Goal: Task Accomplishment & Management: Complete application form

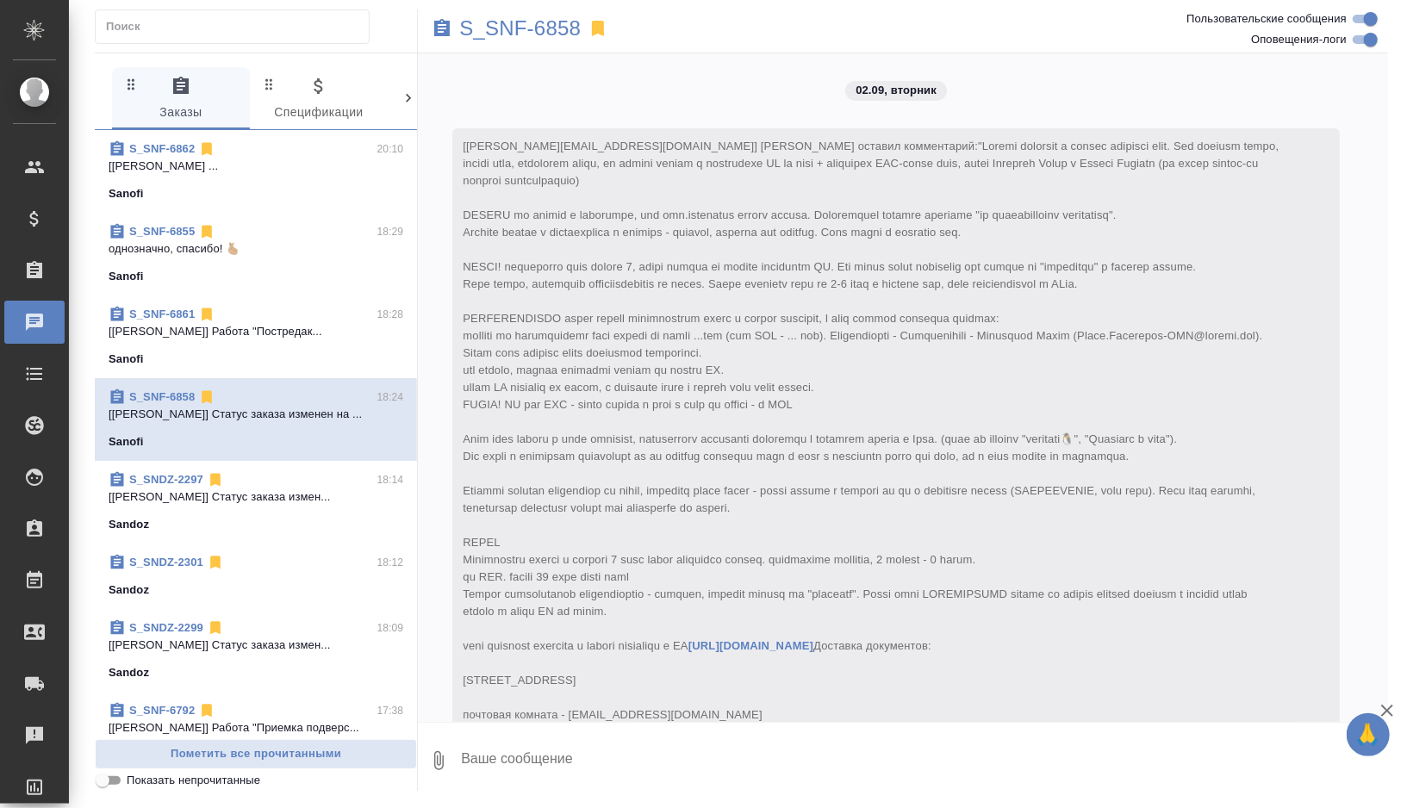
scroll to position [3475, 0]
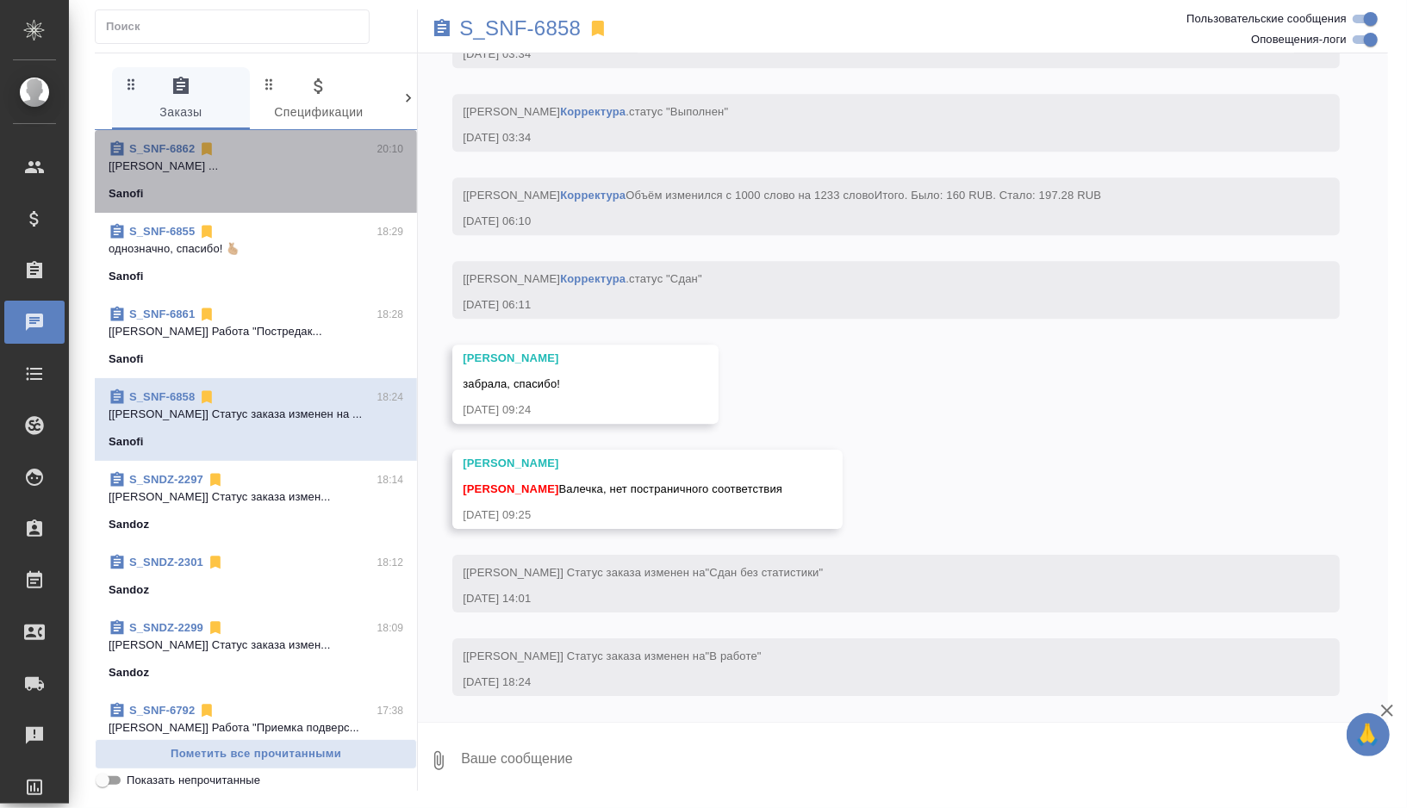
click at [338, 178] on span "S_SNF-6862 20:10 [Черняева Татьяна] Работа Постредактура ... Sanofi" at bounding box center [256, 171] width 295 height 62
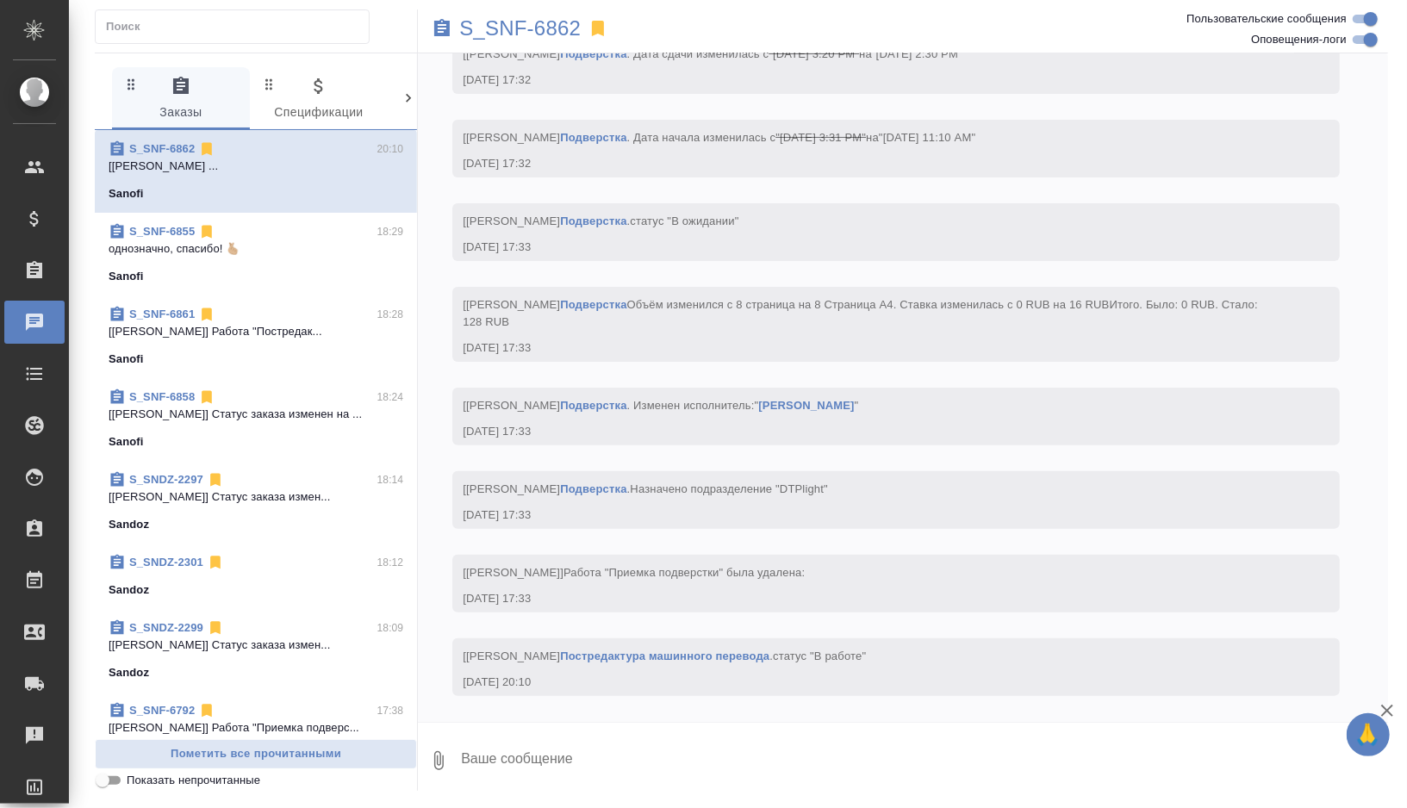
scroll to position [4628, 0]
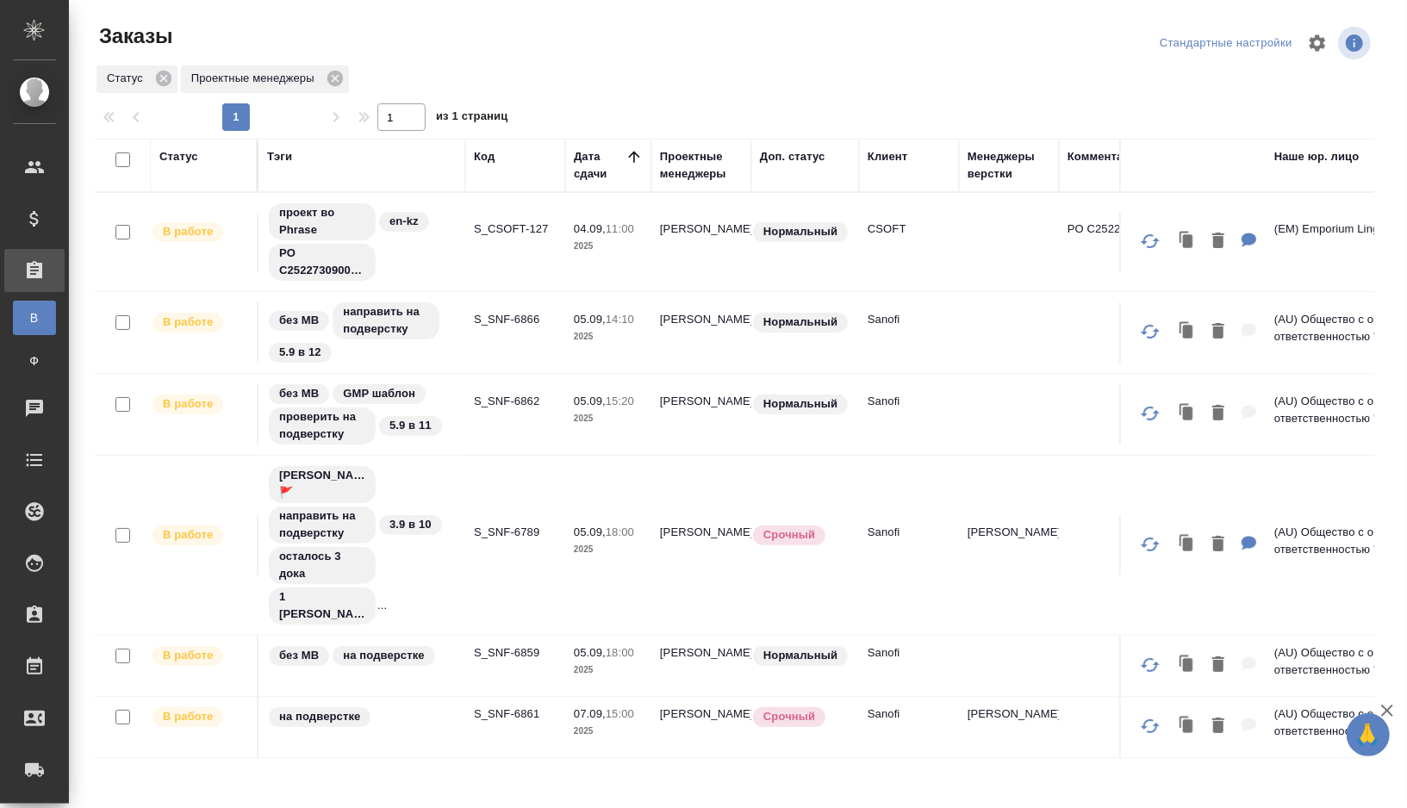
click at [458, 237] on td "проект во Phrase en-kz PO C25227309001KAZ201" at bounding box center [362, 242] width 207 height 98
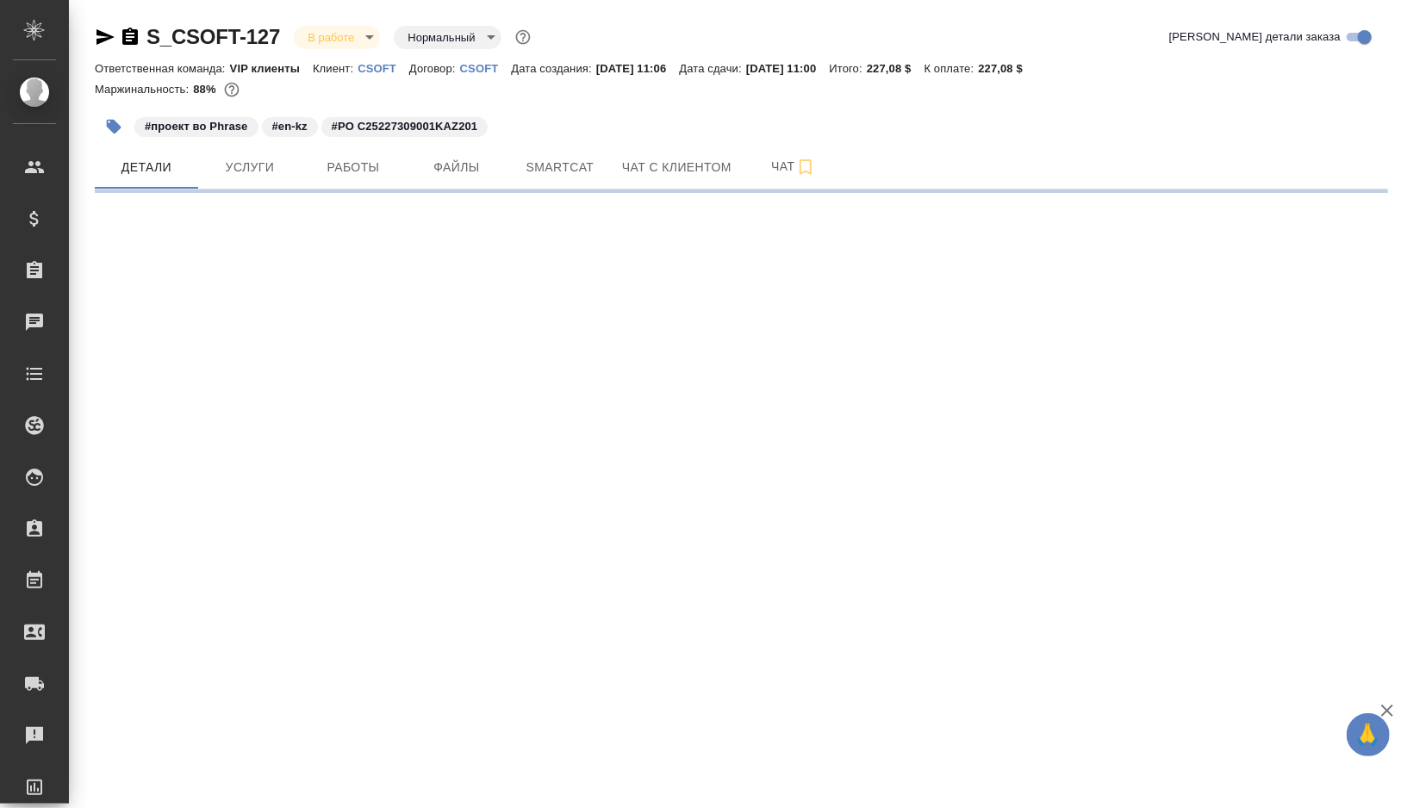
select select "RU"
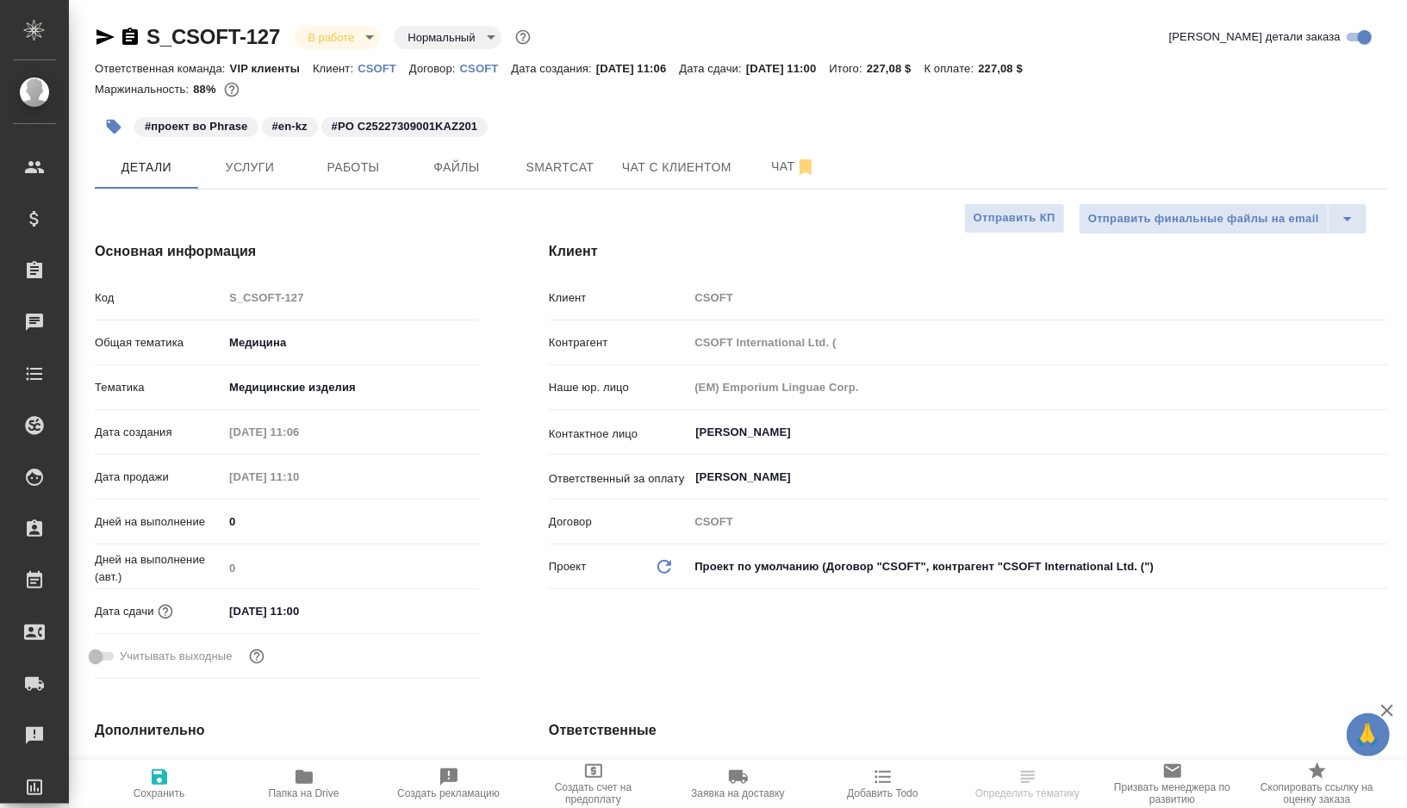
type textarea "x"
type input "[PERSON_NAME] Валентина"
click at [336, 170] on span "Работы" at bounding box center [353, 168] width 83 height 22
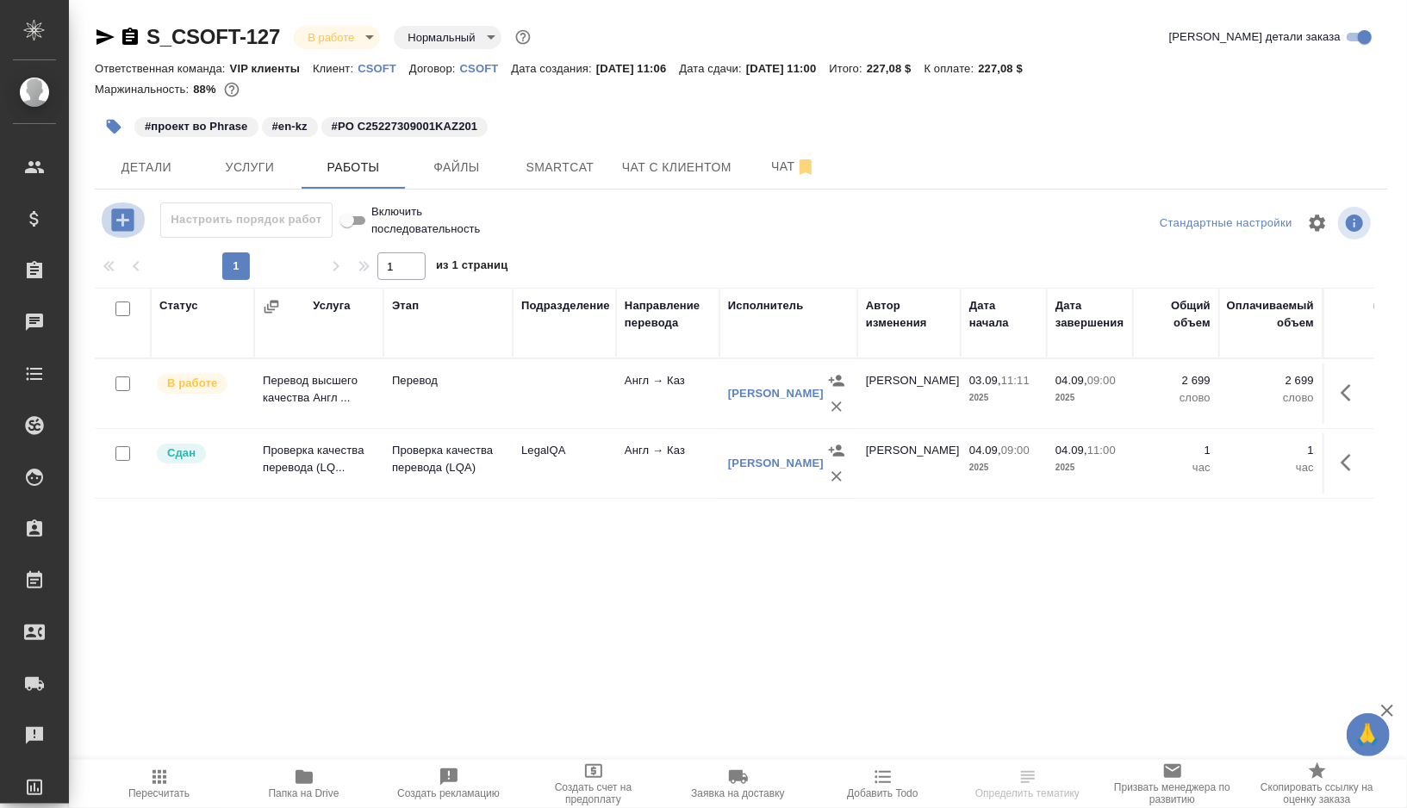
click at [122, 219] on icon "button" at bounding box center [123, 220] width 30 height 30
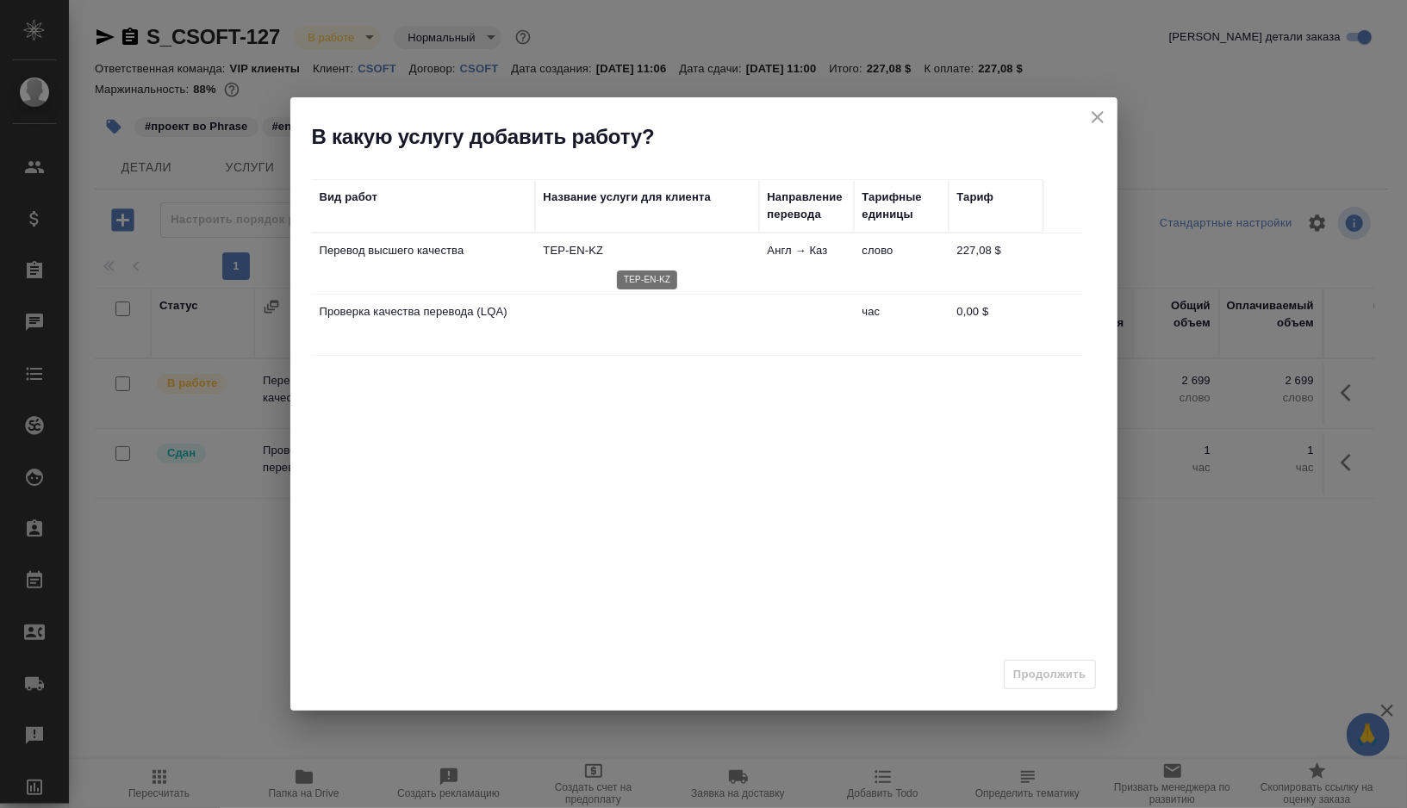
click at [668, 244] on p "TEP-EN-KZ" at bounding box center [647, 250] width 207 height 17
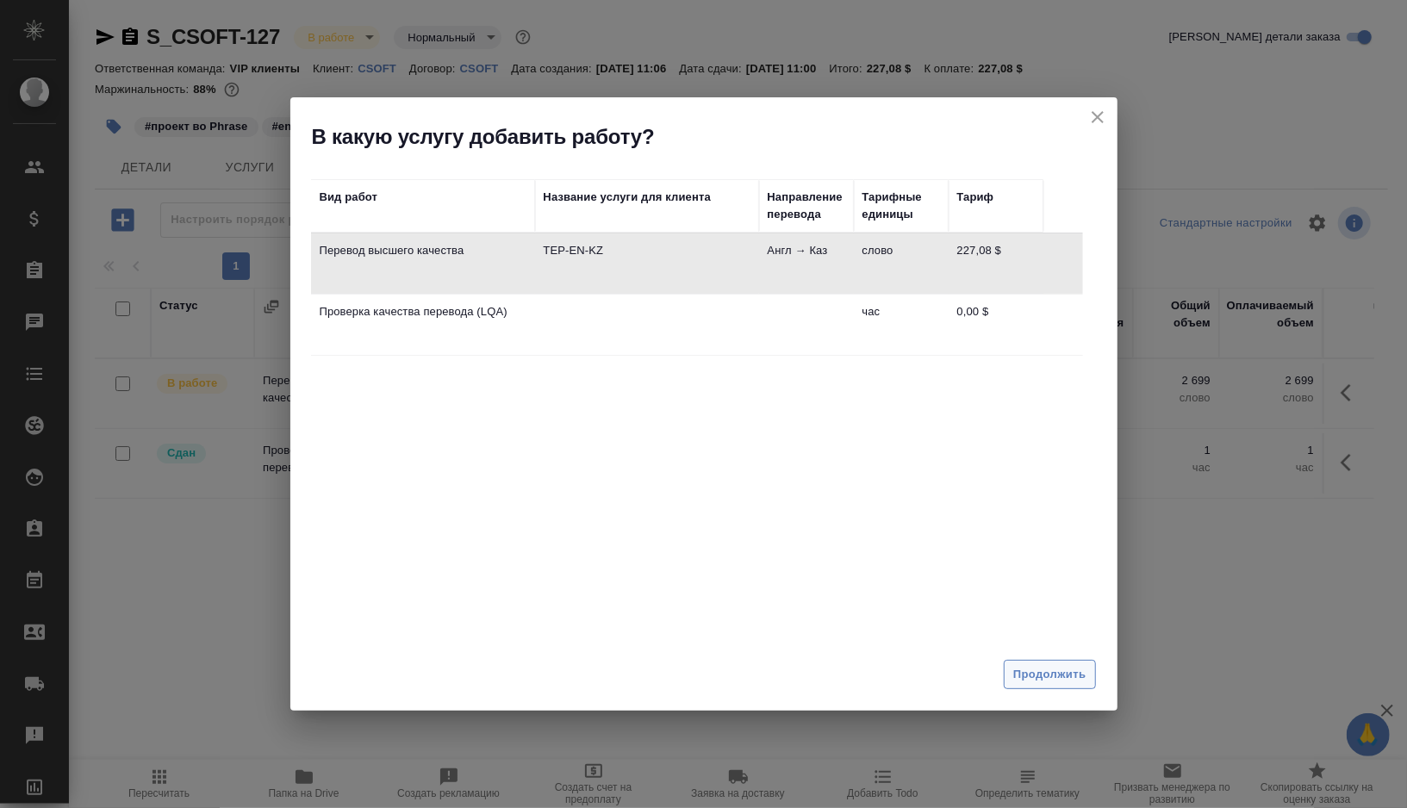
click at [1043, 669] on span "Продолжить" at bounding box center [1049, 675] width 72 height 20
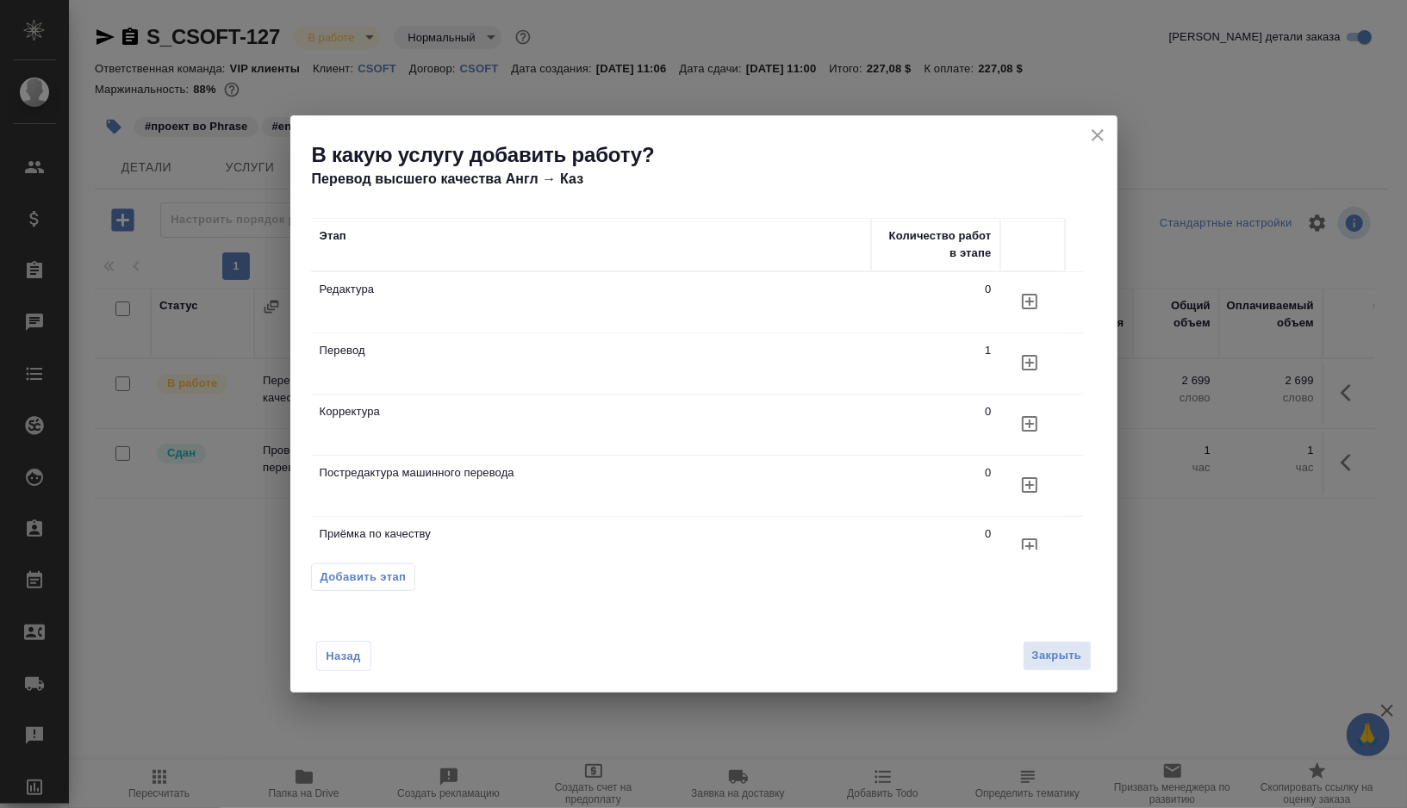
click at [1032, 303] on icon "button" at bounding box center [1029, 301] width 21 height 21
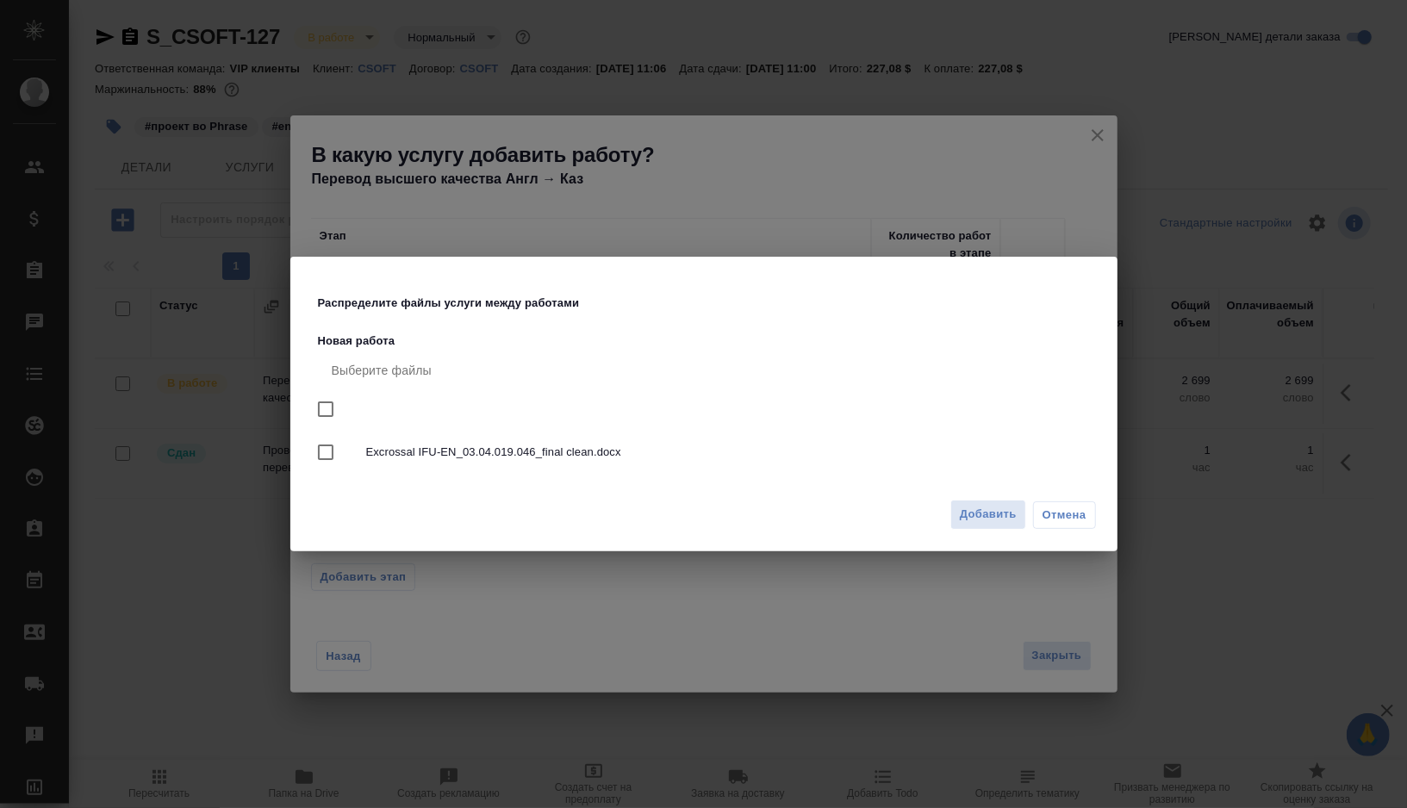
click at [329, 409] on input "checkbox" at bounding box center [326, 409] width 36 height 36
checkbox input "true"
click at [976, 516] on span "Добавить" at bounding box center [988, 515] width 57 height 20
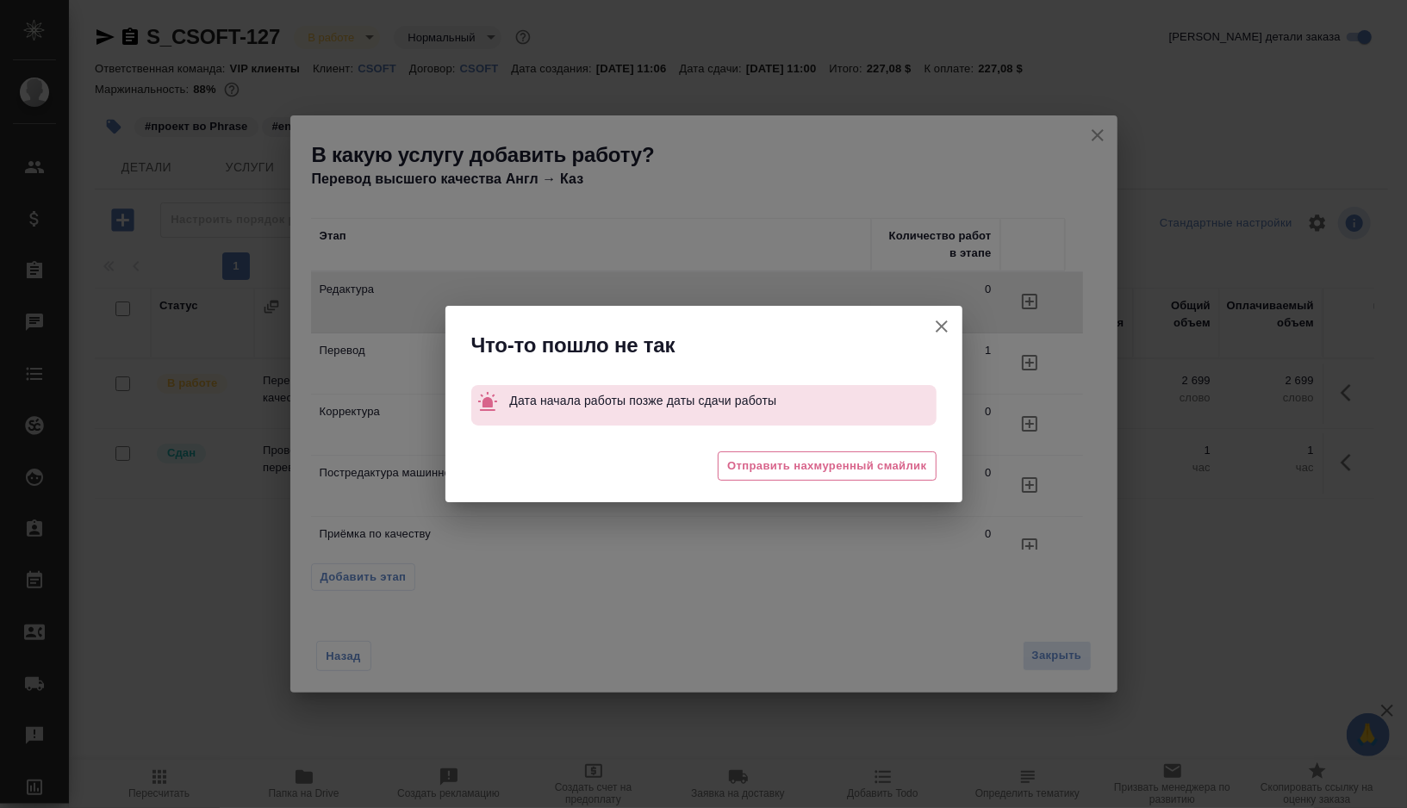
click at [939, 323] on icon "button" at bounding box center [942, 327] width 12 height 12
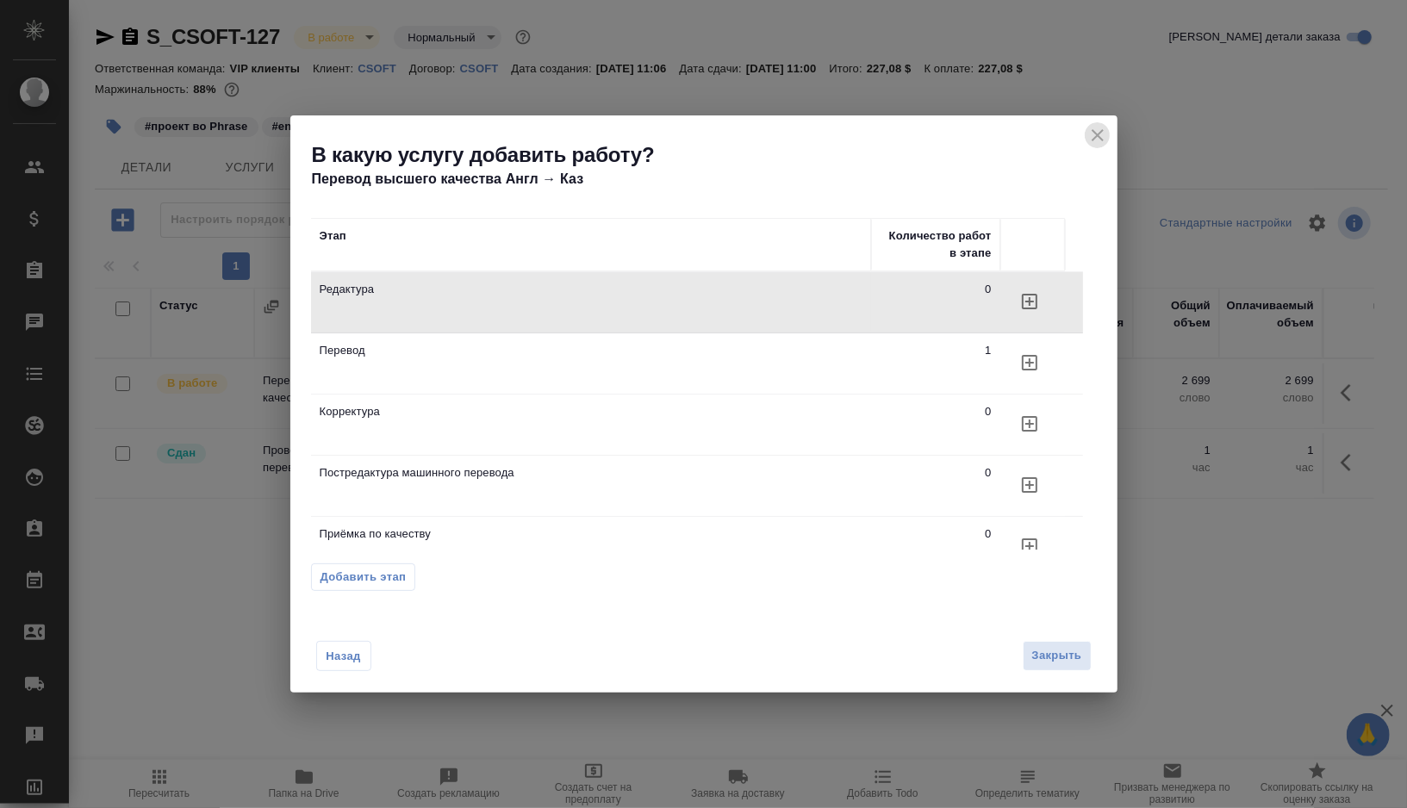
click at [1097, 140] on icon "close" at bounding box center [1098, 135] width 21 height 21
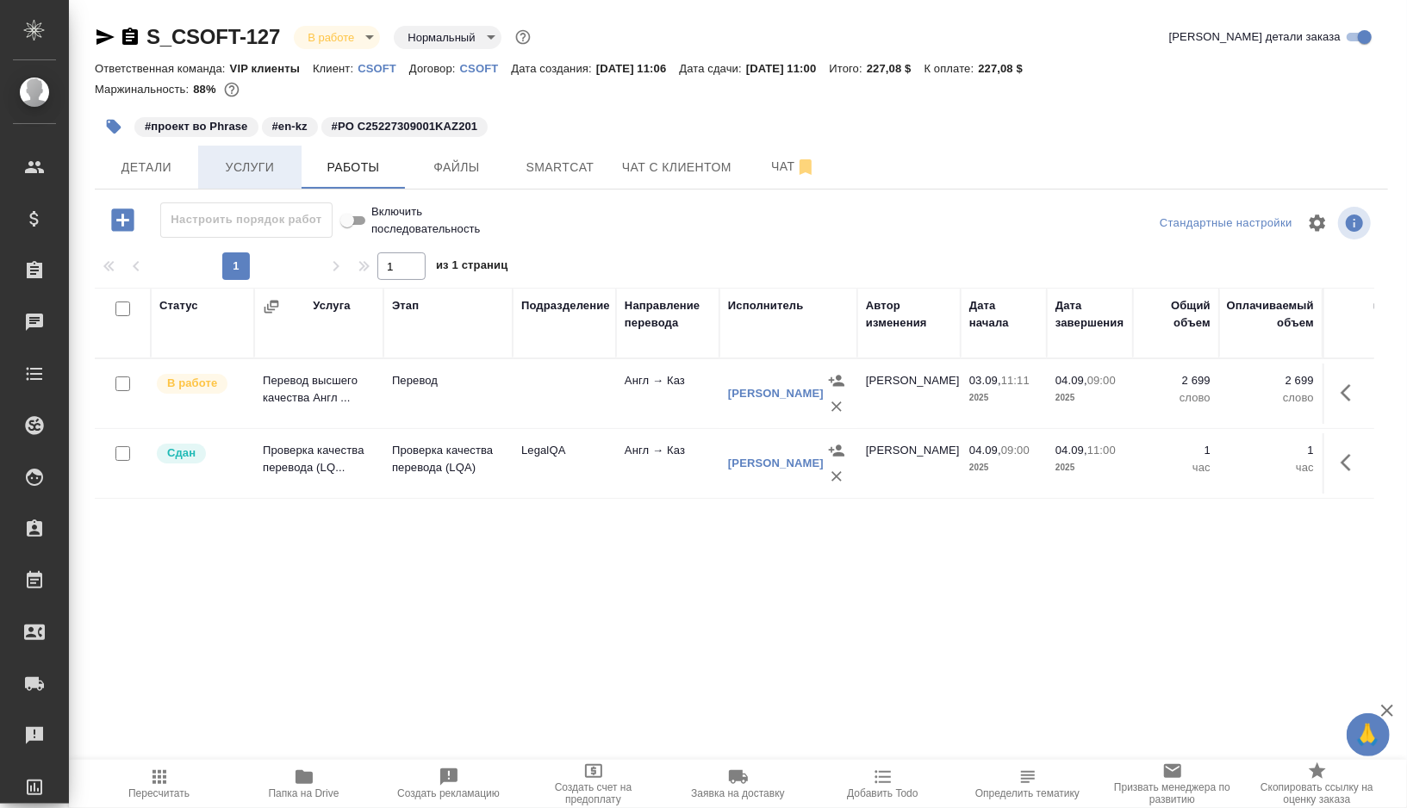
click at [270, 171] on span "Услуги" at bounding box center [250, 168] width 83 height 22
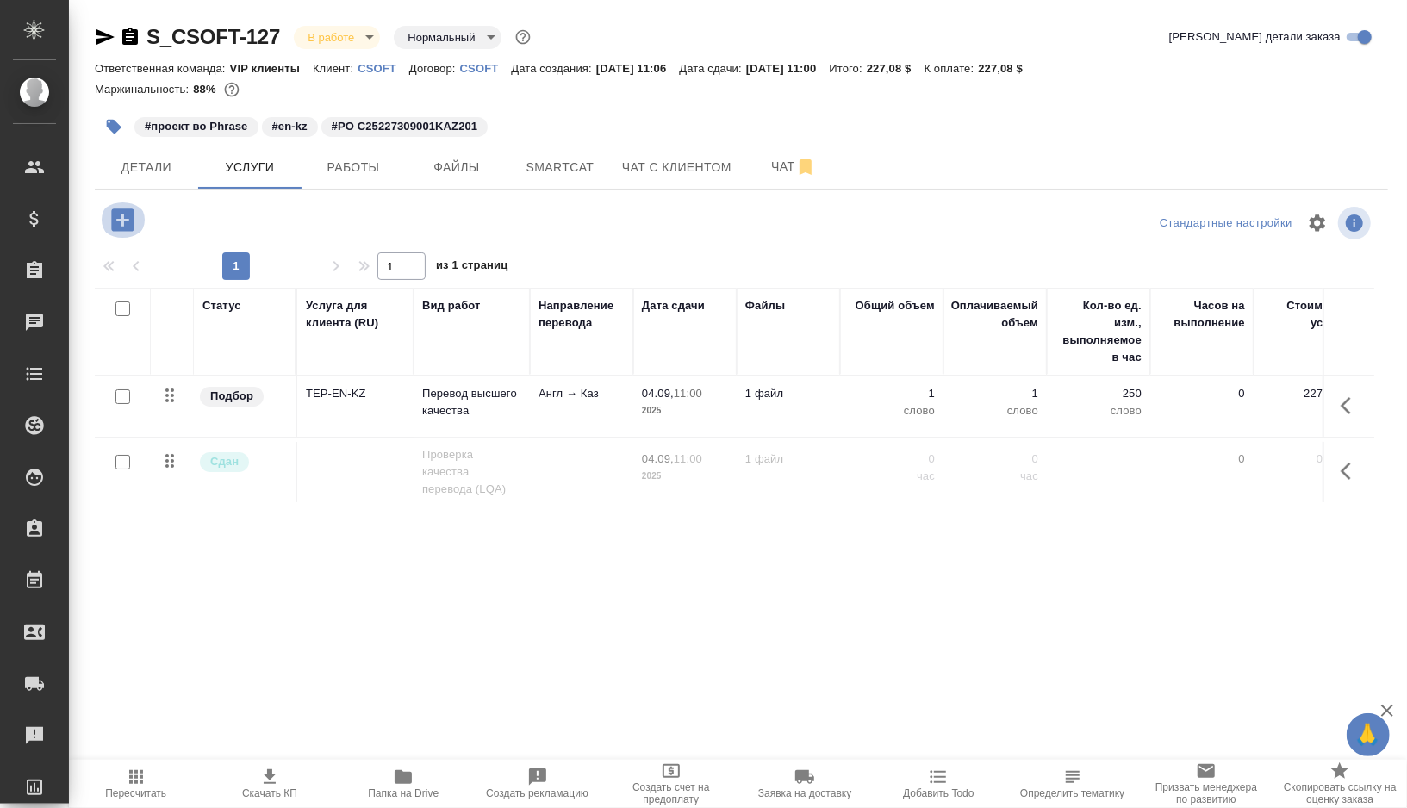
click at [128, 227] on icon "button" at bounding box center [122, 220] width 22 height 22
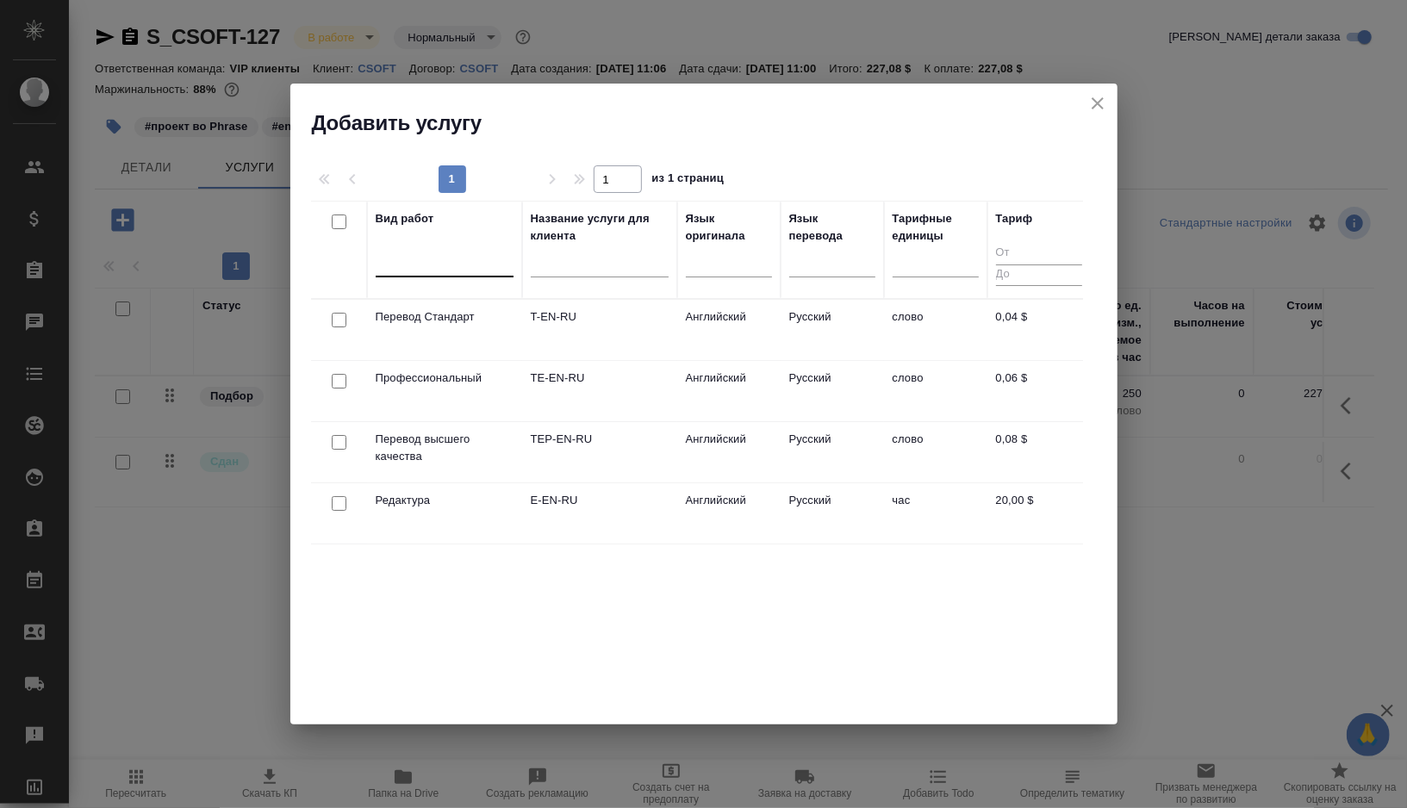
click at [424, 276] on div at bounding box center [445, 261] width 138 height 33
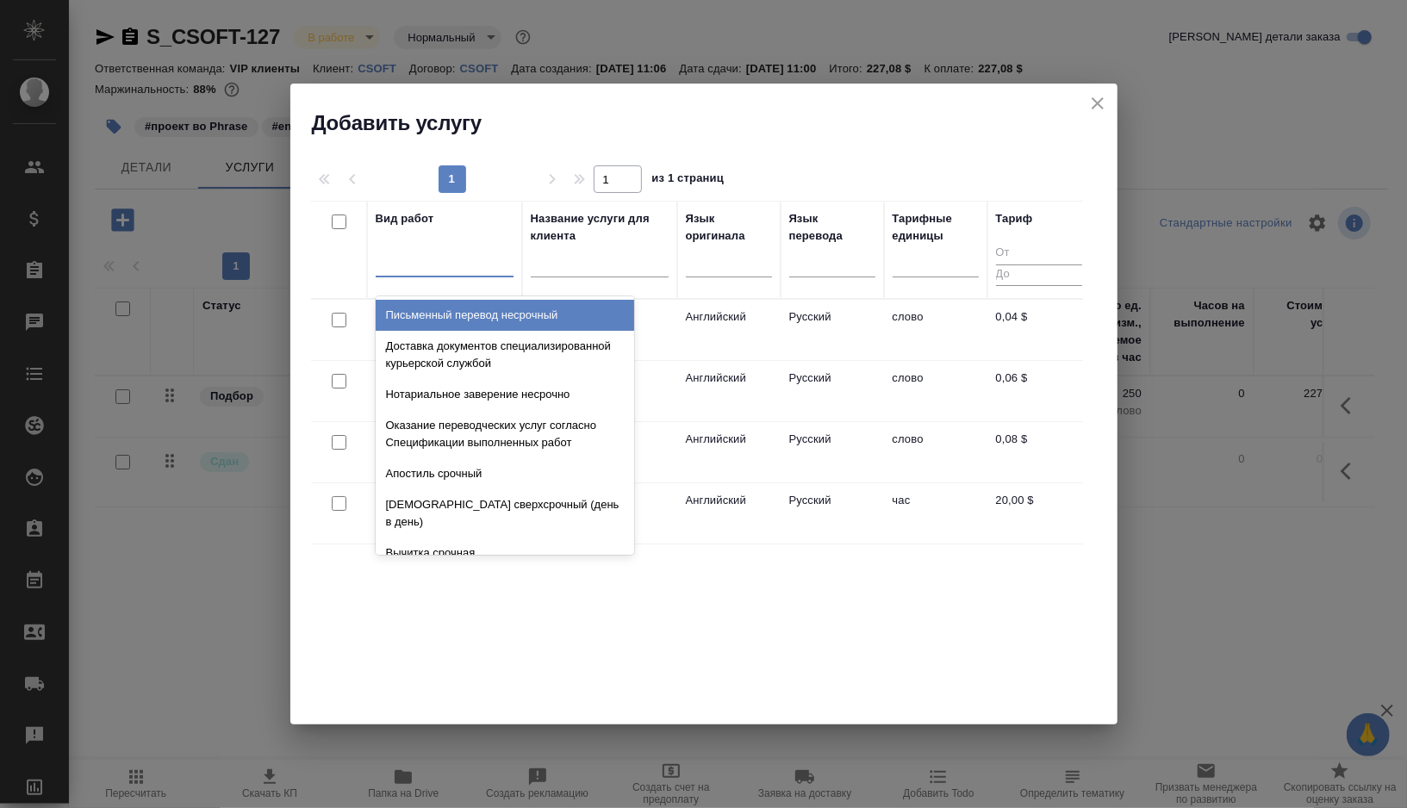
type input "р"
type input "е"
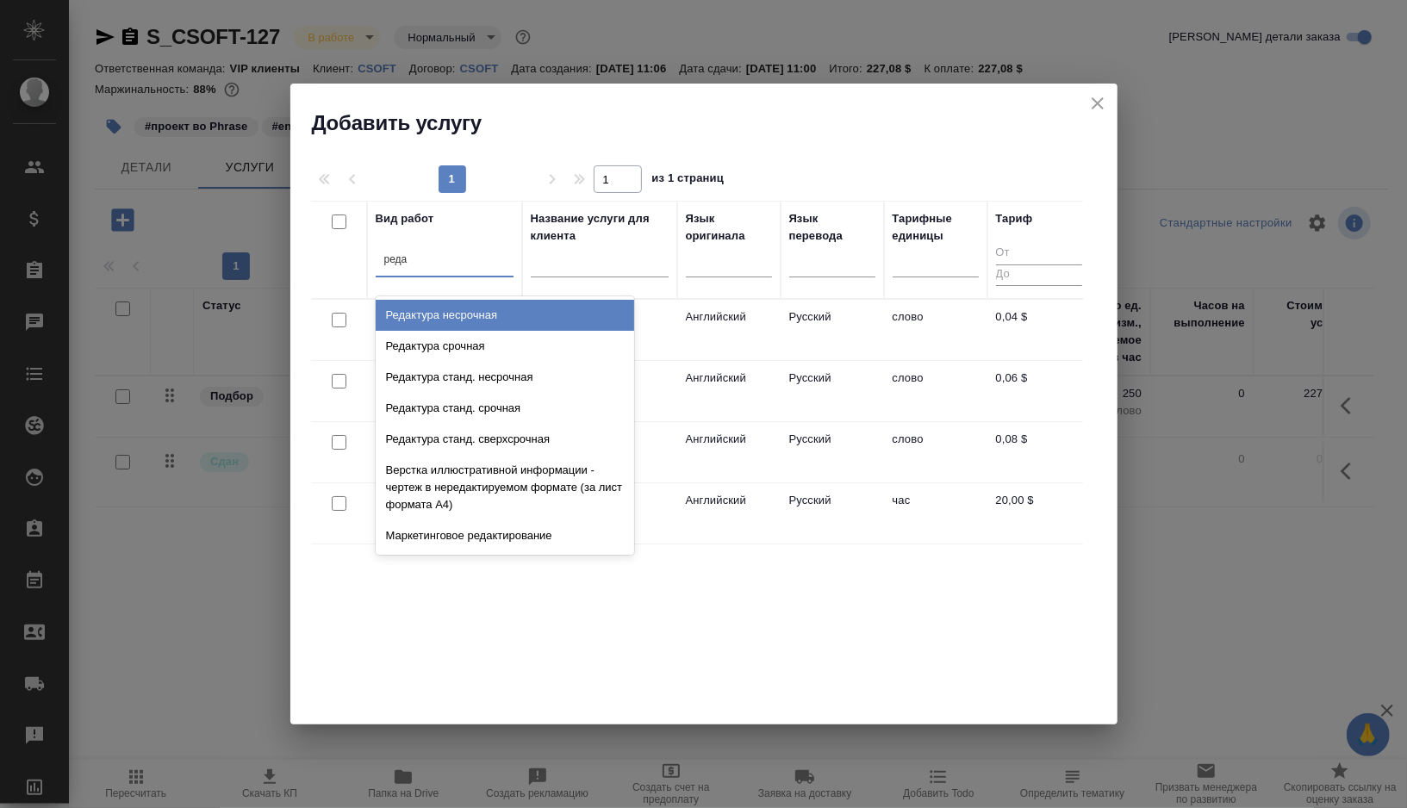
type input "редак"
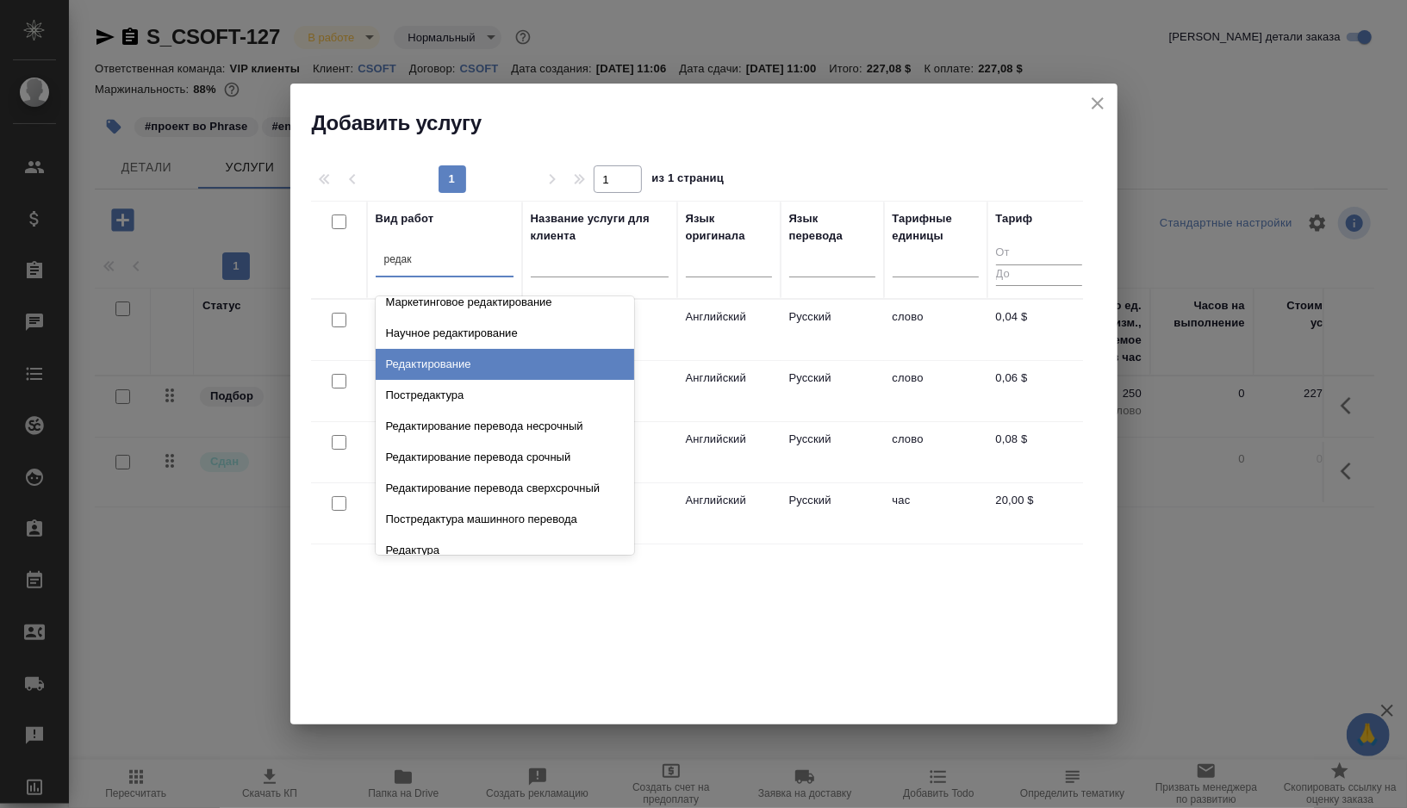
scroll to position [244, 0]
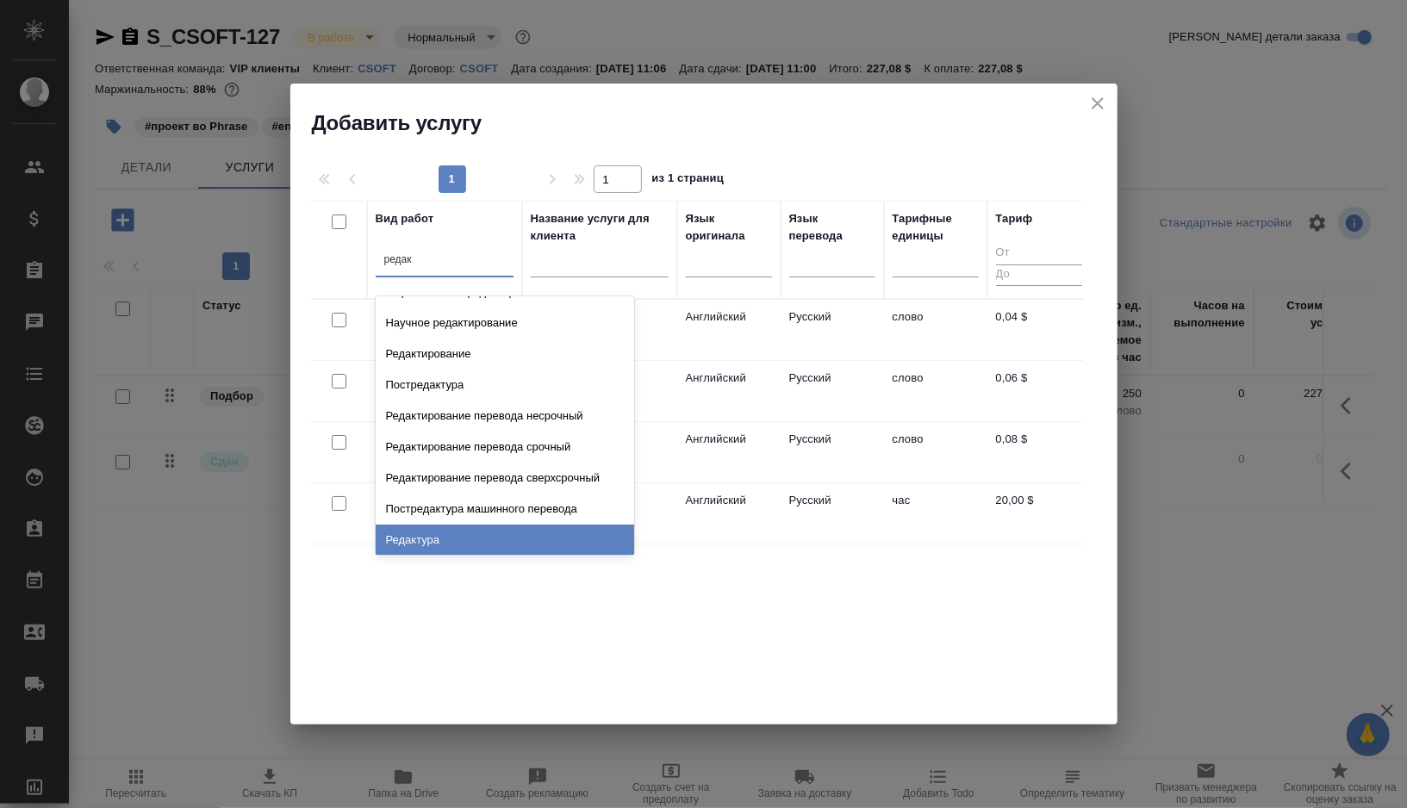
click at [444, 533] on div "Редактура" at bounding box center [505, 540] width 259 height 31
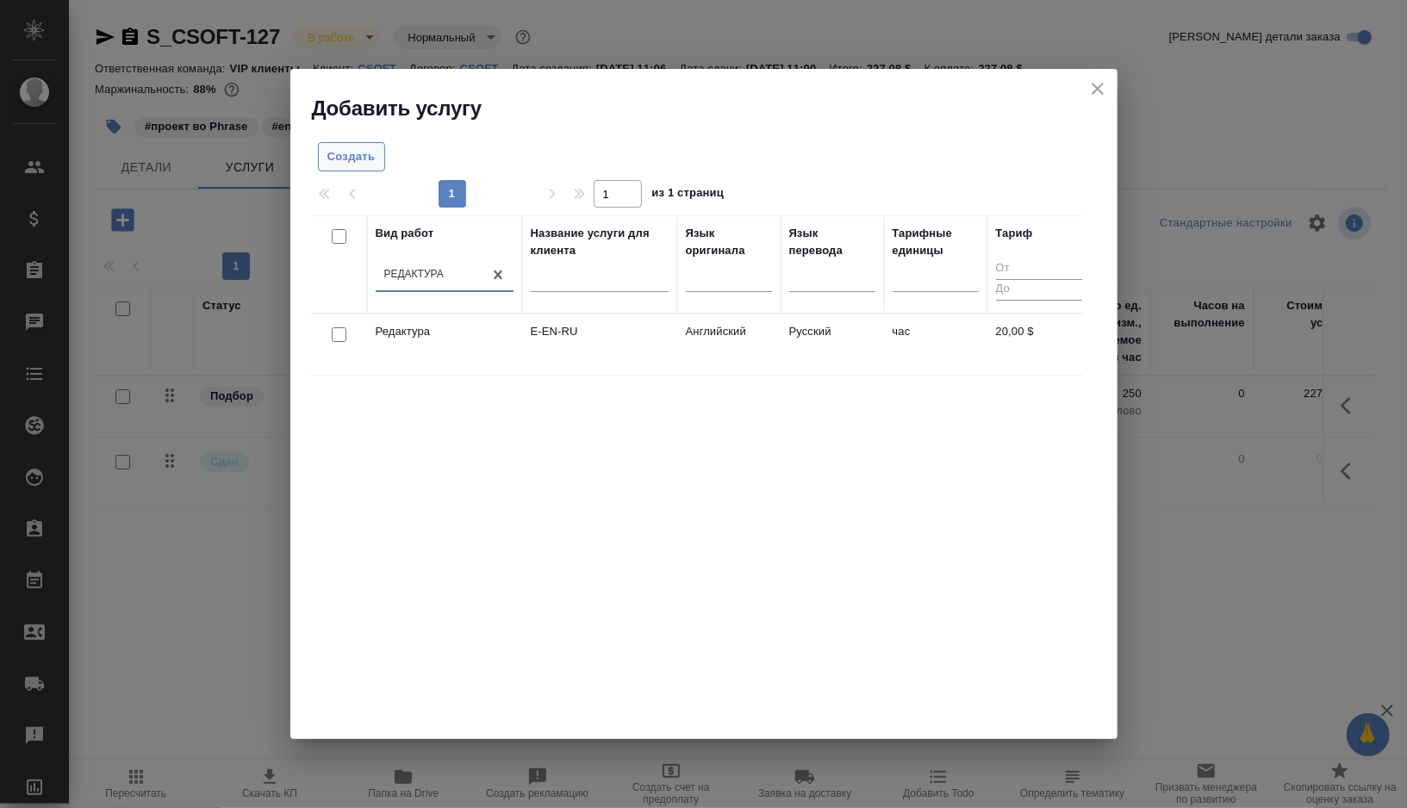
click at [366, 159] on span "Создать" at bounding box center [351, 157] width 48 height 20
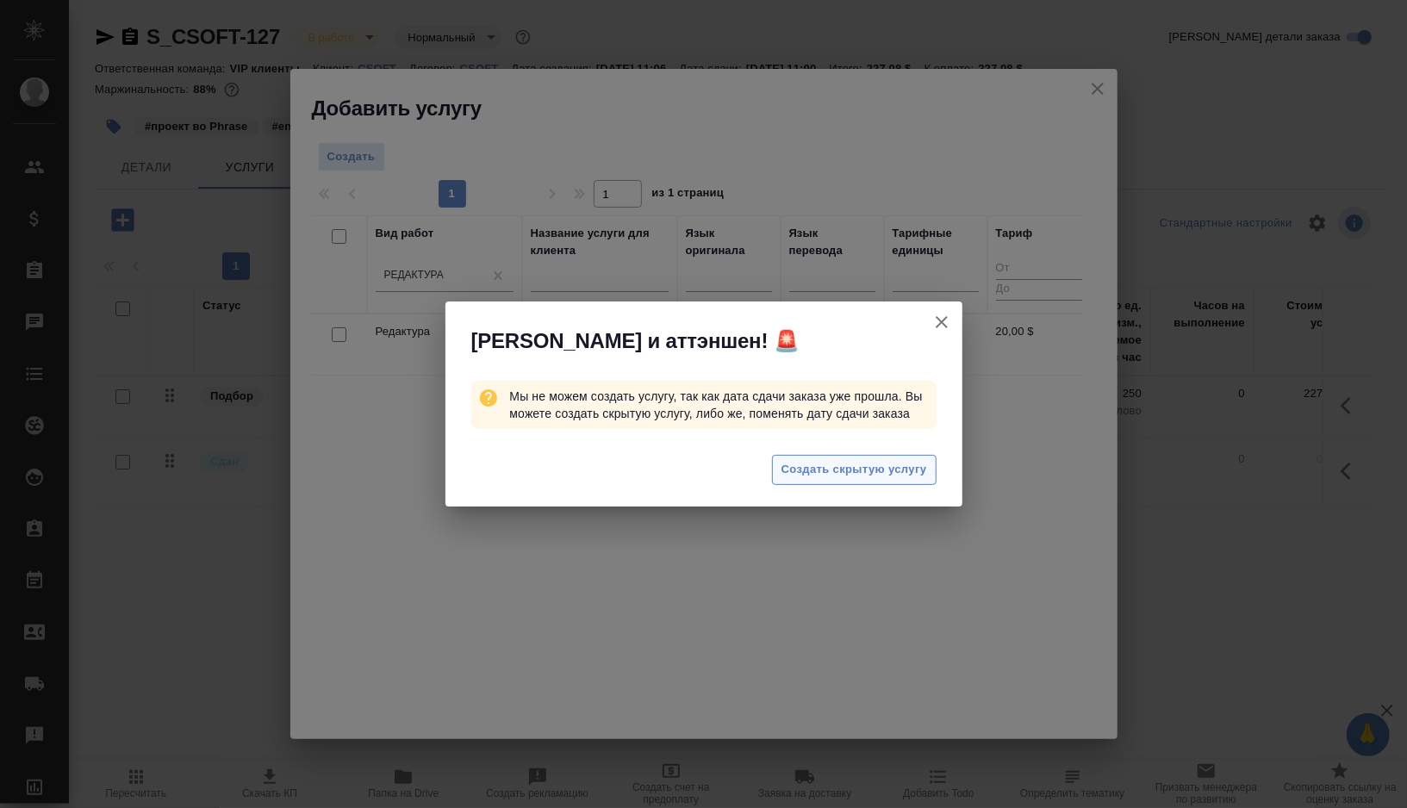
click at [848, 466] on button "Создать скрытую услугу" at bounding box center [854, 470] width 165 height 30
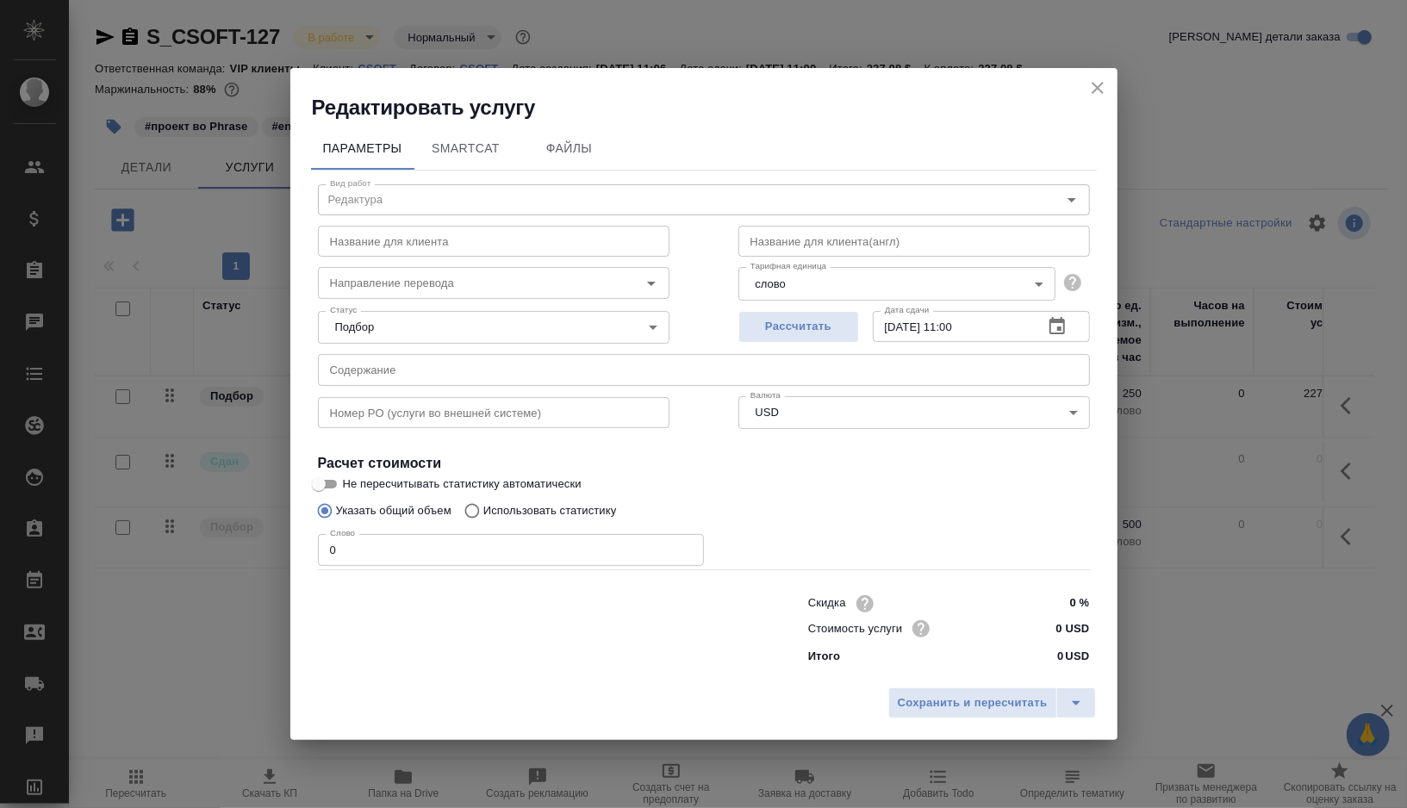
click at [1103, 83] on icon "close" at bounding box center [1098, 88] width 21 height 21
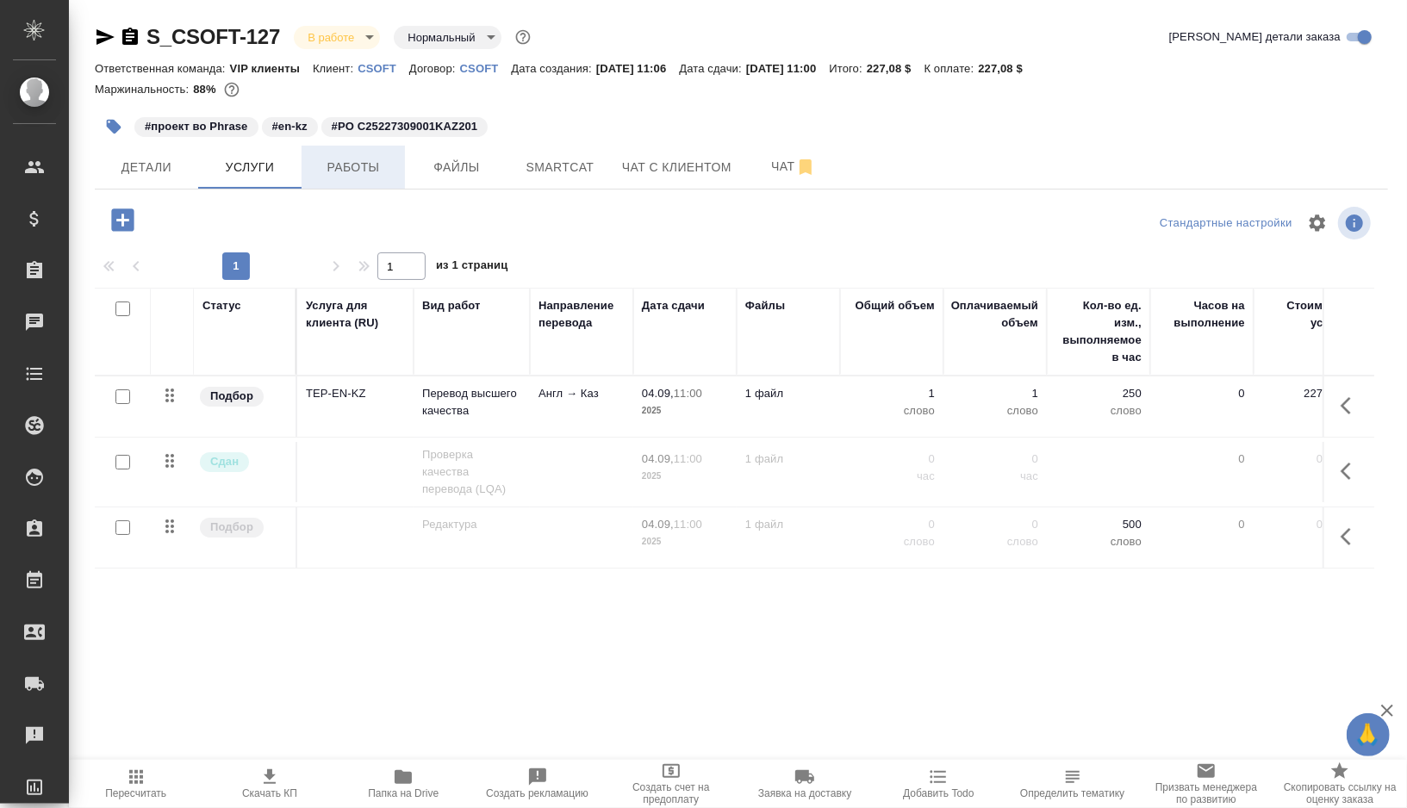
click at [398, 176] on button "Работы" at bounding box center [353, 167] width 103 height 43
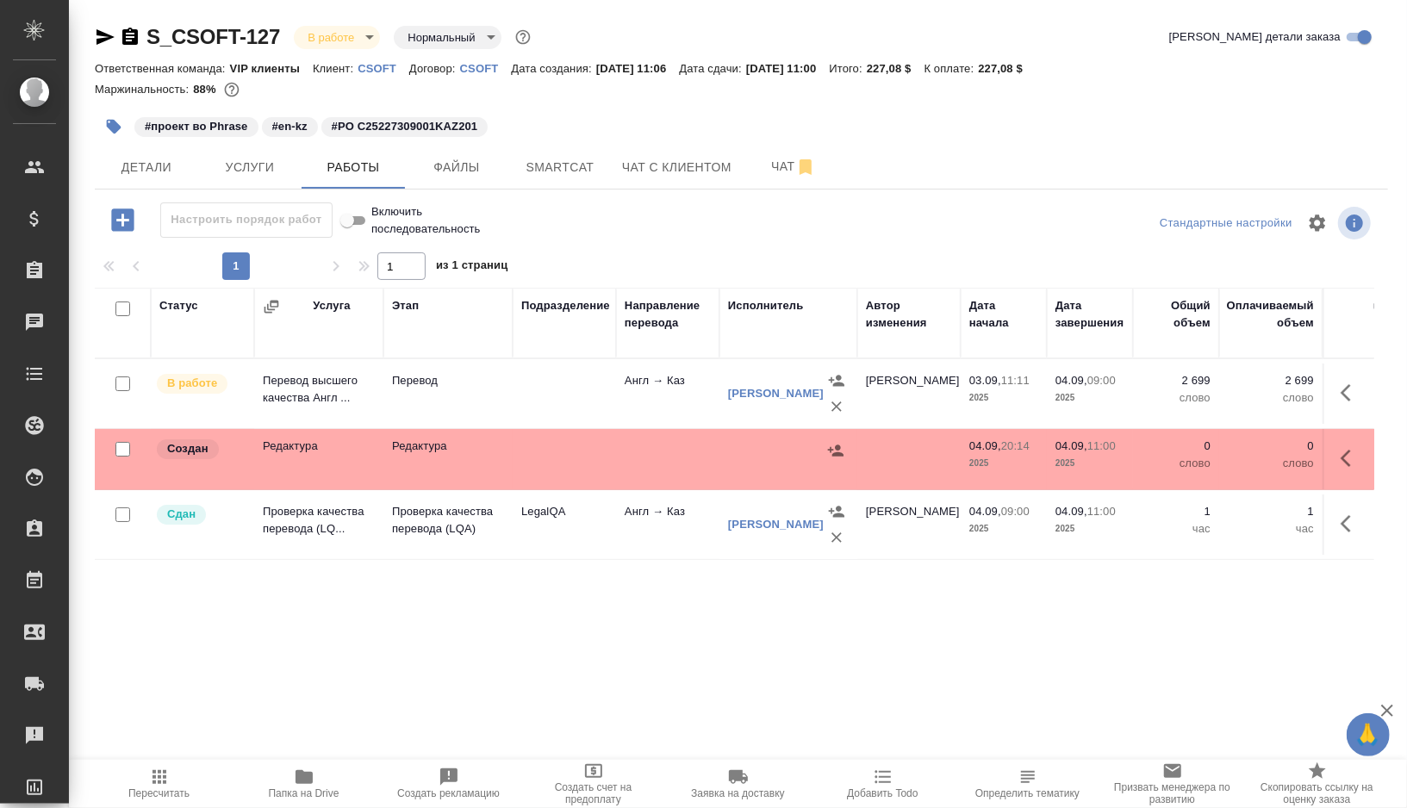
click at [589, 450] on td at bounding box center [564, 459] width 103 height 60
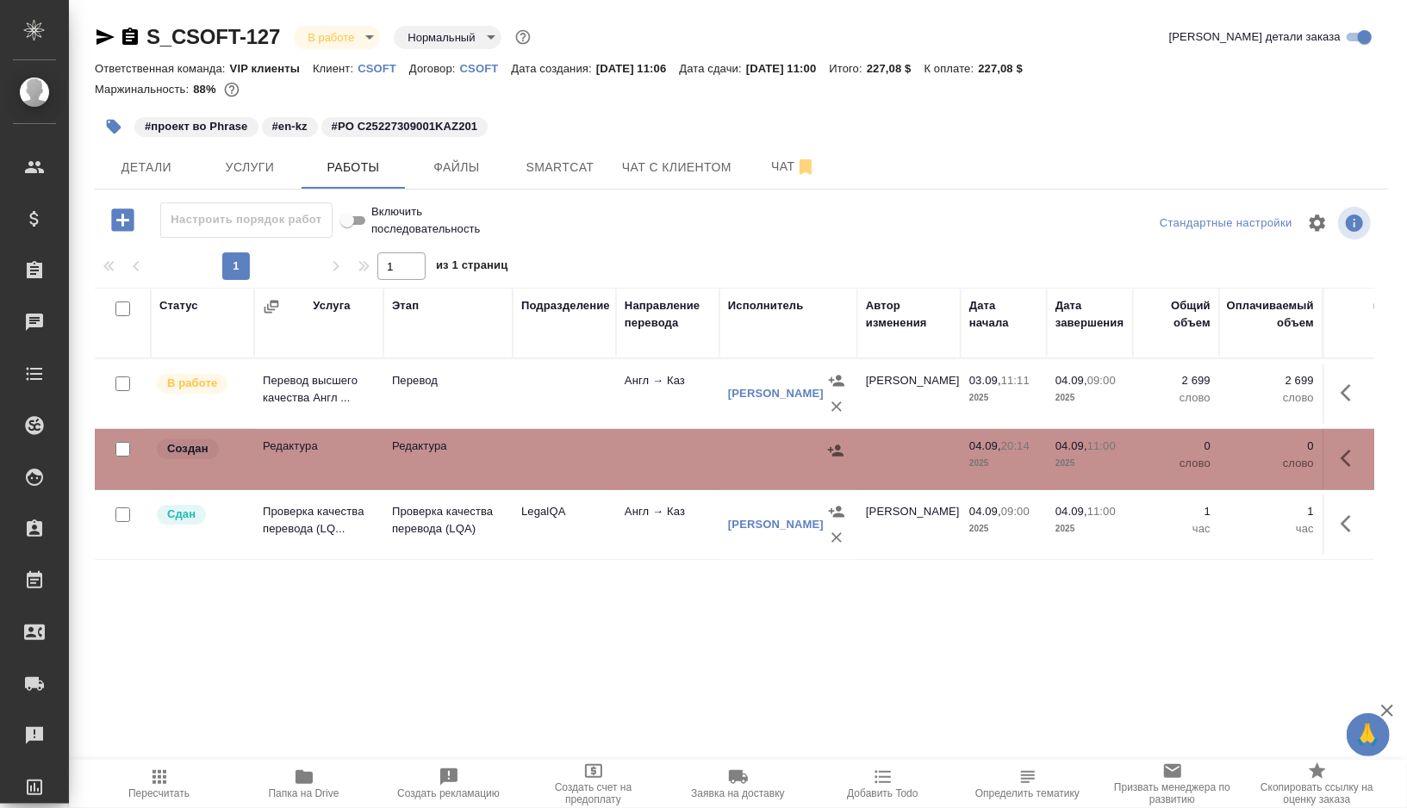
click at [584, 391] on td at bounding box center [564, 394] width 103 height 60
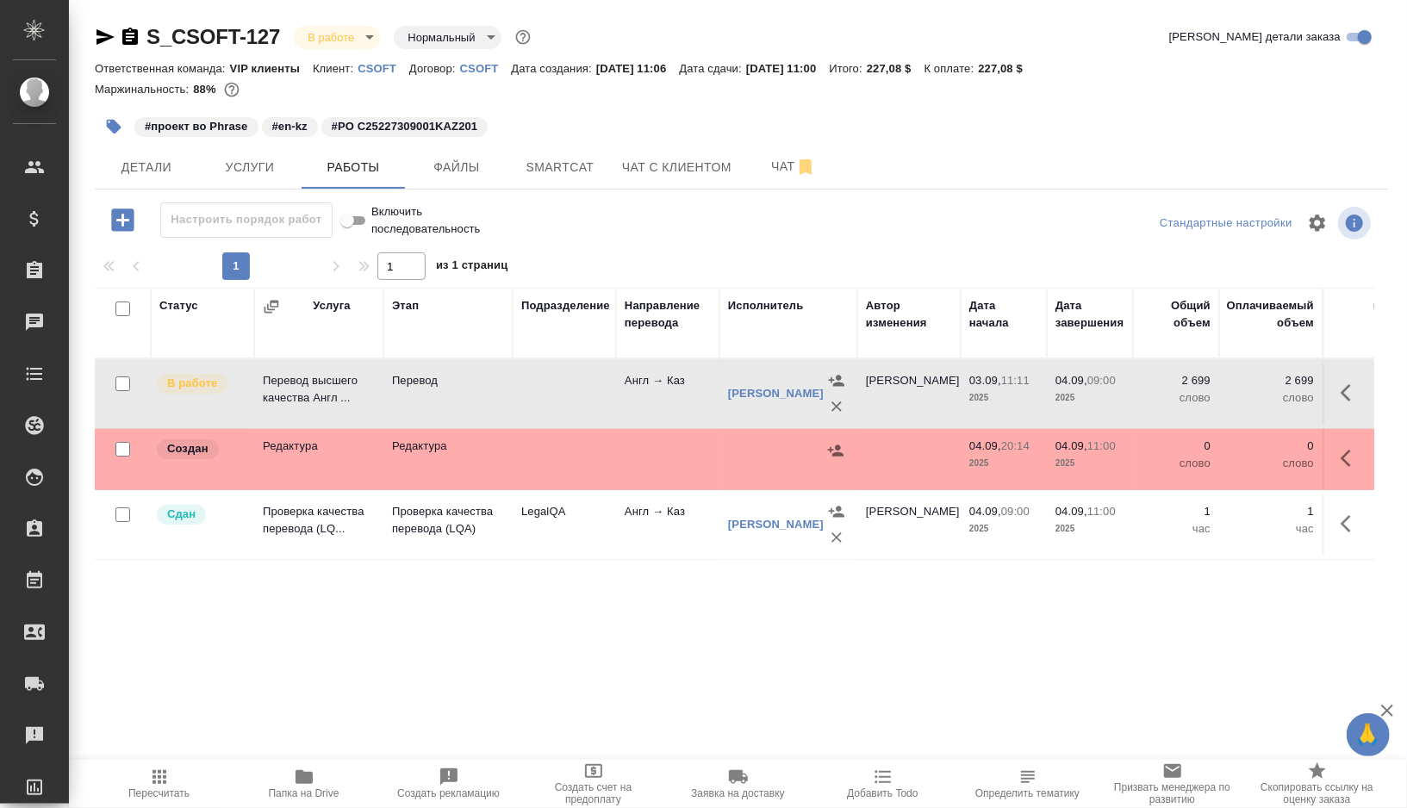
click at [584, 391] on td at bounding box center [564, 394] width 103 height 60
click at [126, 36] on icon "button" at bounding box center [130, 37] width 21 height 21
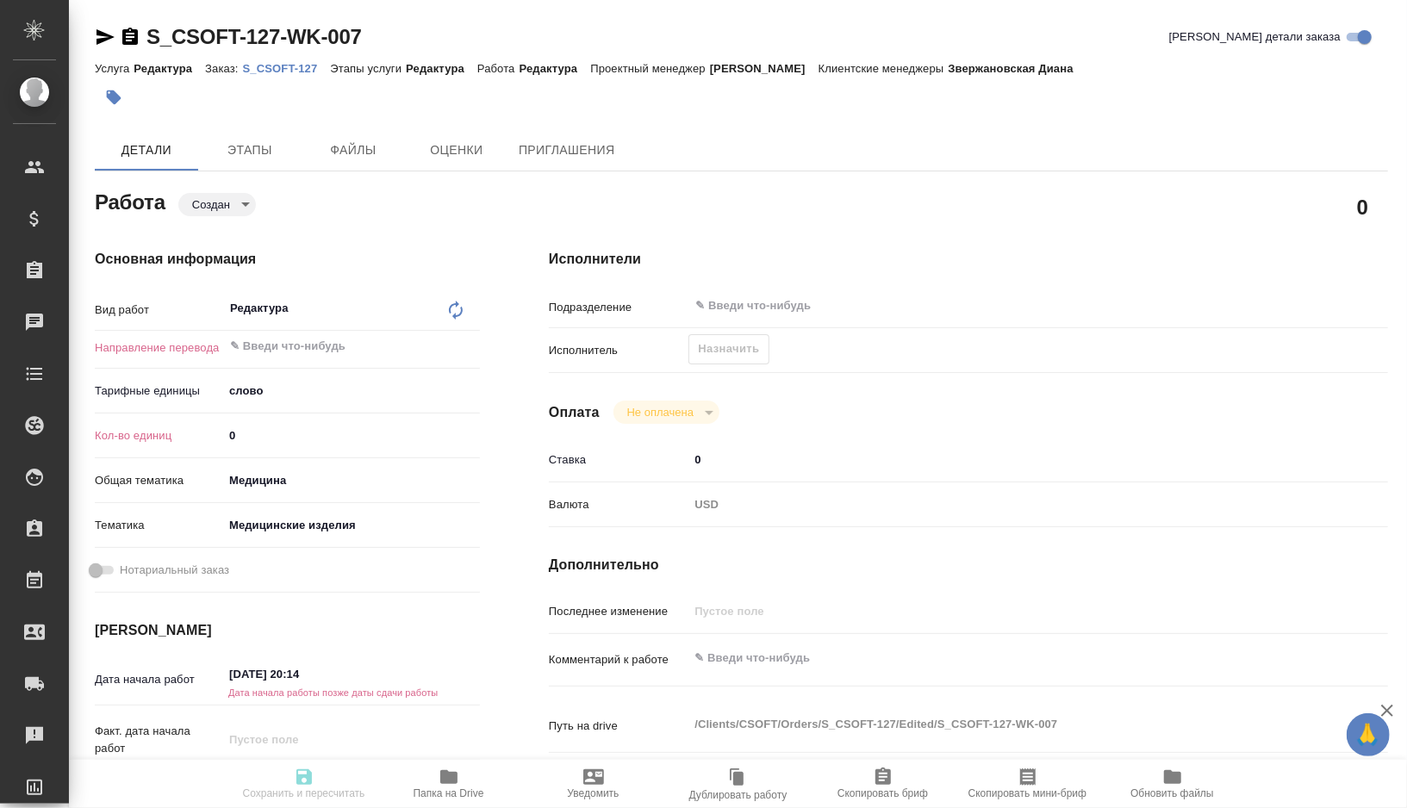
type textarea "x"
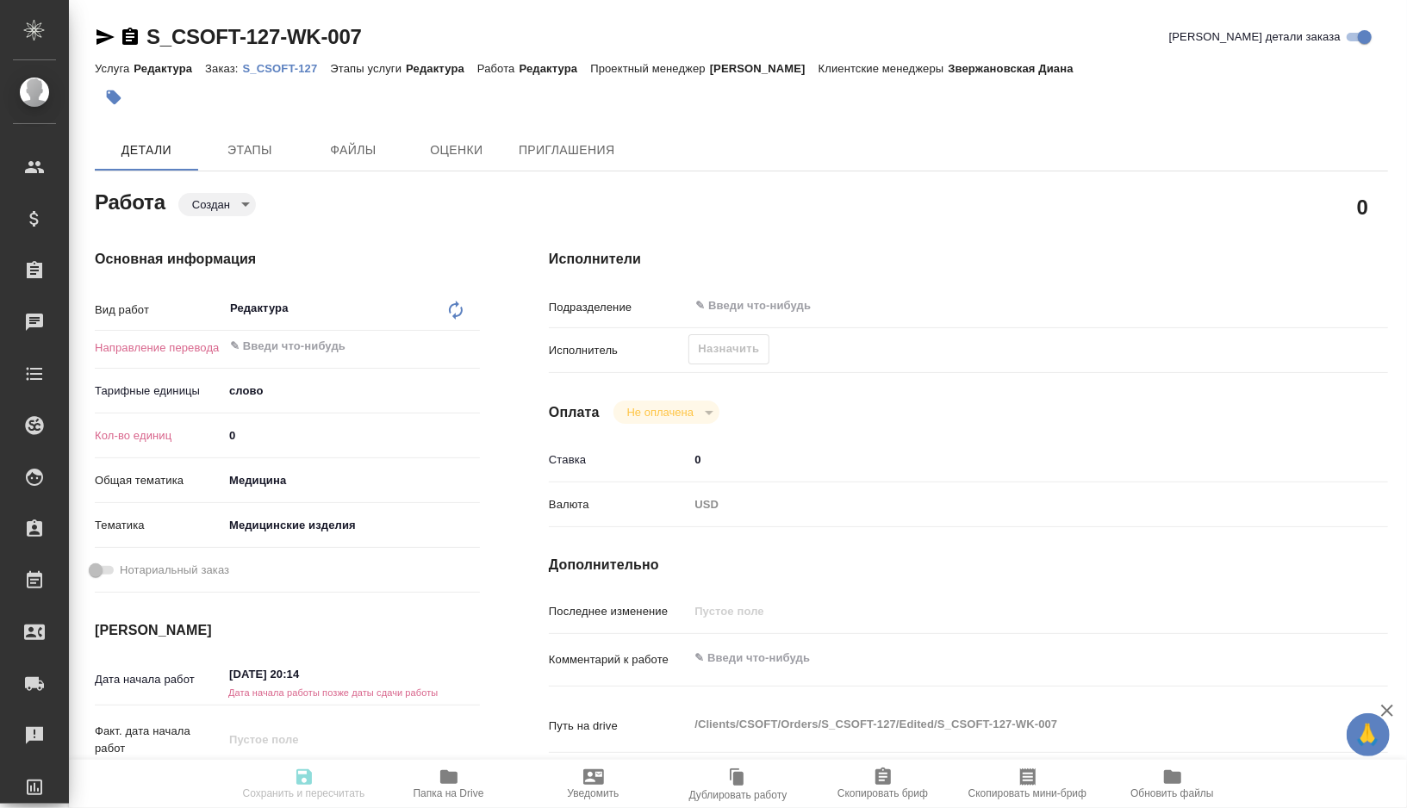
type textarea "x"
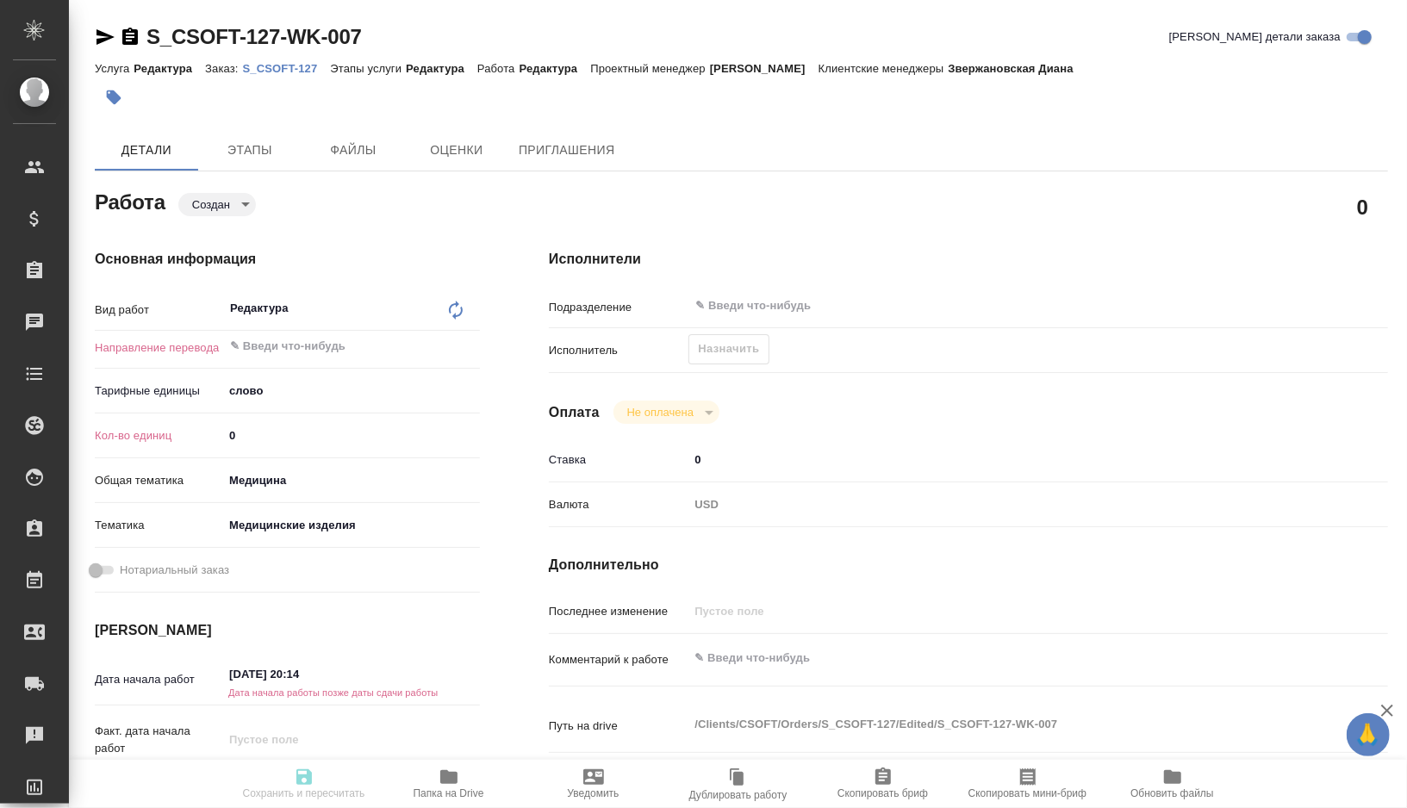
type textarea "x"
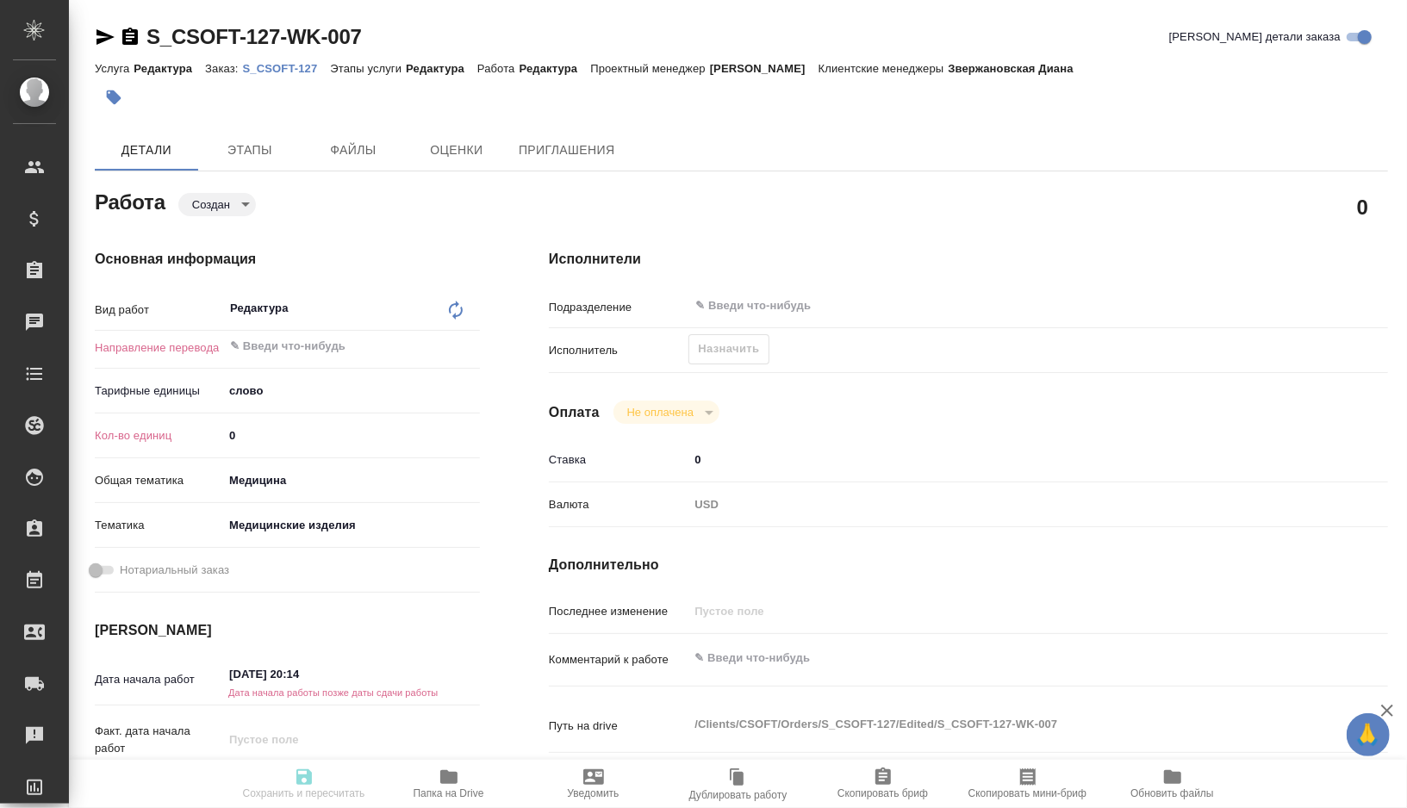
type textarea "x"
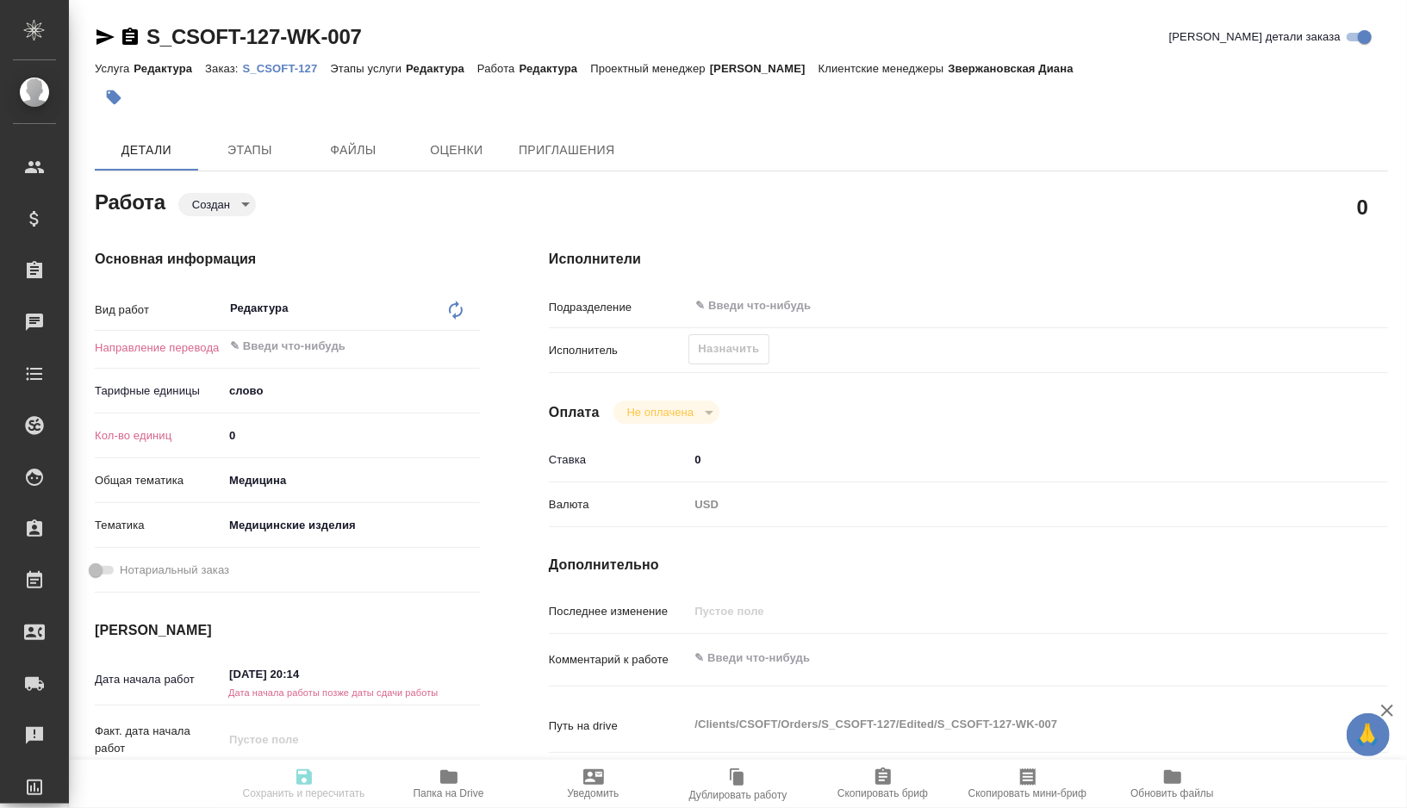
type textarea "x"
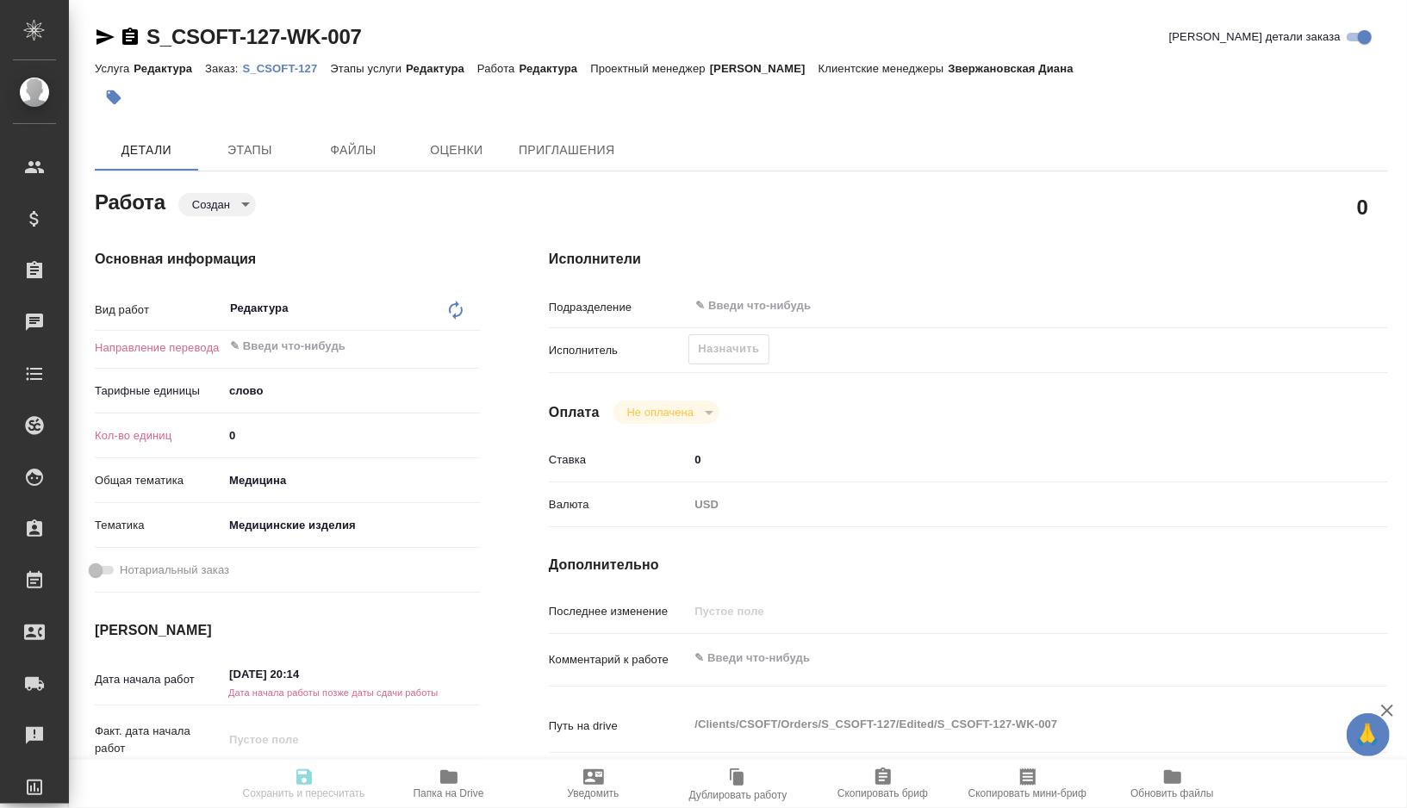
type textarea "x"
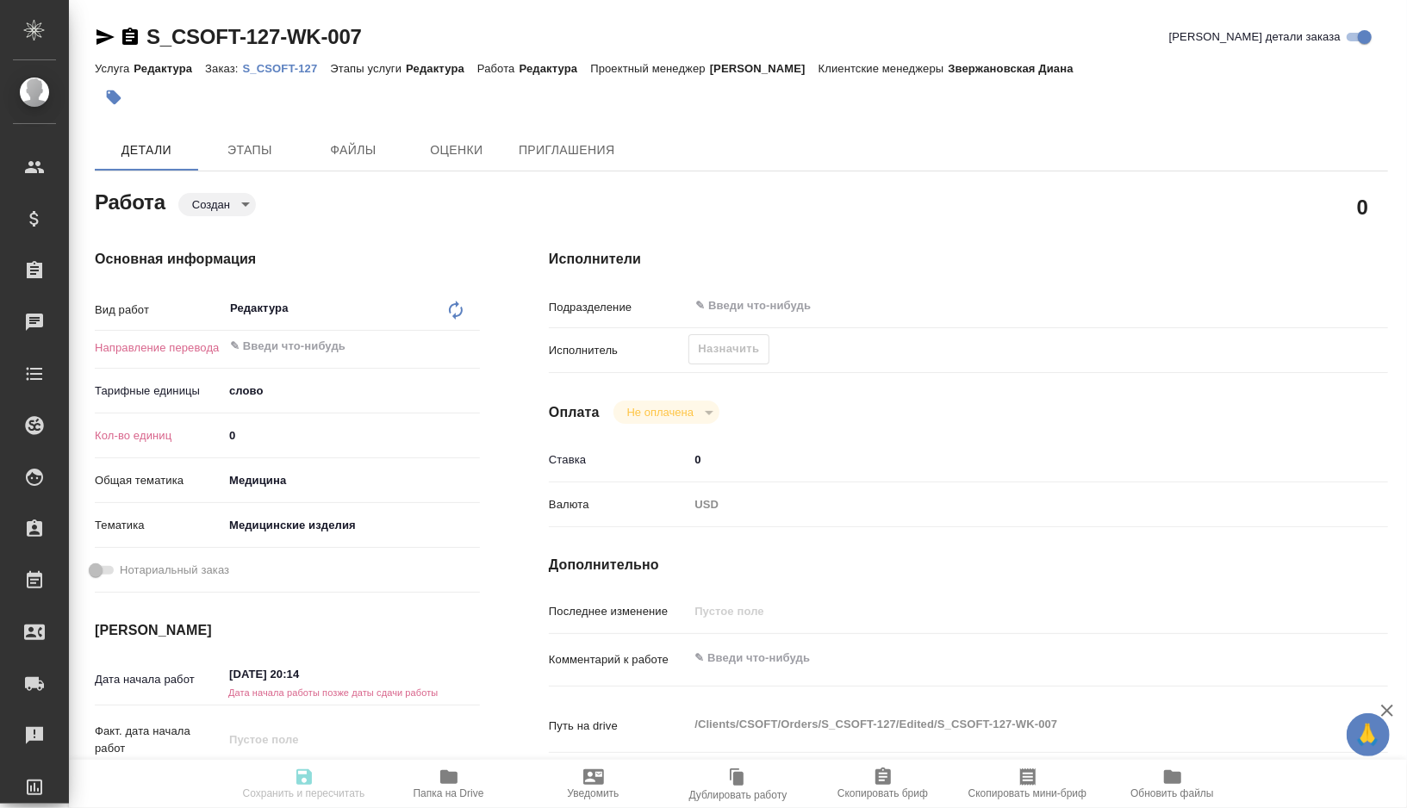
type textarea "x"
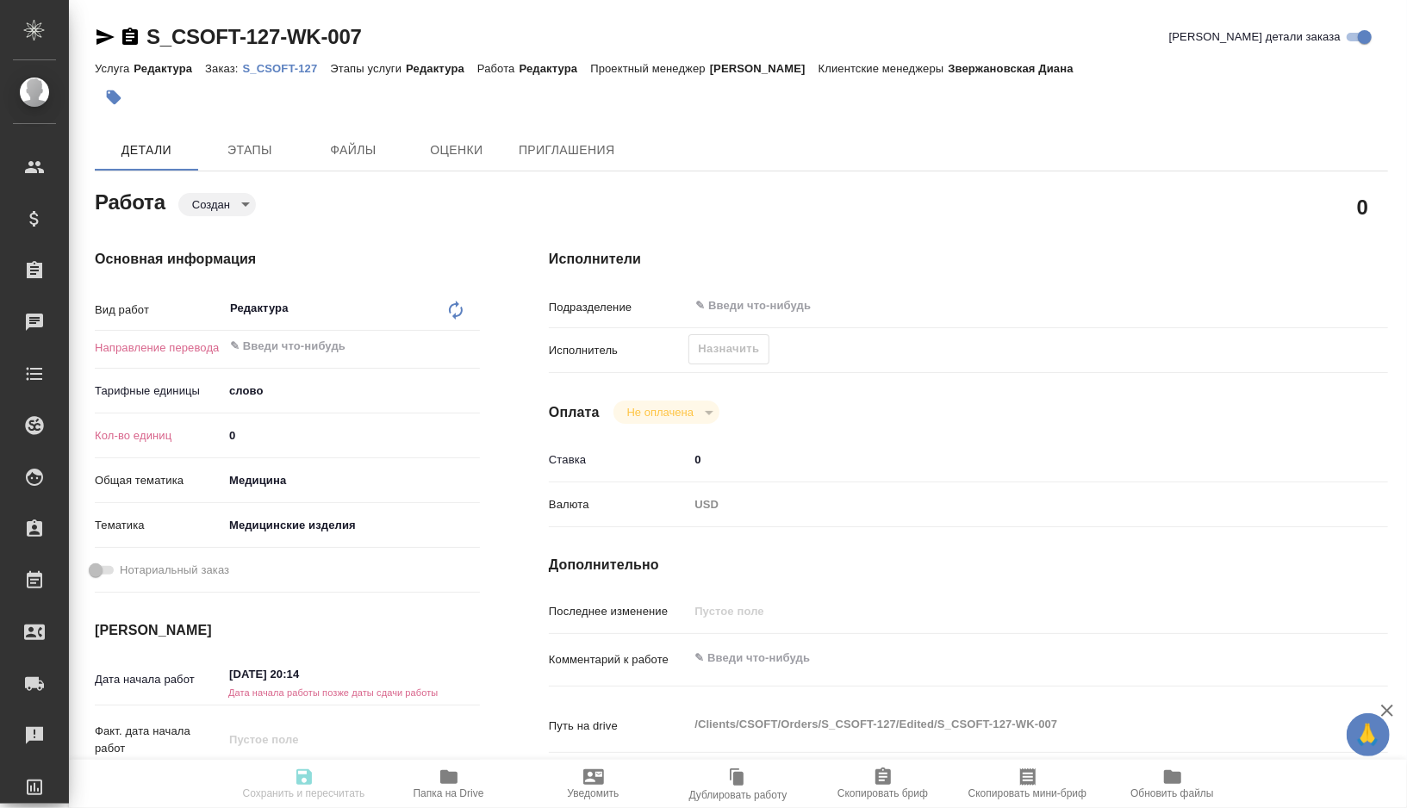
type textarea "x"
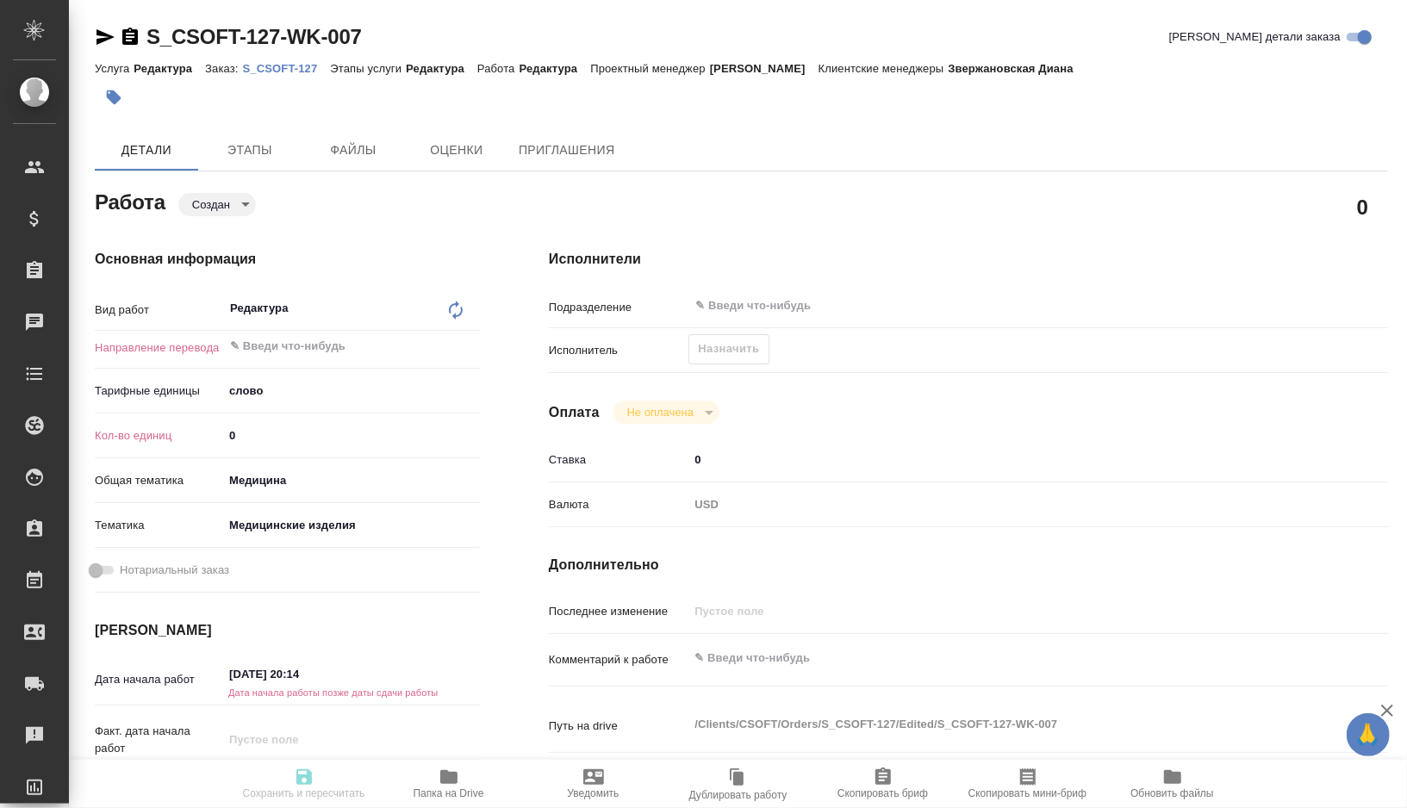
type textarea "x"
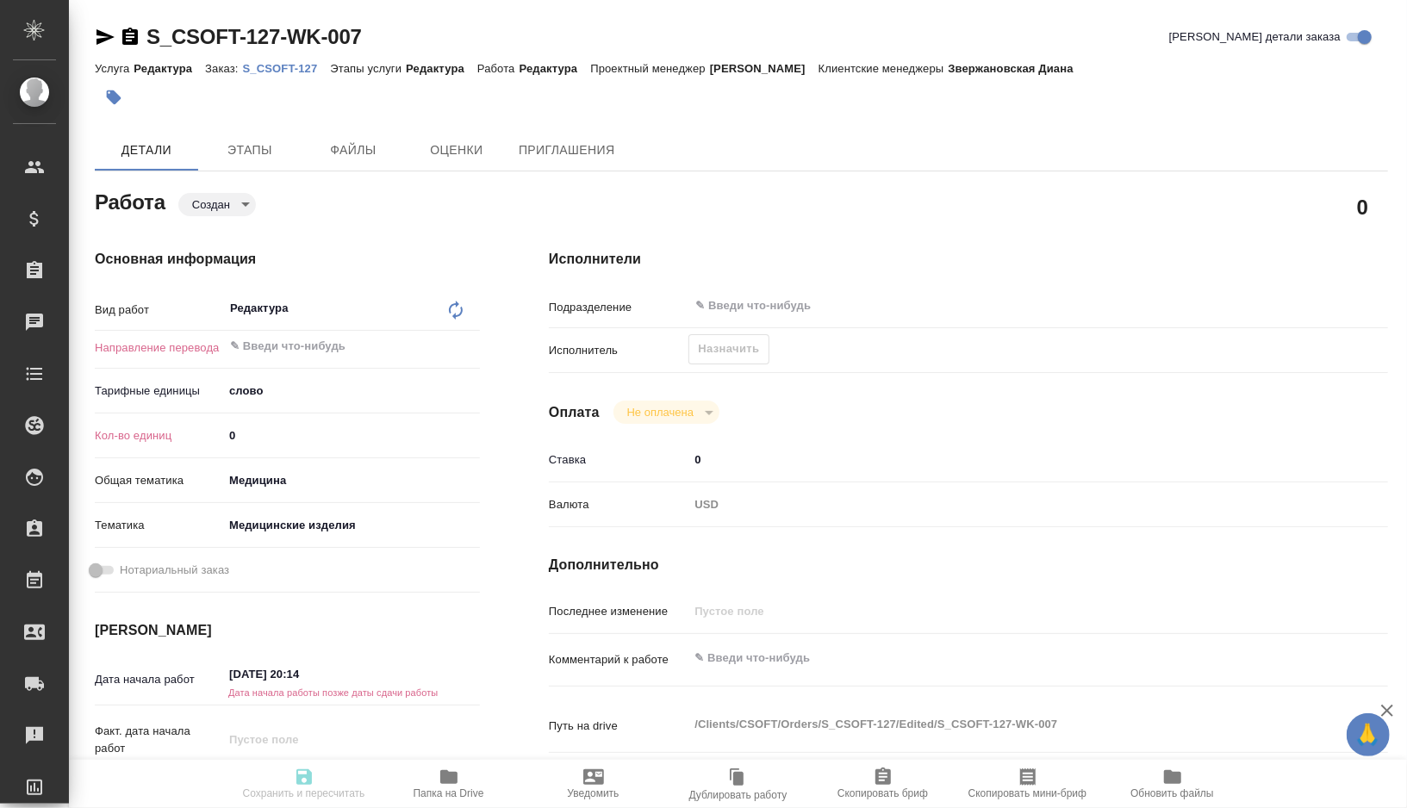
click at [721, 675] on div "x" at bounding box center [1004, 660] width 630 height 38
type textarea "x"
paste textarea "loremip do sitametco Adipis Elit seddo: EIUSMOD TE INC UT, LAB ETDOLOREMAGNA Al…"
type textarea "x"
type textarea "loremip do sitametco Adipis Elit seddo: EIUSMOD TE INC UT, LAB ETDOLOREMAGNA Al…"
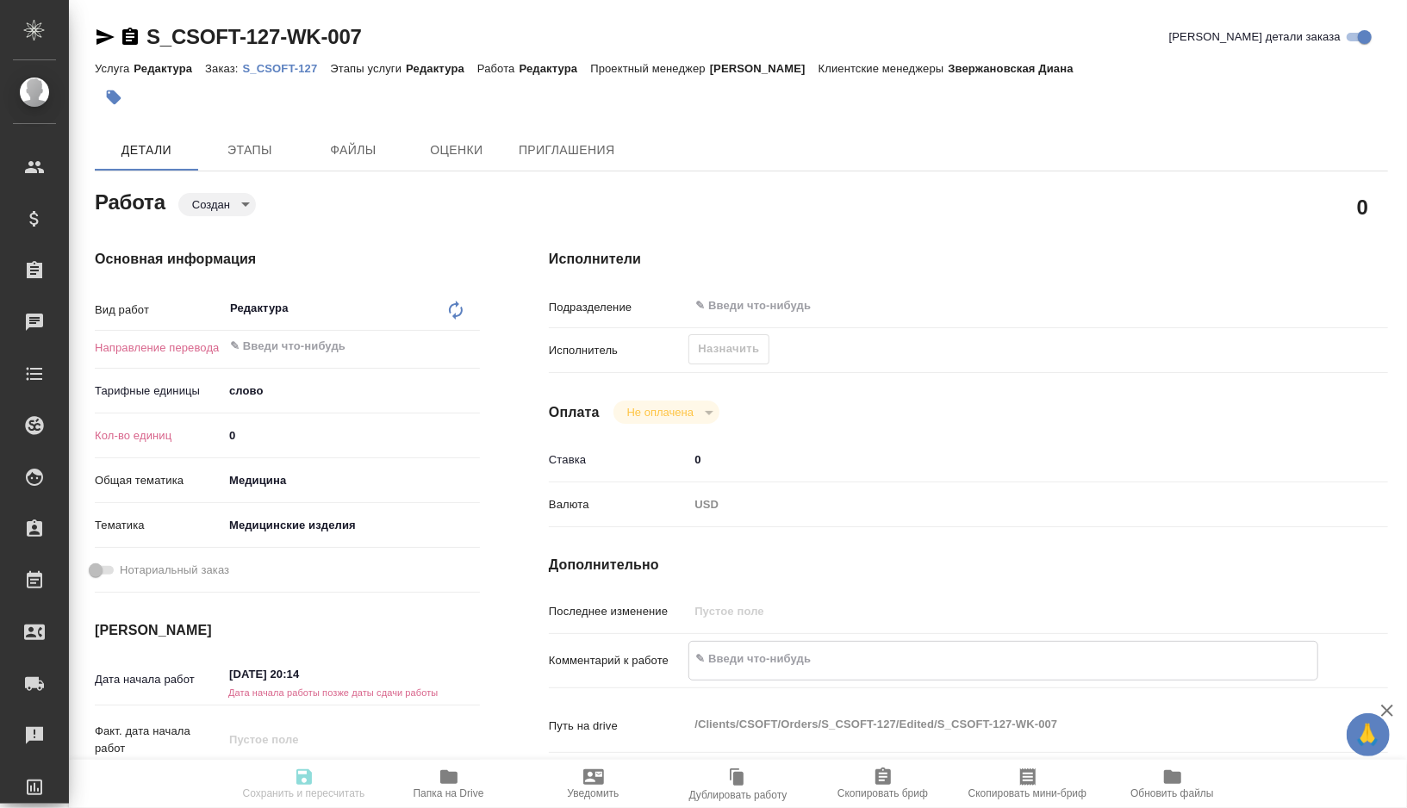
type textarea "x"
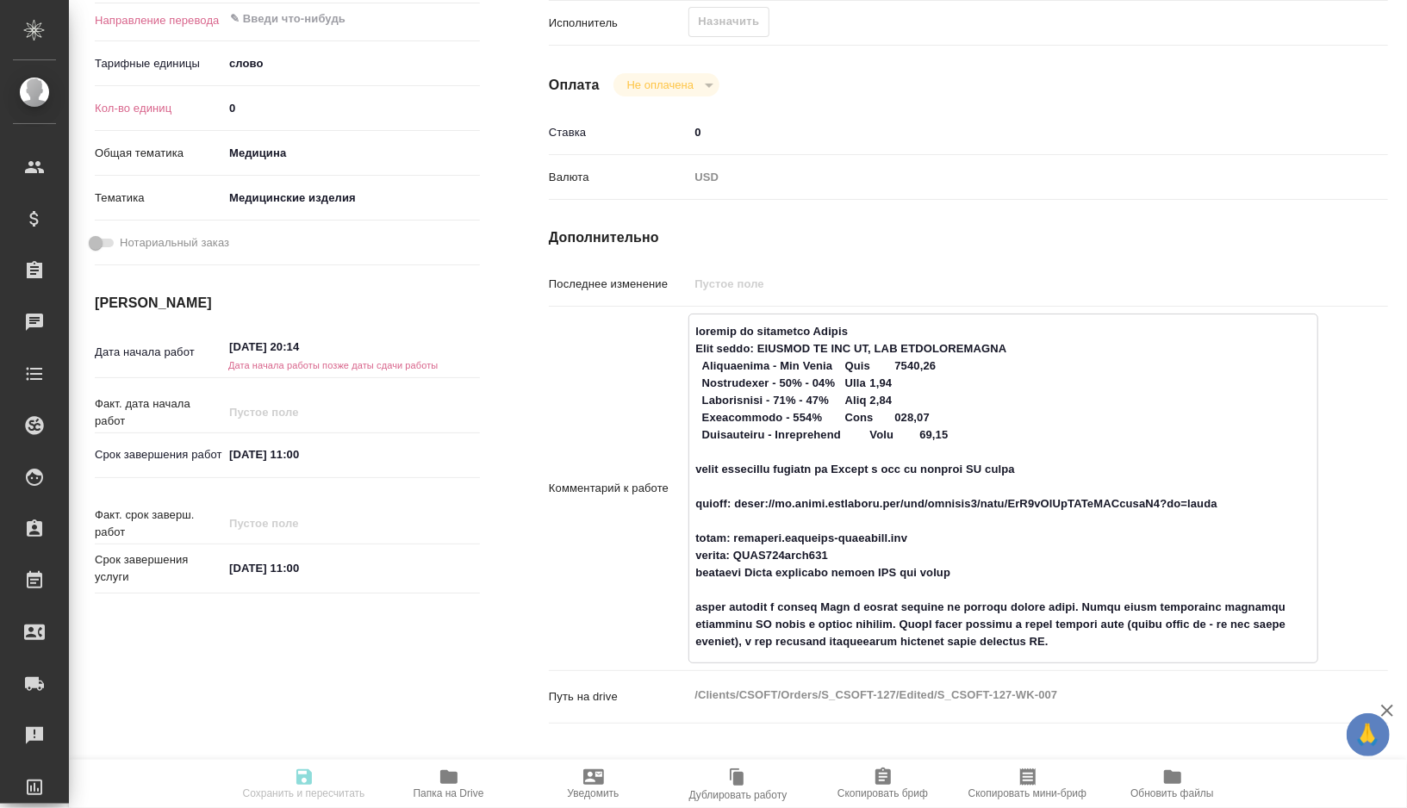
scroll to position [334, 0]
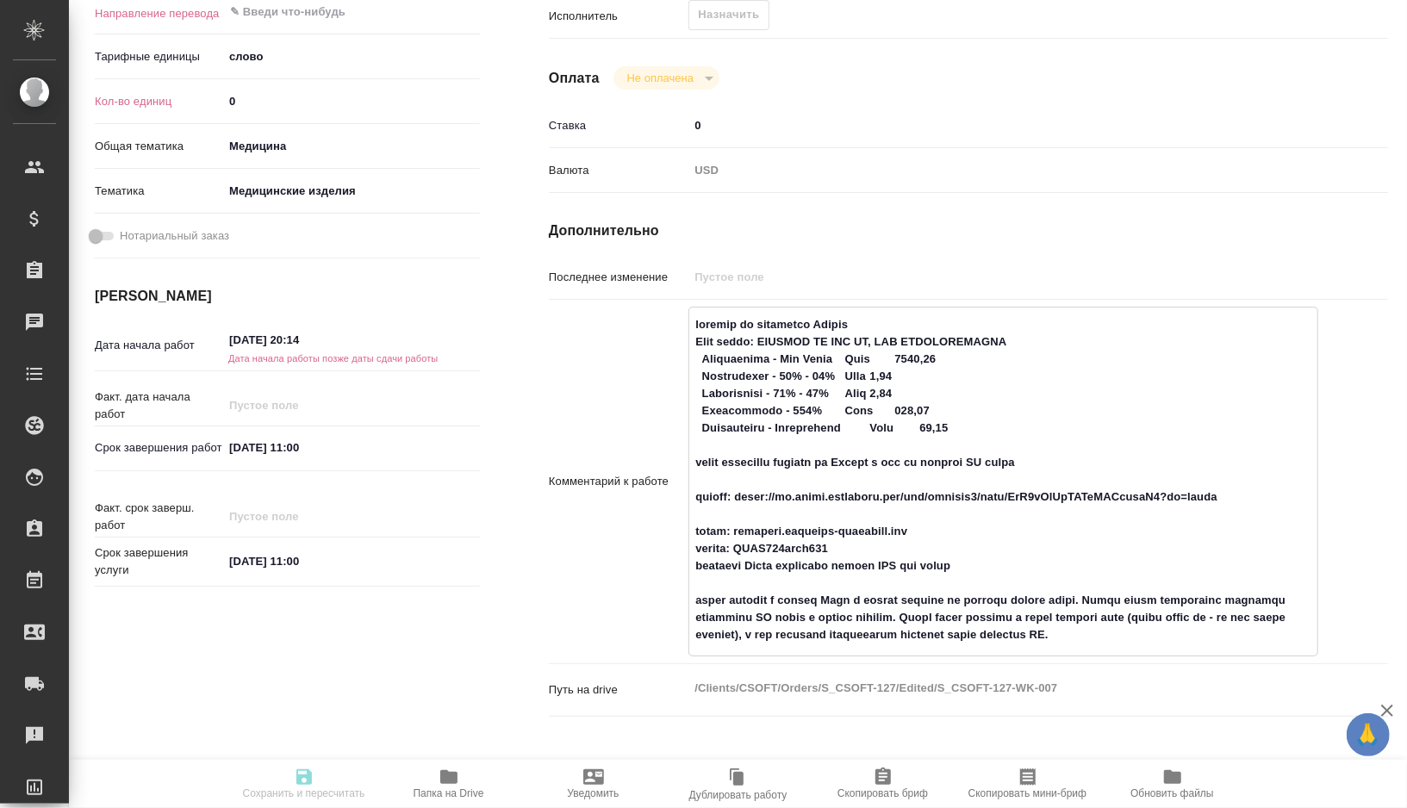
click at [915, 357] on textarea at bounding box center [1003, 480] width 628 height 340
type textarea "loremip do sitametco Adipis Elit seddo: EIUSMOD TE INC UT, LAB ETDOLOREMAGNA Al…"
type textarea "x"
click at [292, 99] on input "0" at bounding box center [351, 101] width 255 height 25
type textarea "x"
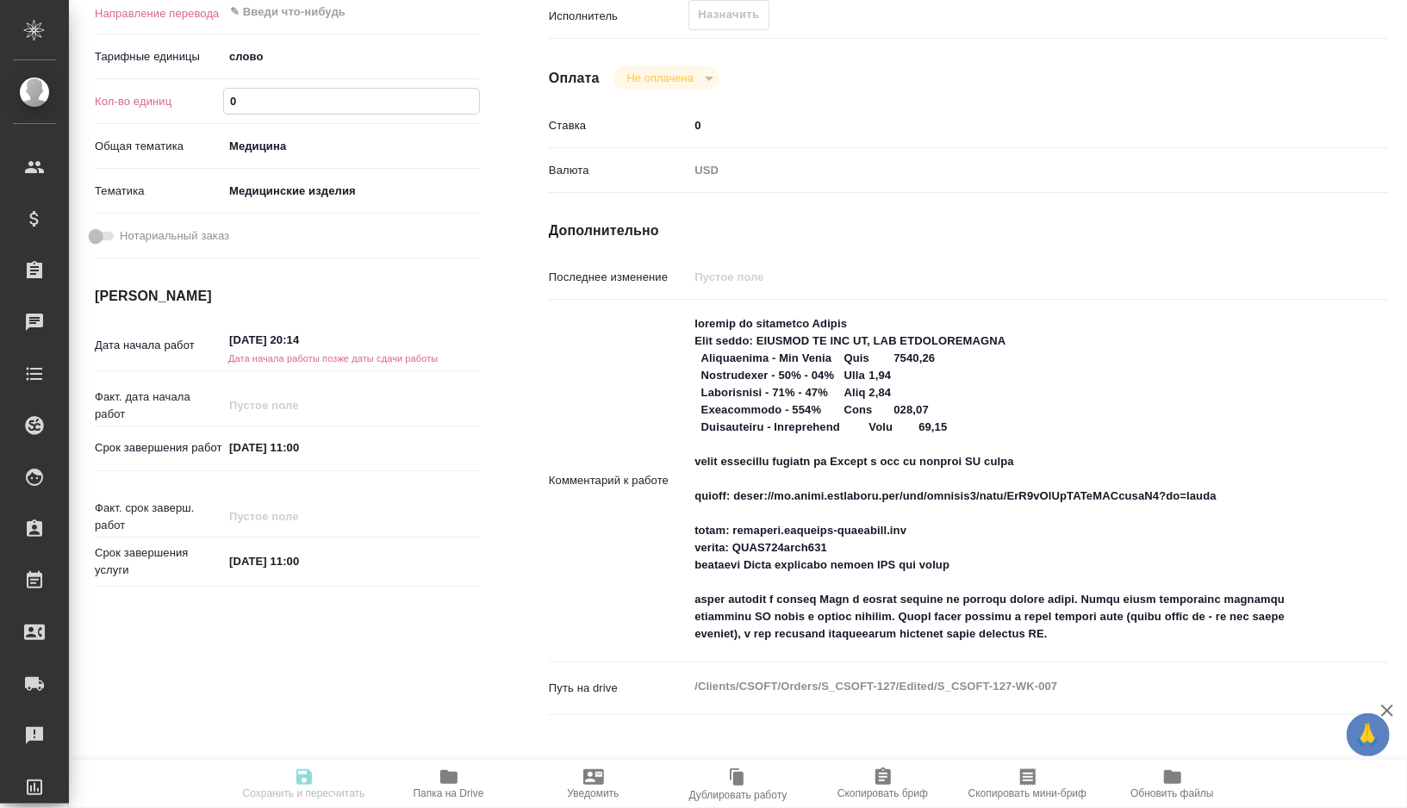
type textarea "x"
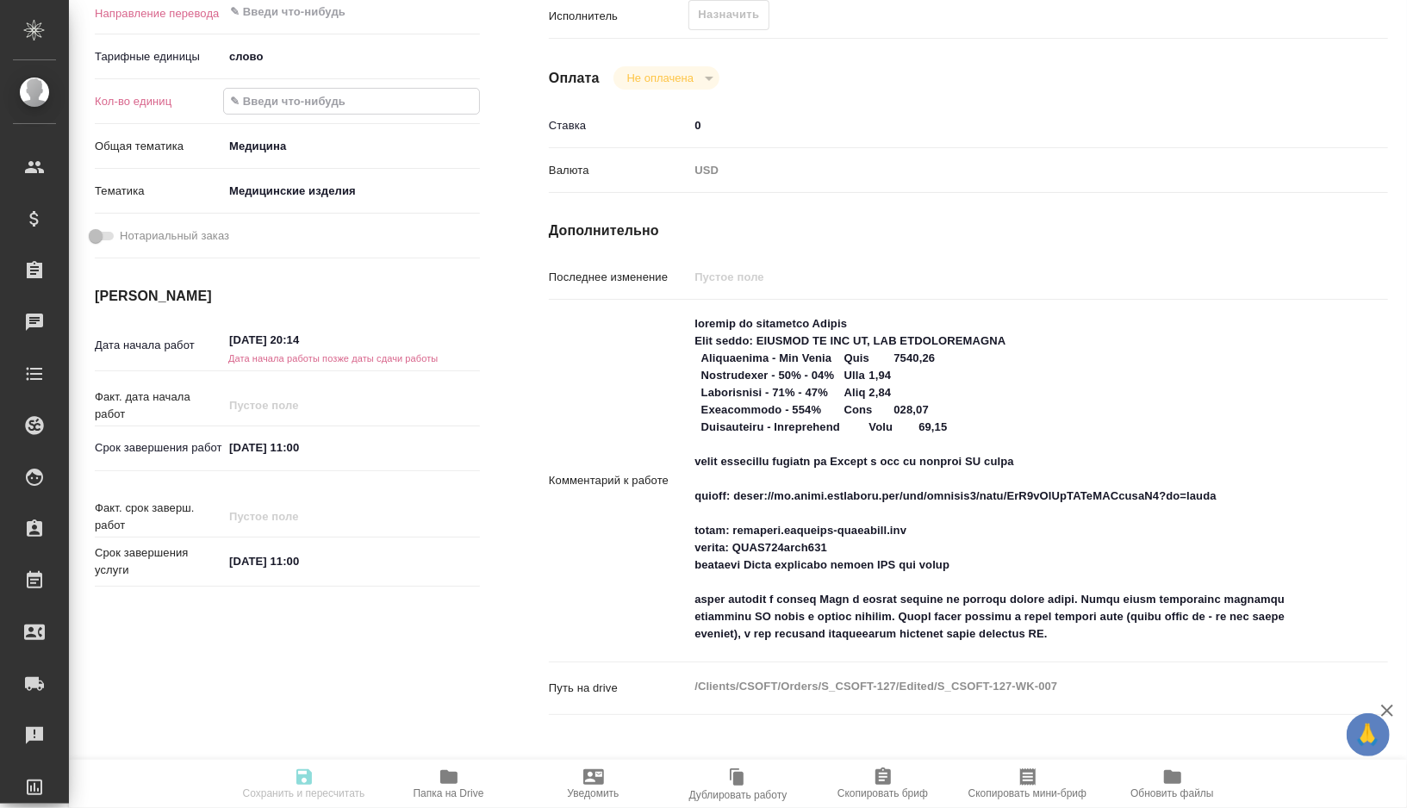
type input "1"
type textarea "x"
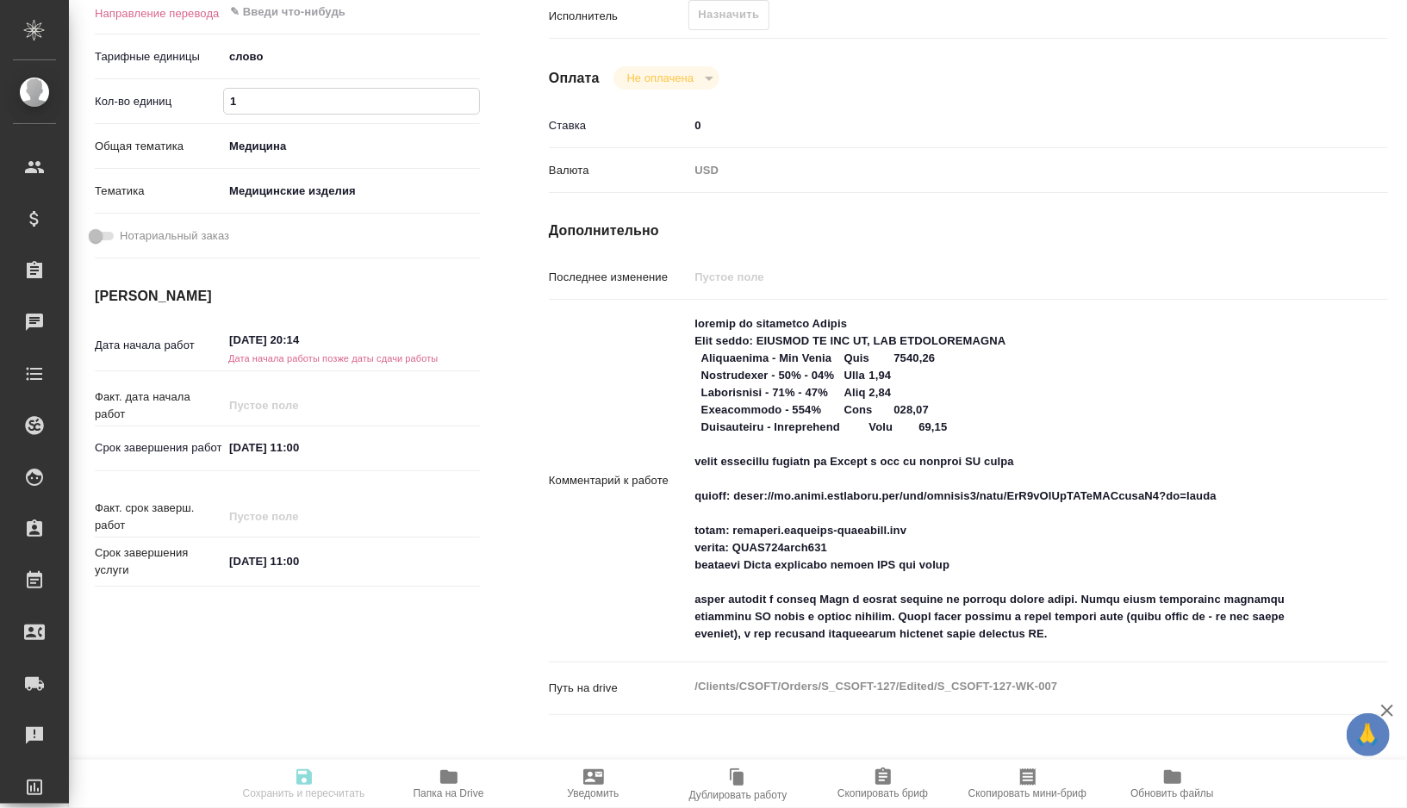
type textarea "x"
type input "10"
type textarea "x"
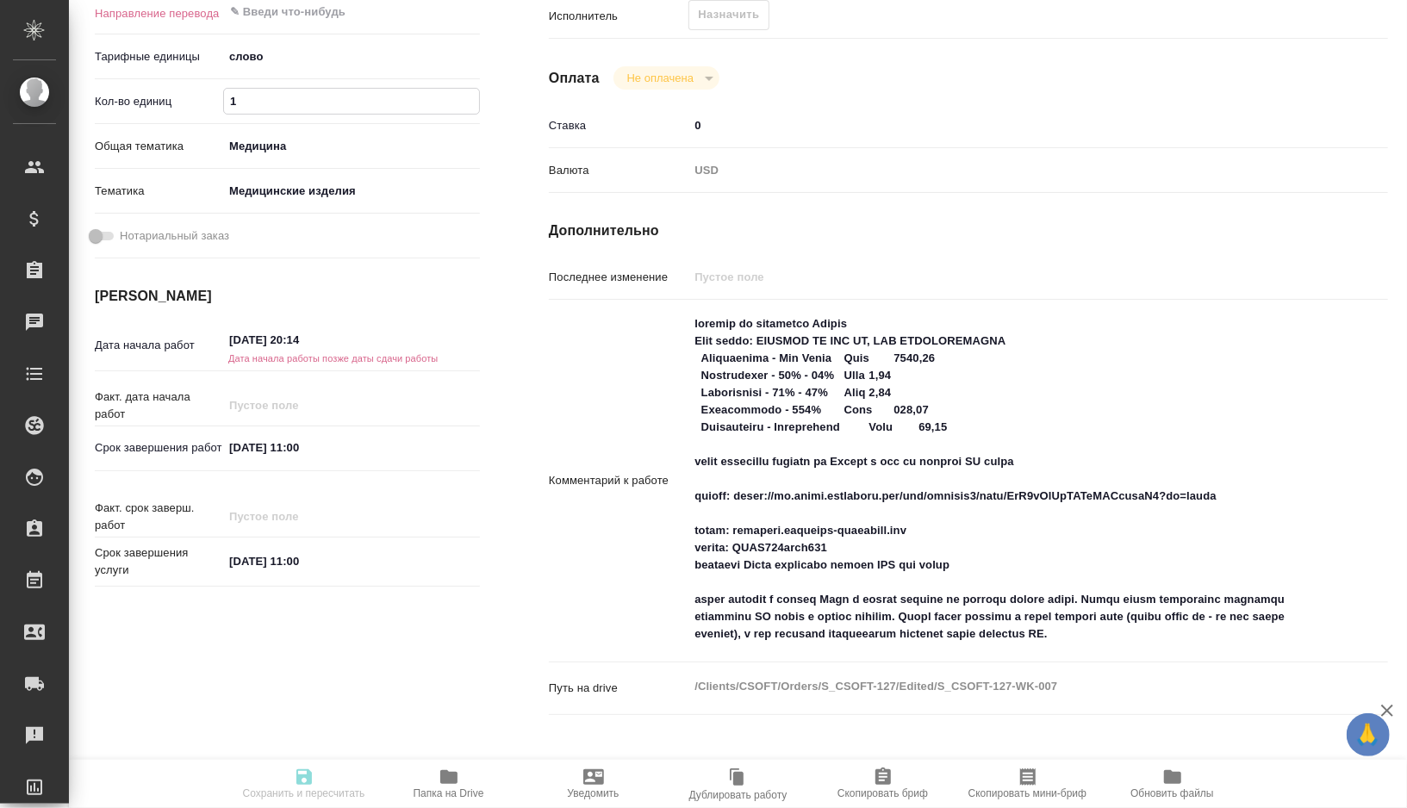
type textarea "x"
type input "100"
type textarea "x"
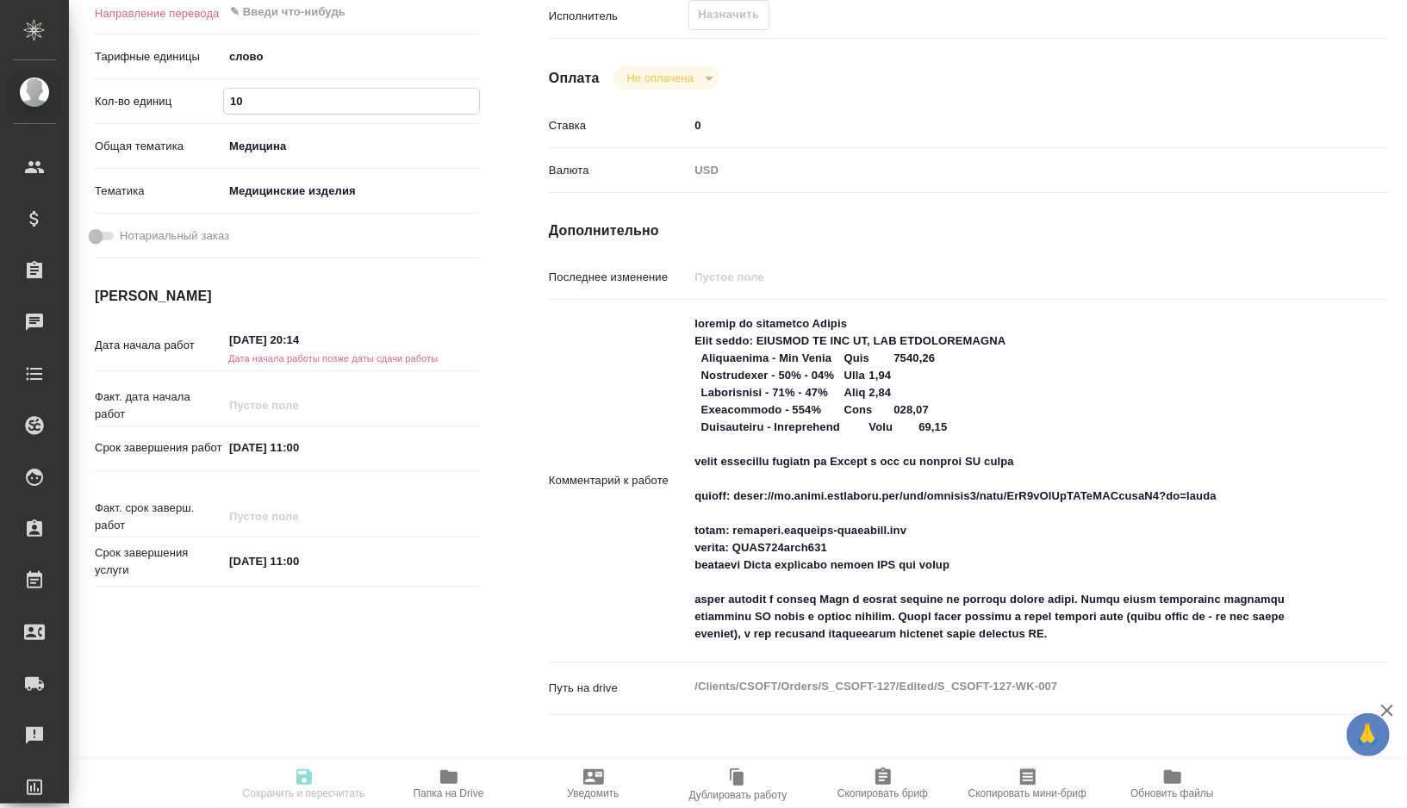
type textarea "x"
type input "1000"
type textarea "x"
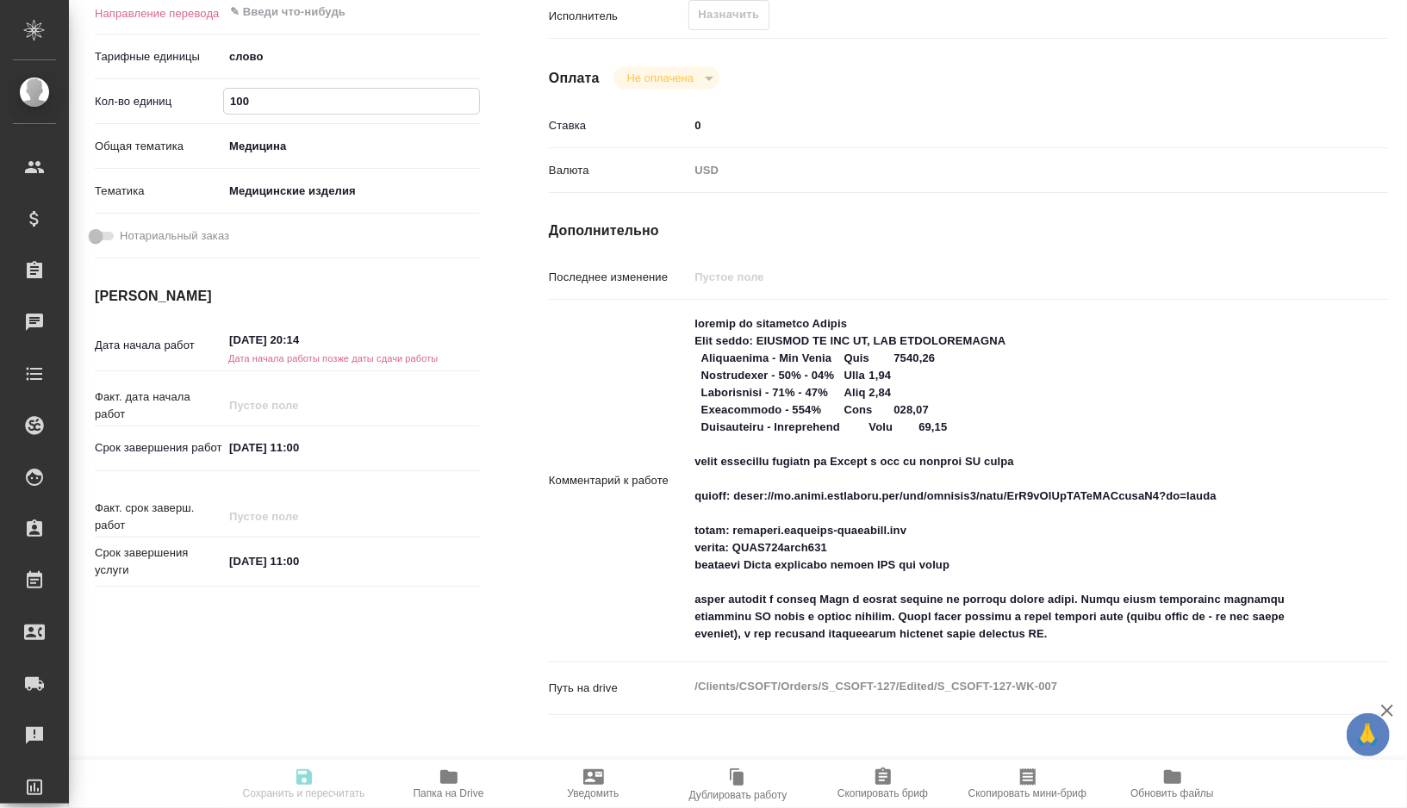
type textarea "x"
type input "1000"
type textarea "x"
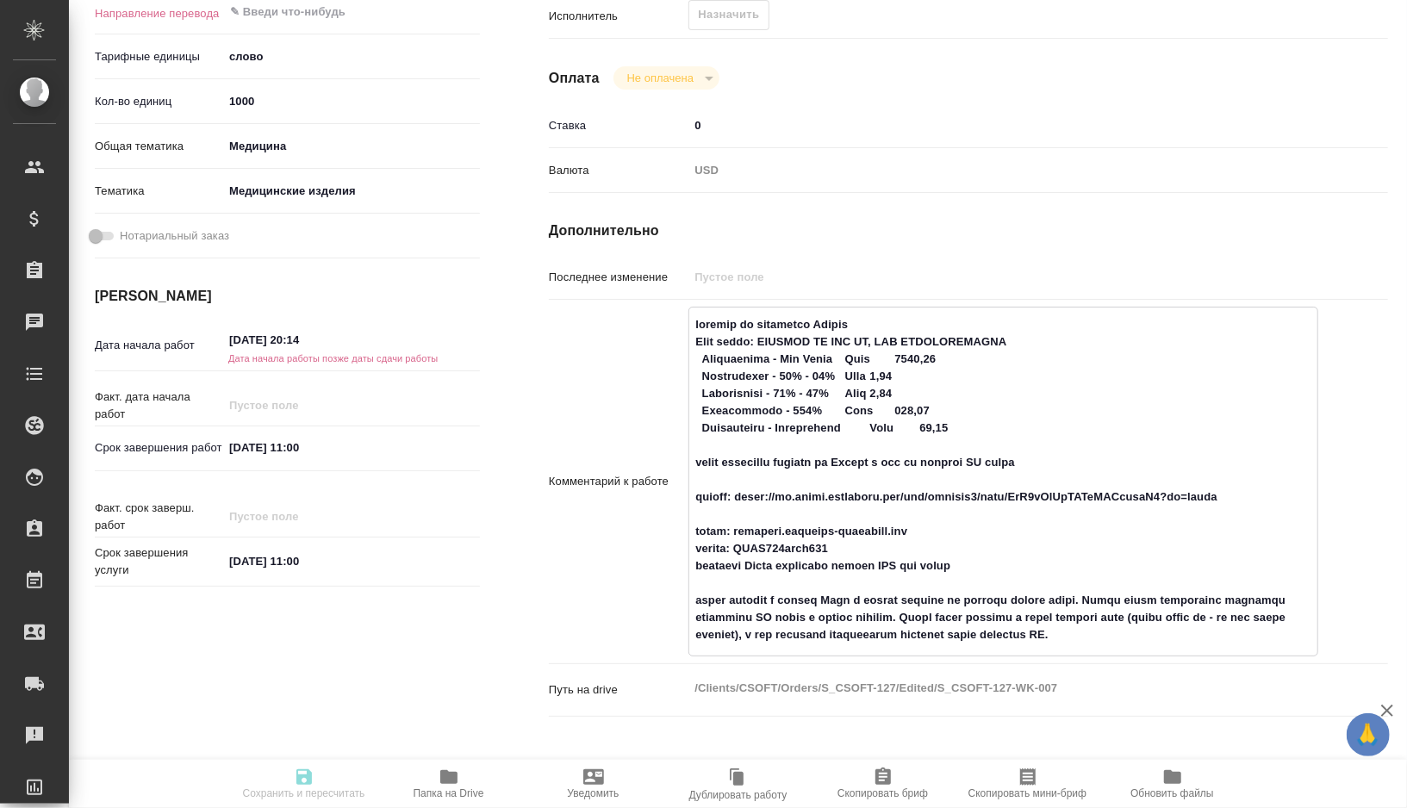
drag, startPoint x: 987, startPoint y: 416, endPoint x: 701, endPoint y: 355, distance: 292.6
click at [701, 355] on textarea at bounding box center [1003, 480] width 628 height 340
click at [907, 444] on textarea at bounding box center [1003, 480] width 628 height 340
drag, startPoint x: 931, startPoint y: 428, endPoint x: 683, endPoint y: 346, distance: 261.3
click at [683, 346] on div "Комментарий к работе x" at bounding box center [968, 482] width 839 height 350
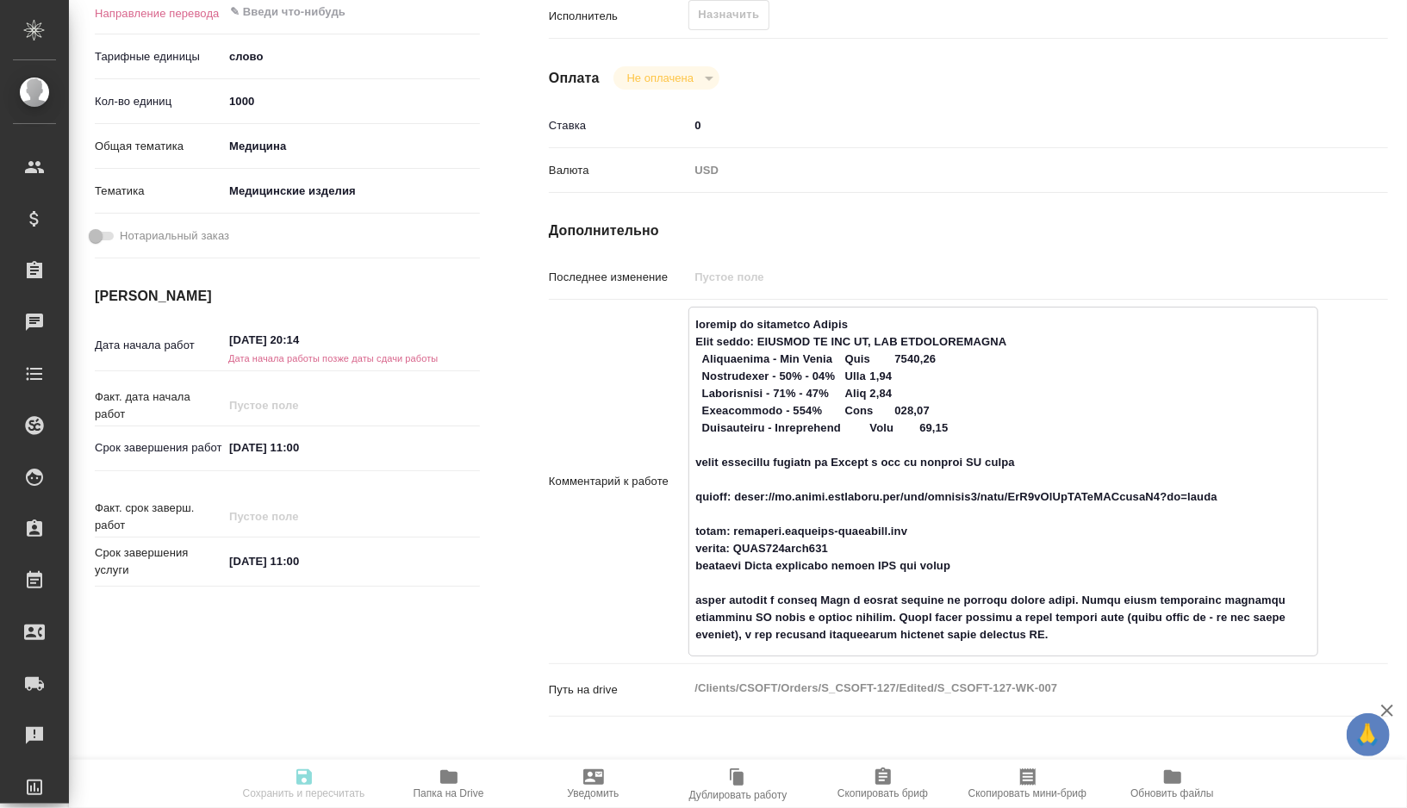
type textarea "x"
type textarea "перевод на платформе Phrase нужно выполнить перевод во Phrase и там же сделать …"
type textarea "x"
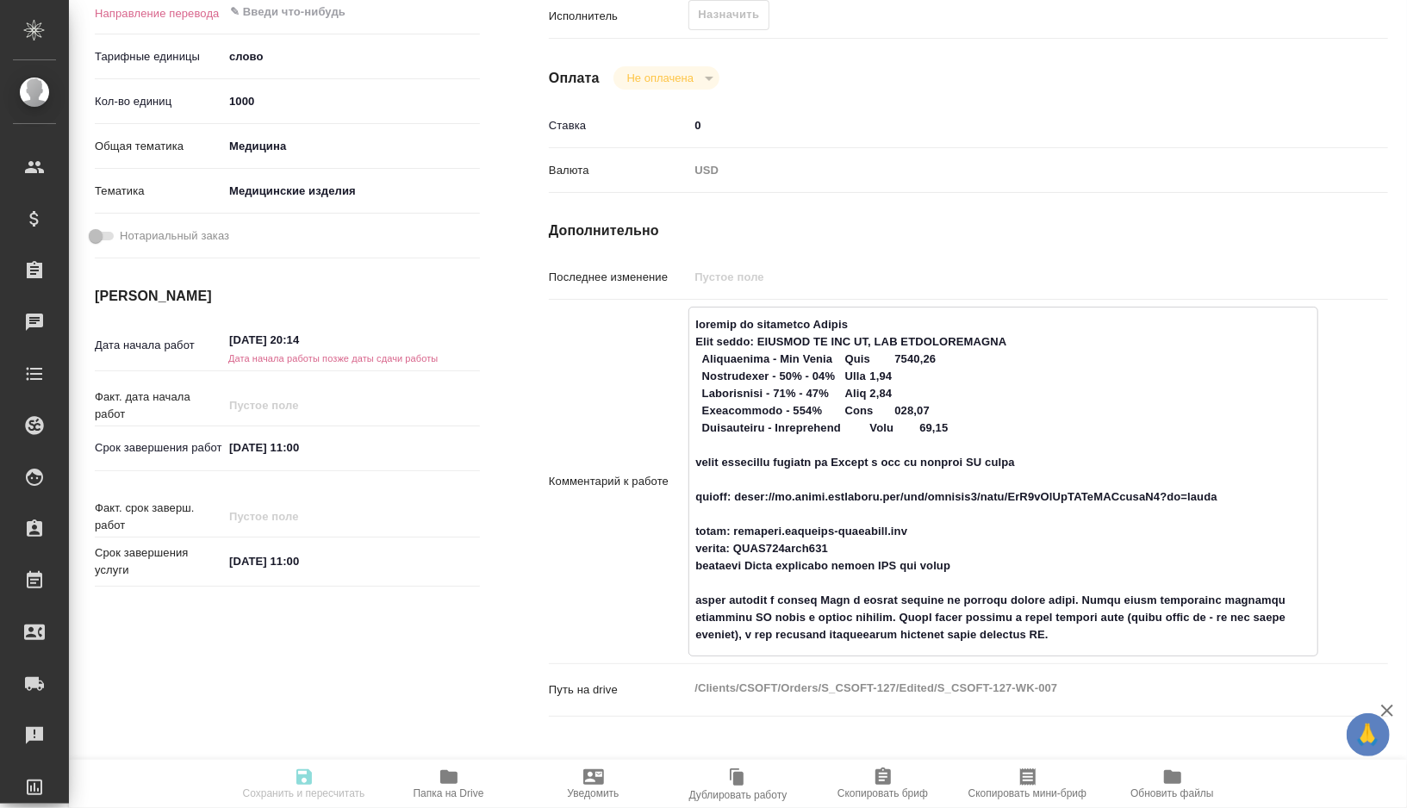
type textarea "x"
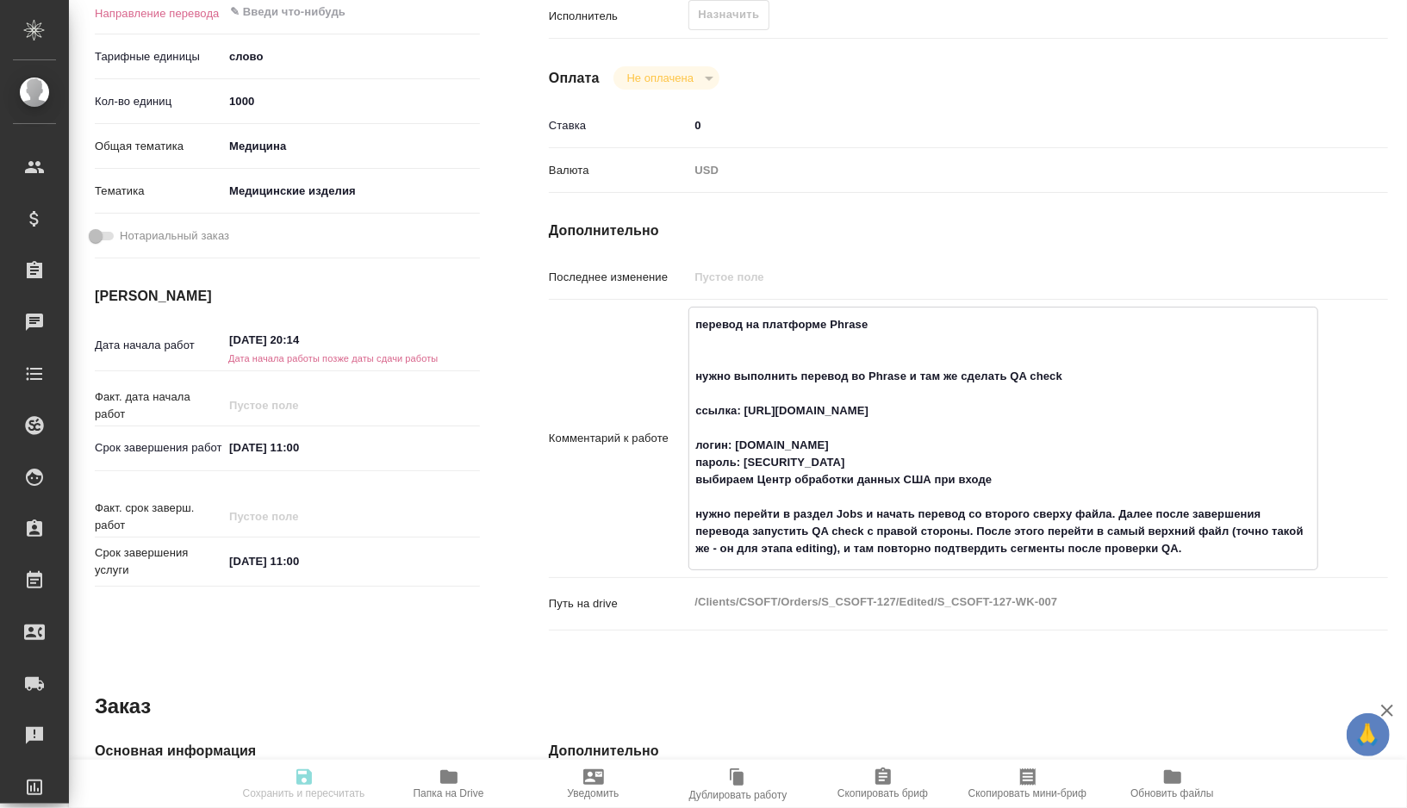
click at [732, 328] on textarea "перевод на платформе Phrase нужно выполнить перевод во Phrase и там же сделать …" at bounding box center [1003, 436] width 628 height 253
type textarea "x"
type textarea "н на платформе Phrase нужно выполнить перевод во Phrase и там же сделать QA che…"
type textarea "x"
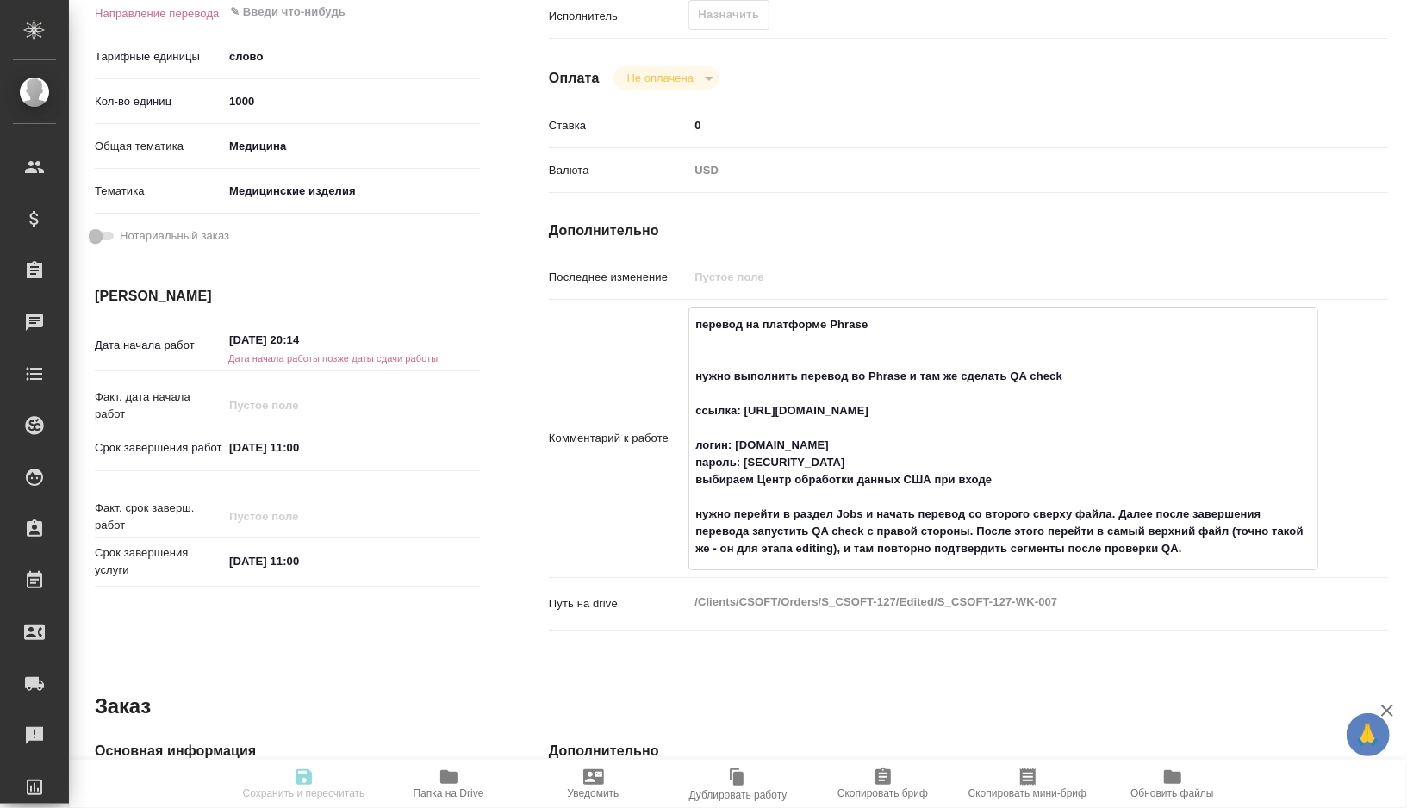
type textarea "x"
type textarea "ну на платформе Phrase нужно выполнить перевод во Phrase и там же сделать QA ch…"
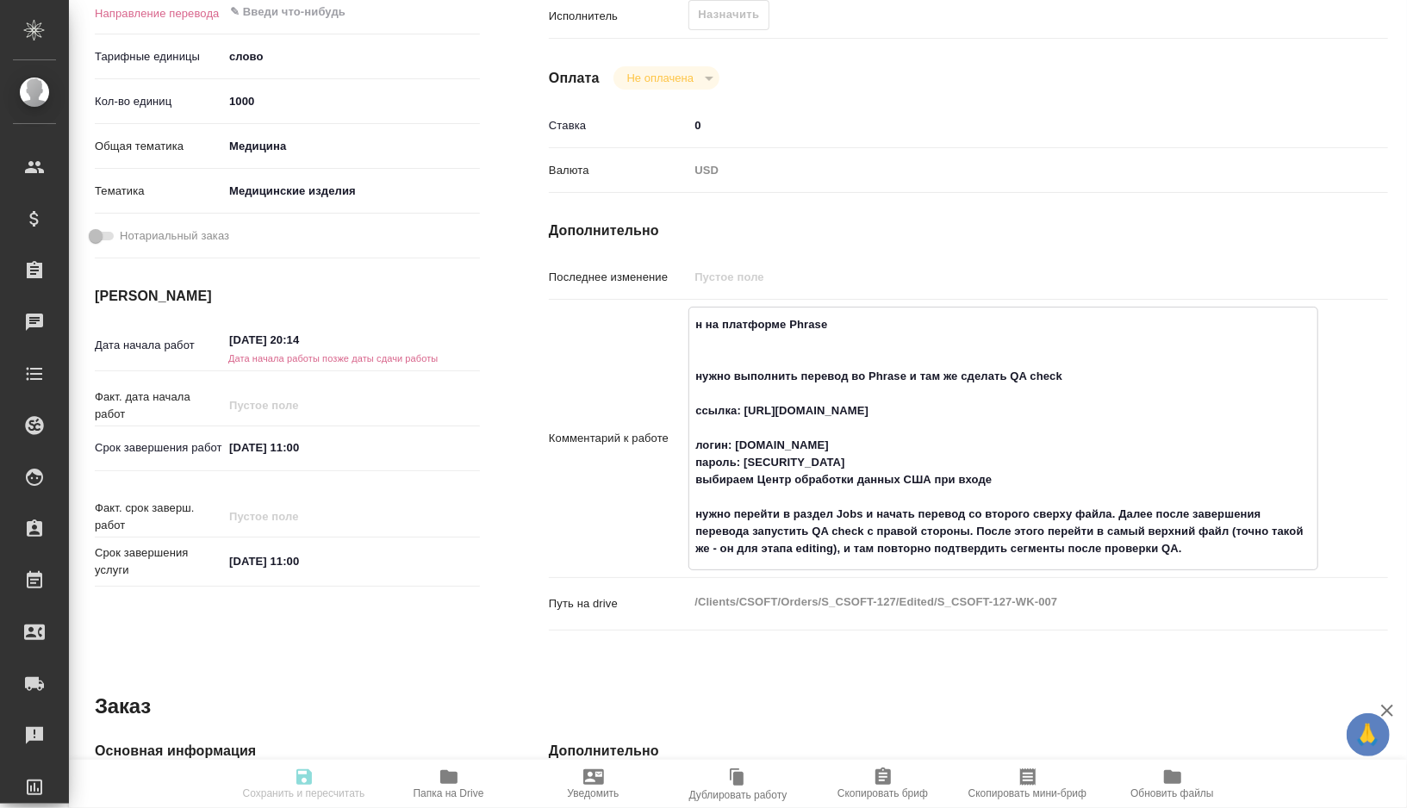
type textarea "x"
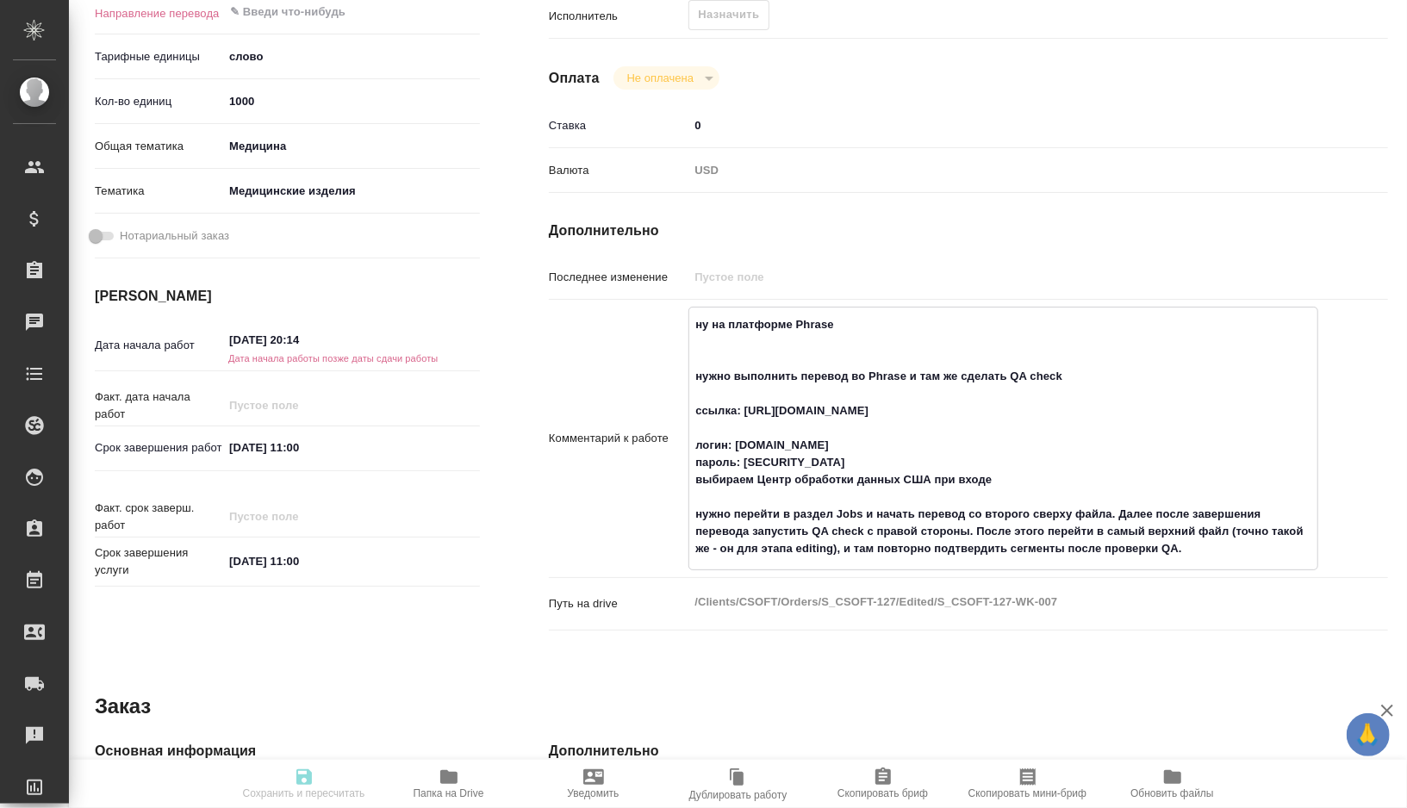
type textarea "нуж на платформе Phrase нужно выполнить перевод во Phrase и там же сделать QA c…"
type textarea "x"
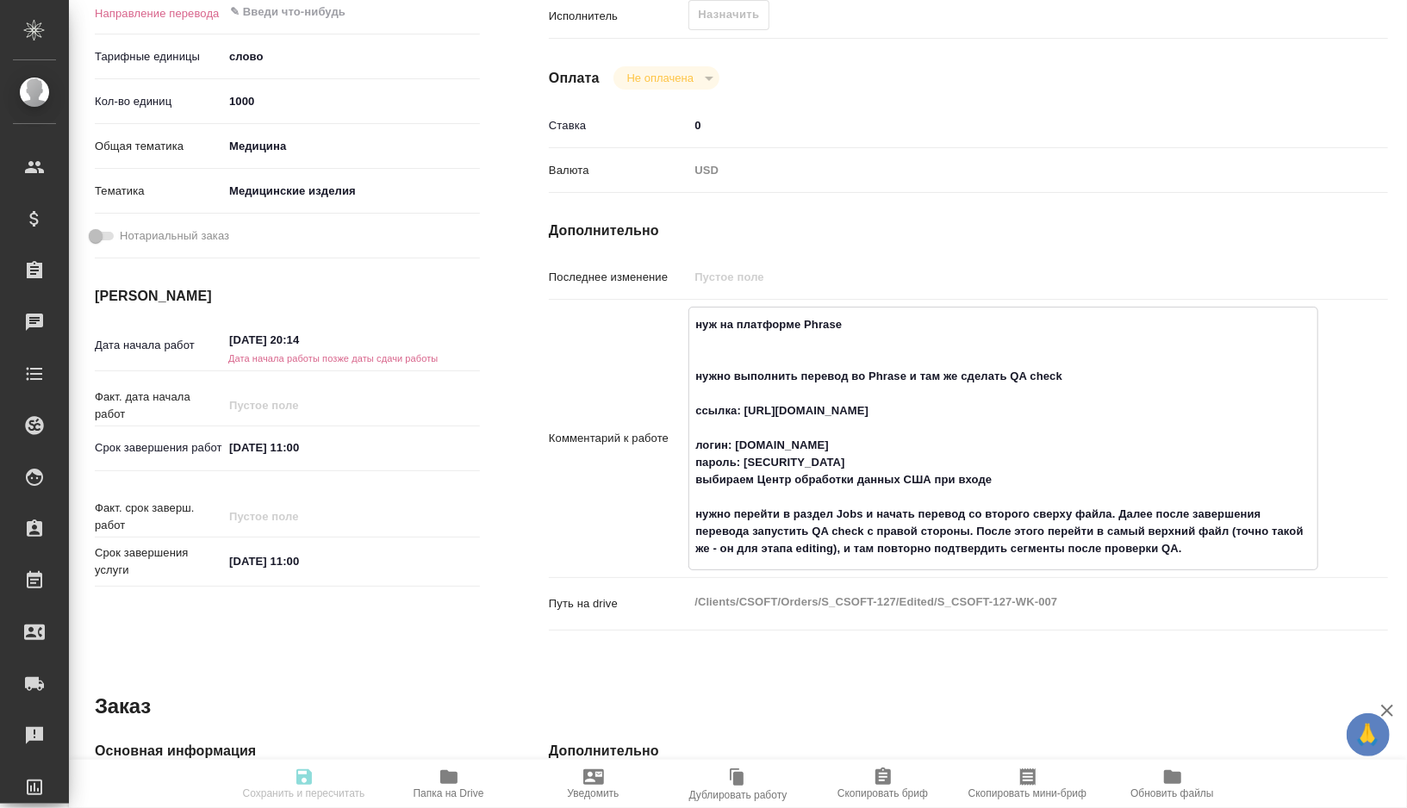
type textarea "x"
type textarea "нужн на платформе Phrase нужно выполнить перевод во Phrase и там же сделать QA …"
type textarea "x"
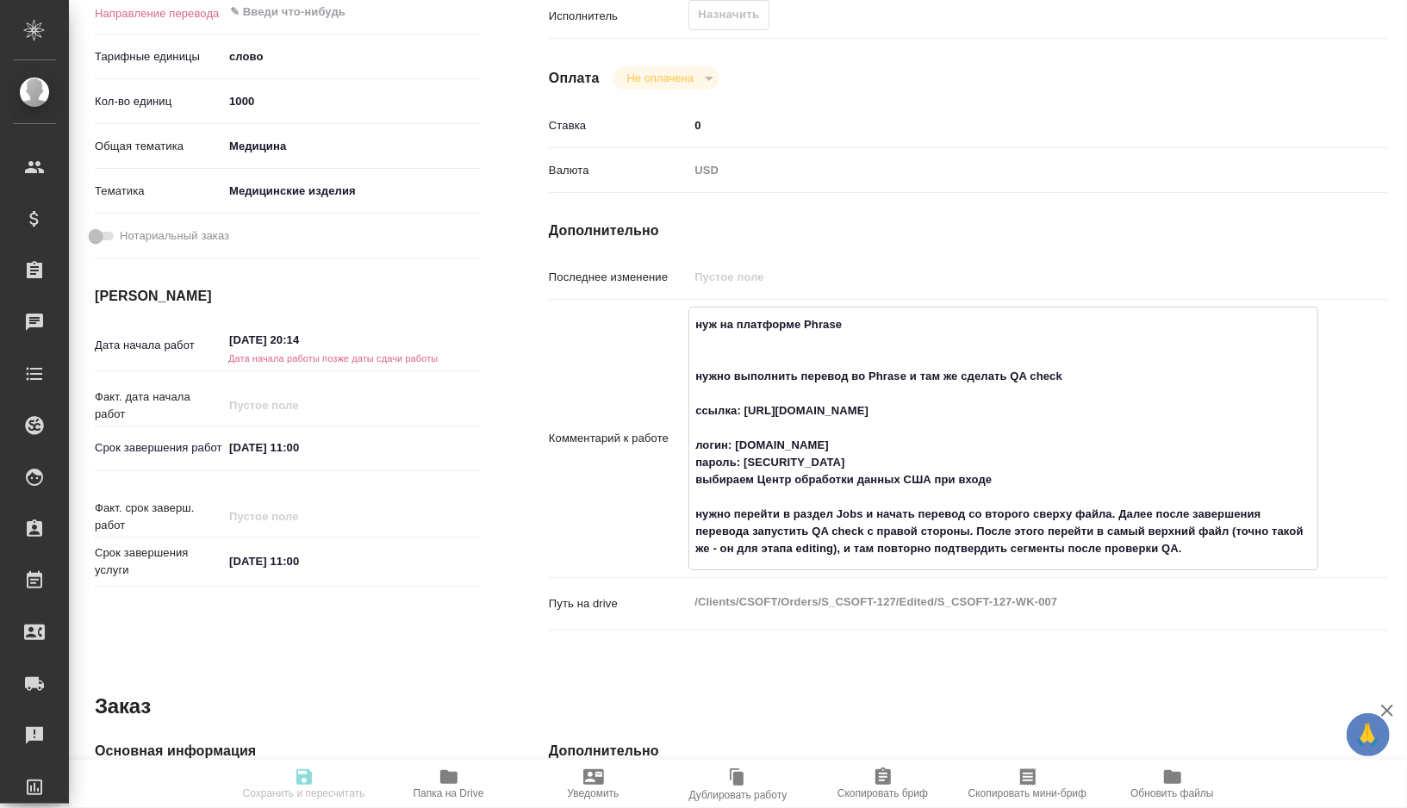
type textarea "x"
type textarea "нужно на платформе Phrase нужно выполнить перевод во Phrase и там же сделать QA…"
type textarea "x"
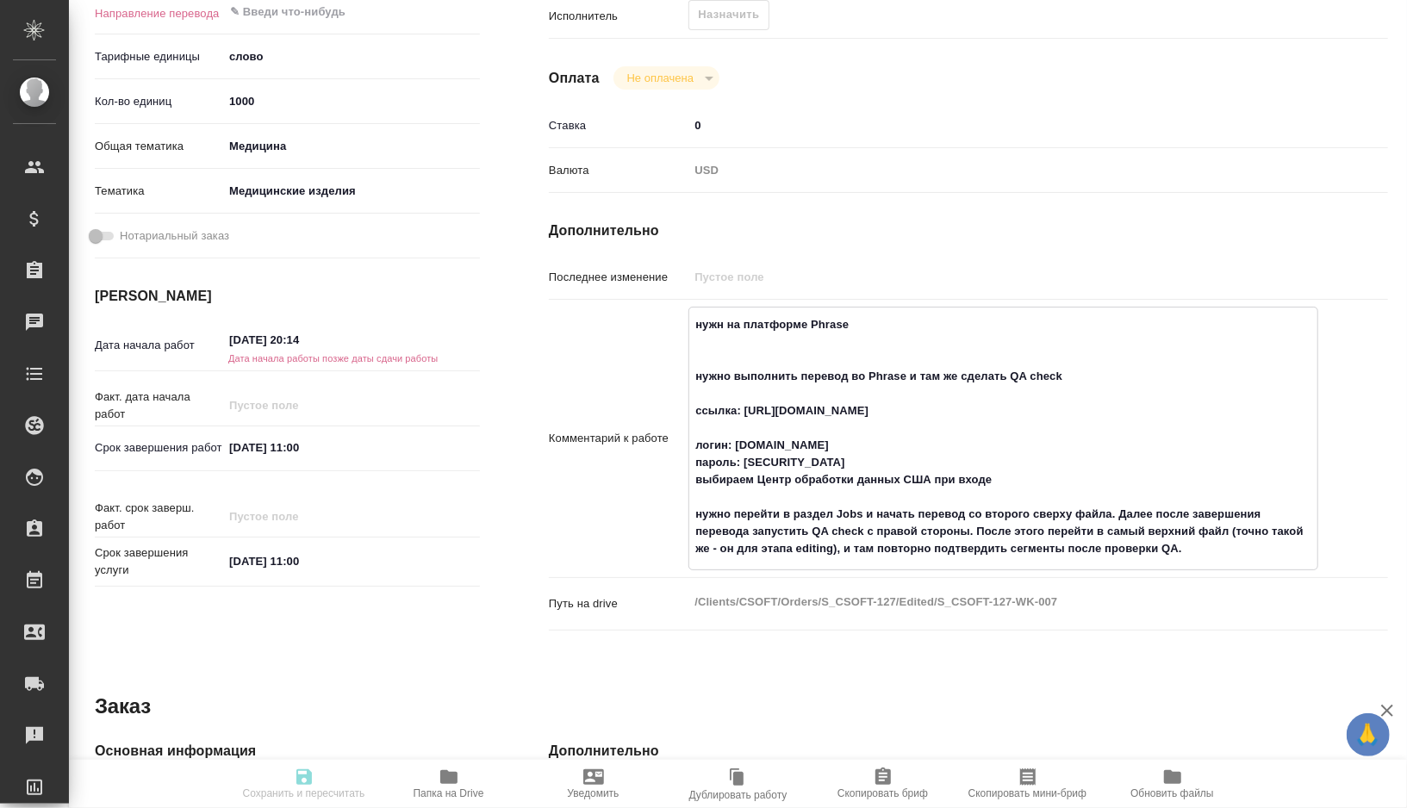
type textarea "x"
type textarea "нужно на платформе Phrase нужно выполнить перевод во Phrase и там же сделать QA…"
type textarea "x"
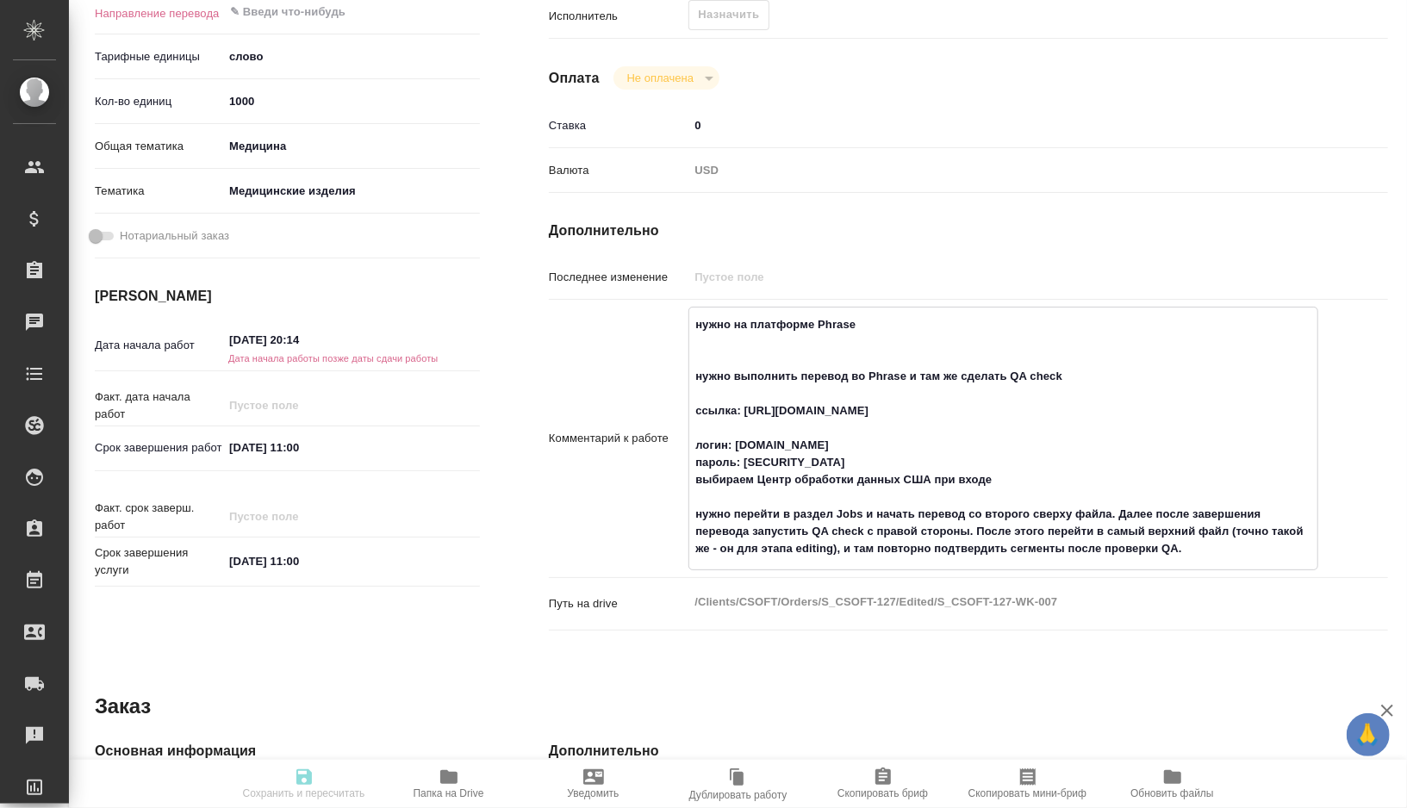
type textarea "x"
type textarea "нужно с на платформе Phrase нужно выполнить перевод во Phrase и там же сделать …"
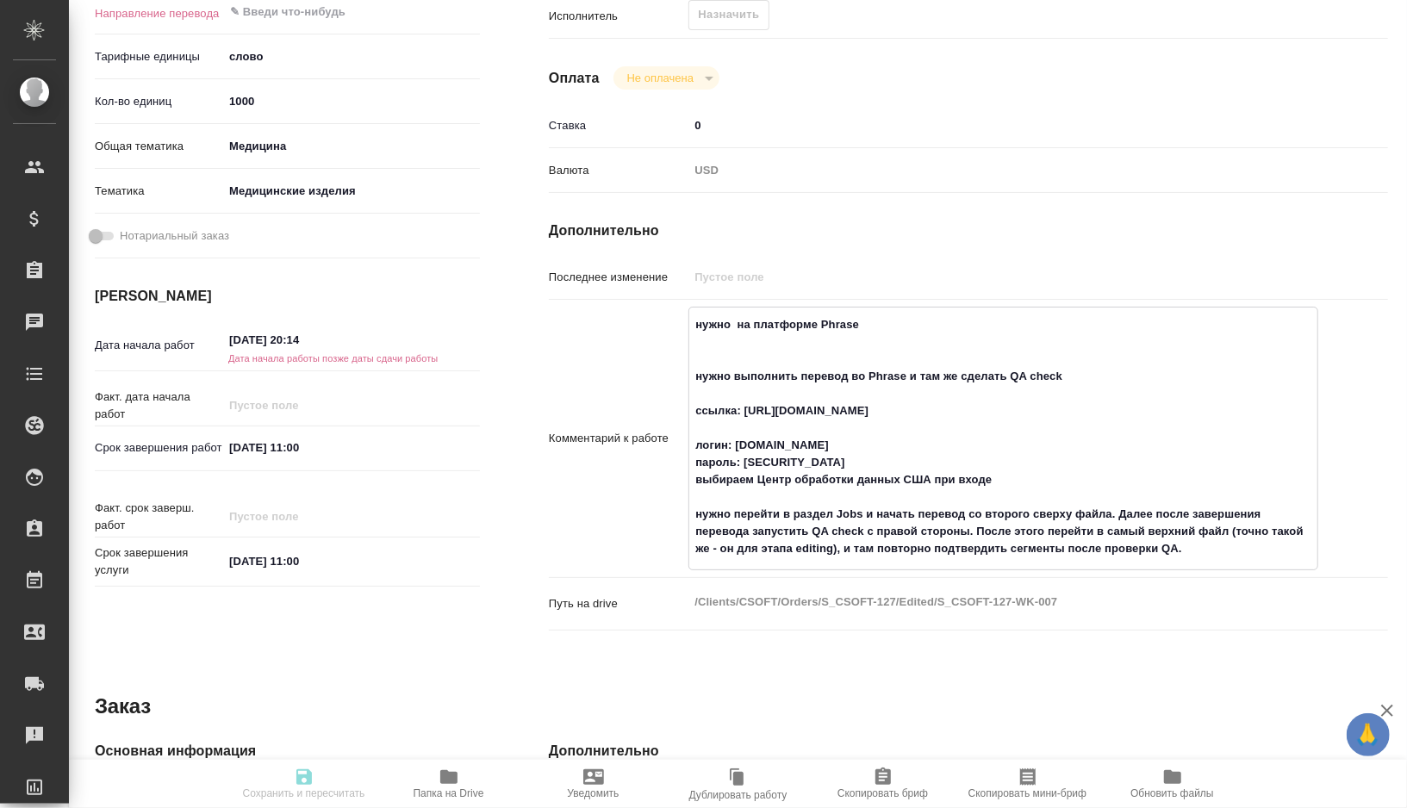
type textarea "x"
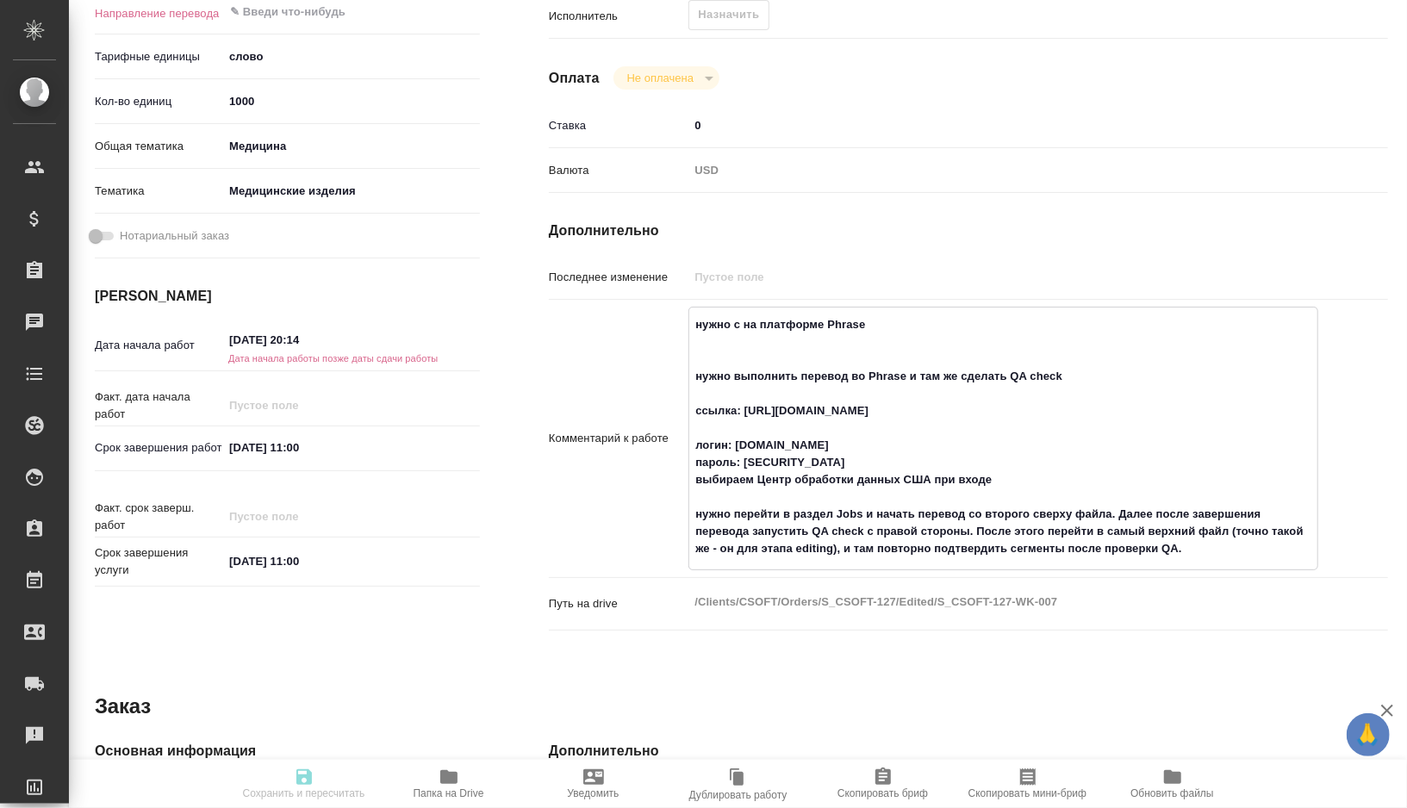
type textarea "нужно сд на платформе Phrase нужно выполнить перевод во Phrase и там же сделать…"
type textarea "x"
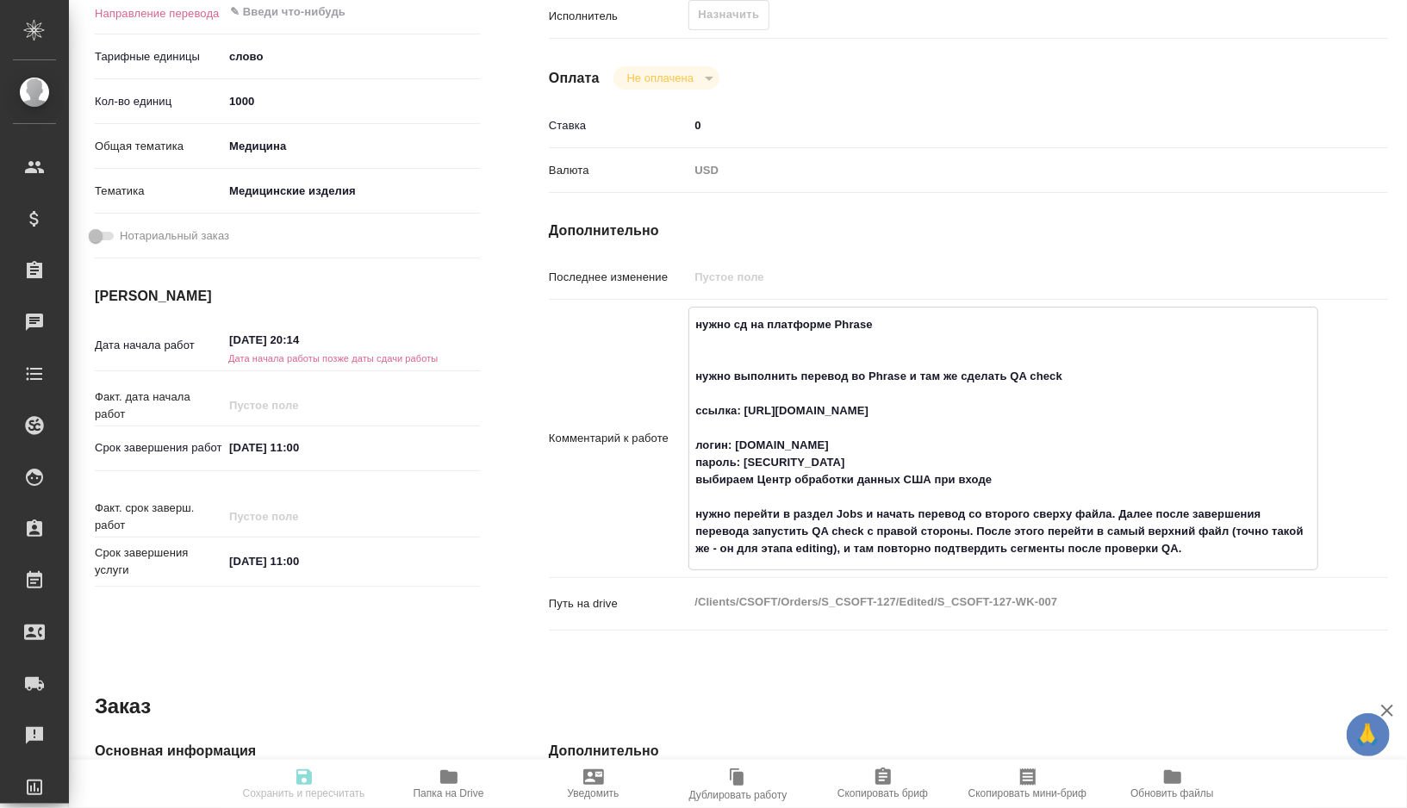
type textarea "x"
type textarea "нужно сде на платформе Phrase нужно выполнить перевод во Phrase и там же сделат…"
type textarea "x"
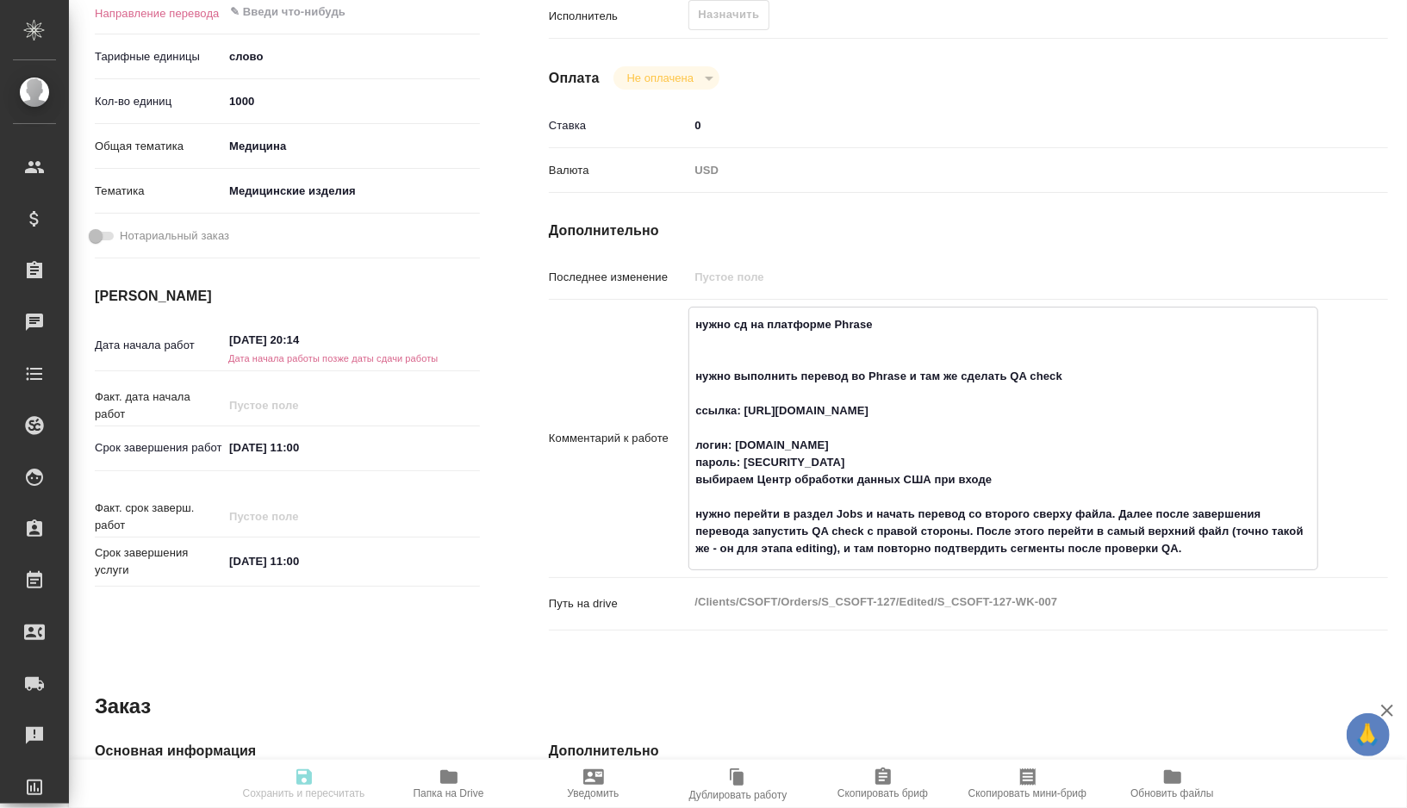
type textarea "x"
type textarea "нужно сдел на платформе Phrase нужно выполнить перевод во Phrase и там же сдела…"
type textarea "x"
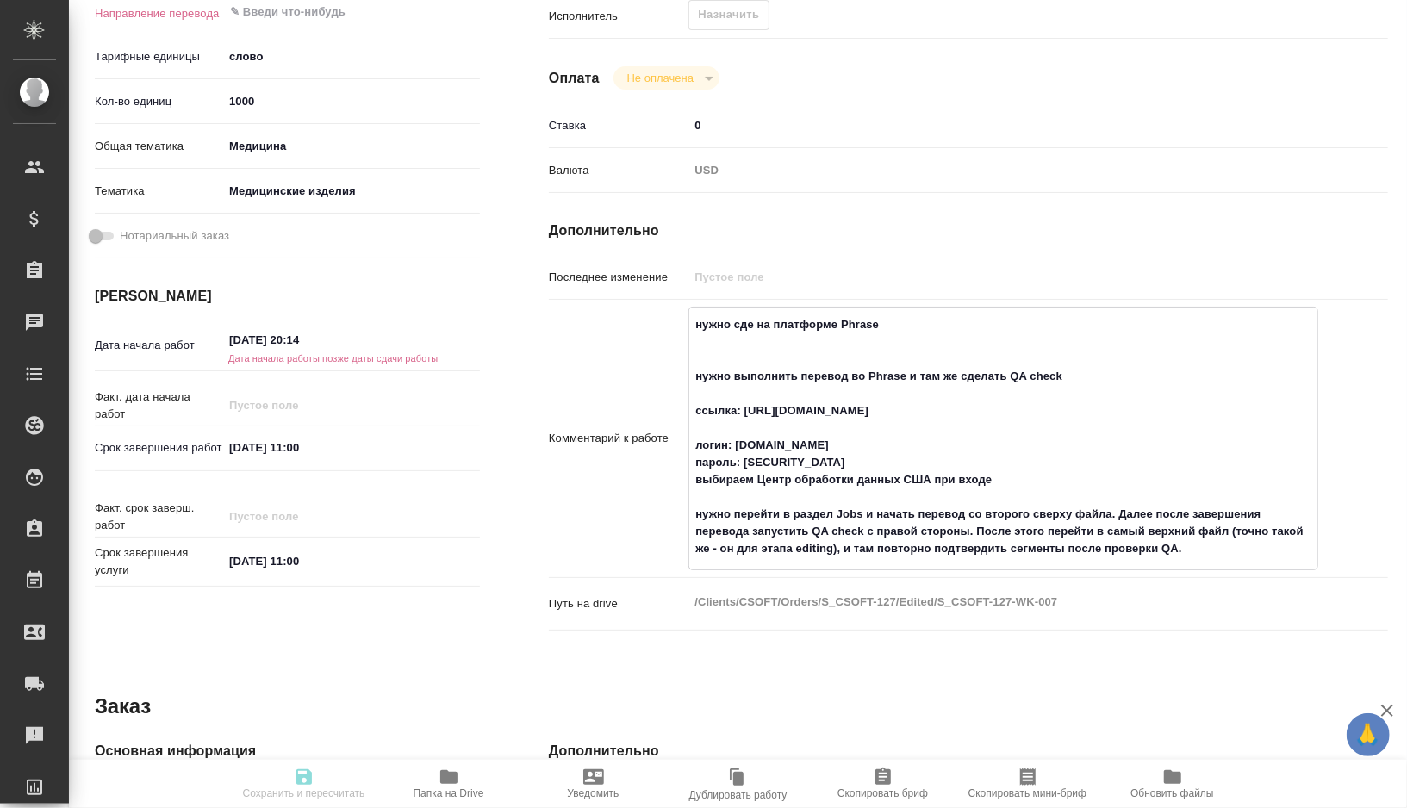
type textarea "x"
type textarea "нужно сдела на платформе Phrase нужно выполнить перевод во Phrase и там же сдел…"
type textarea "x"
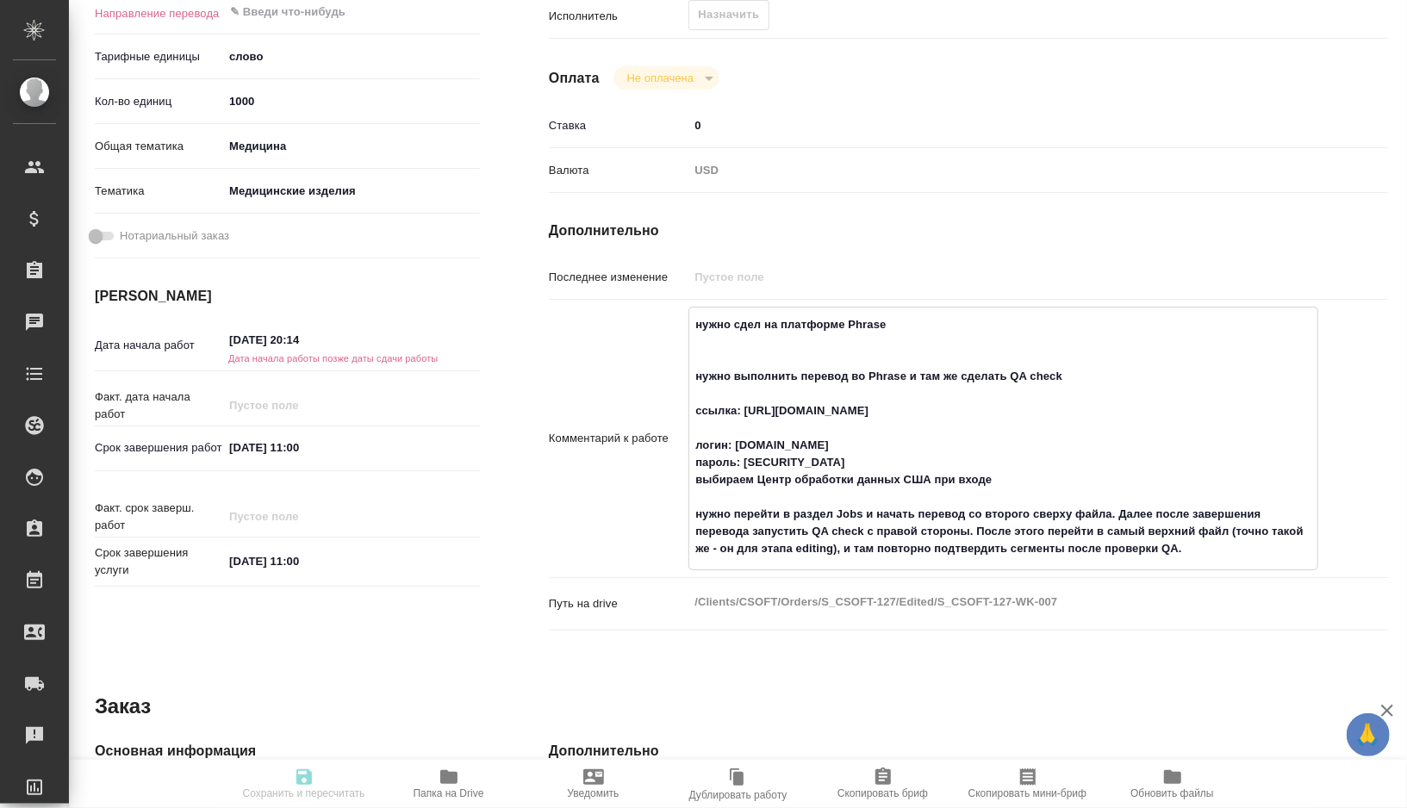
type textarea "x"
type textarea "нужно сделат на платформе Phrase нужно выполнить перевод во Phrase и там же сде…"
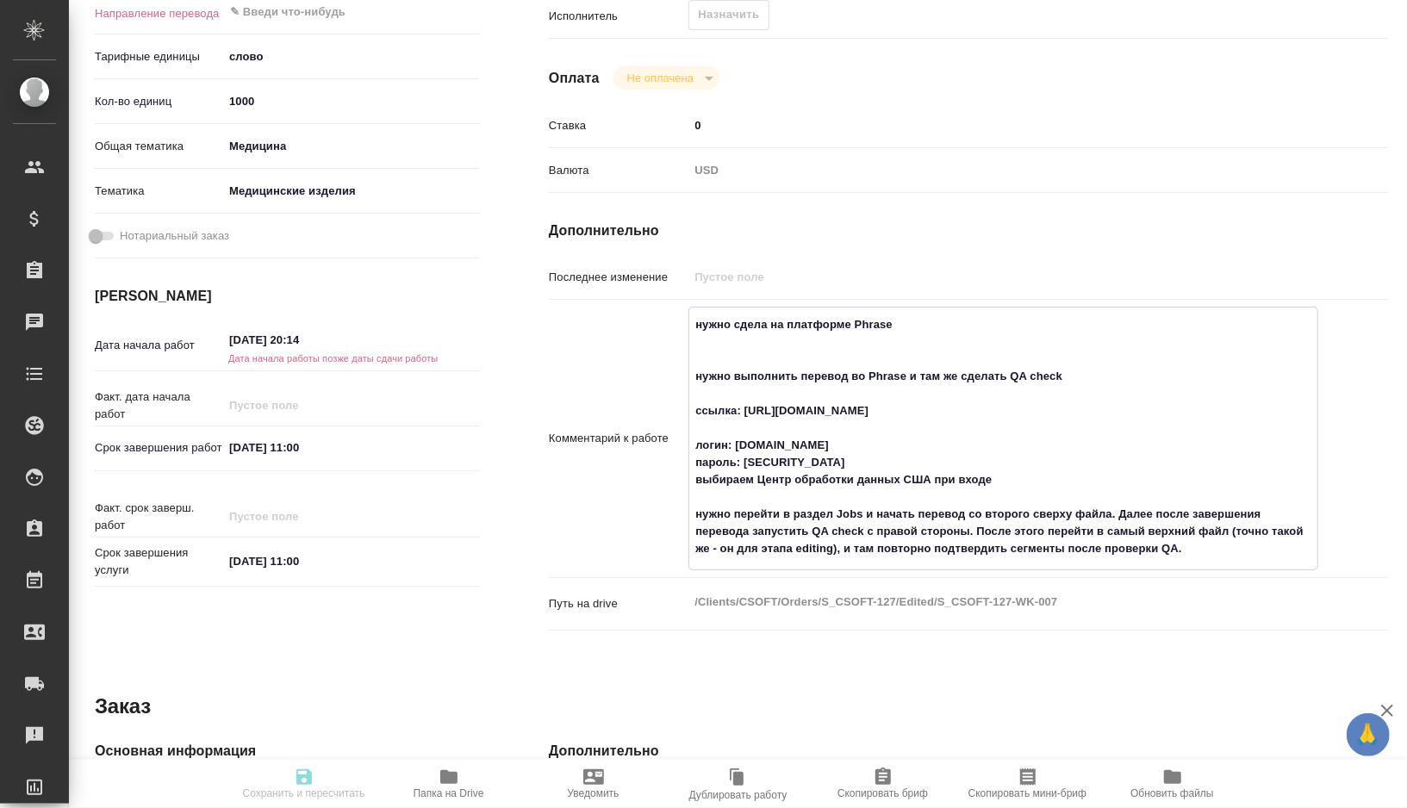
type textarea "x"
type textarea "нужно сделать на платформе Phrase нужно выполнить перевод во Phrase и там же сд…"
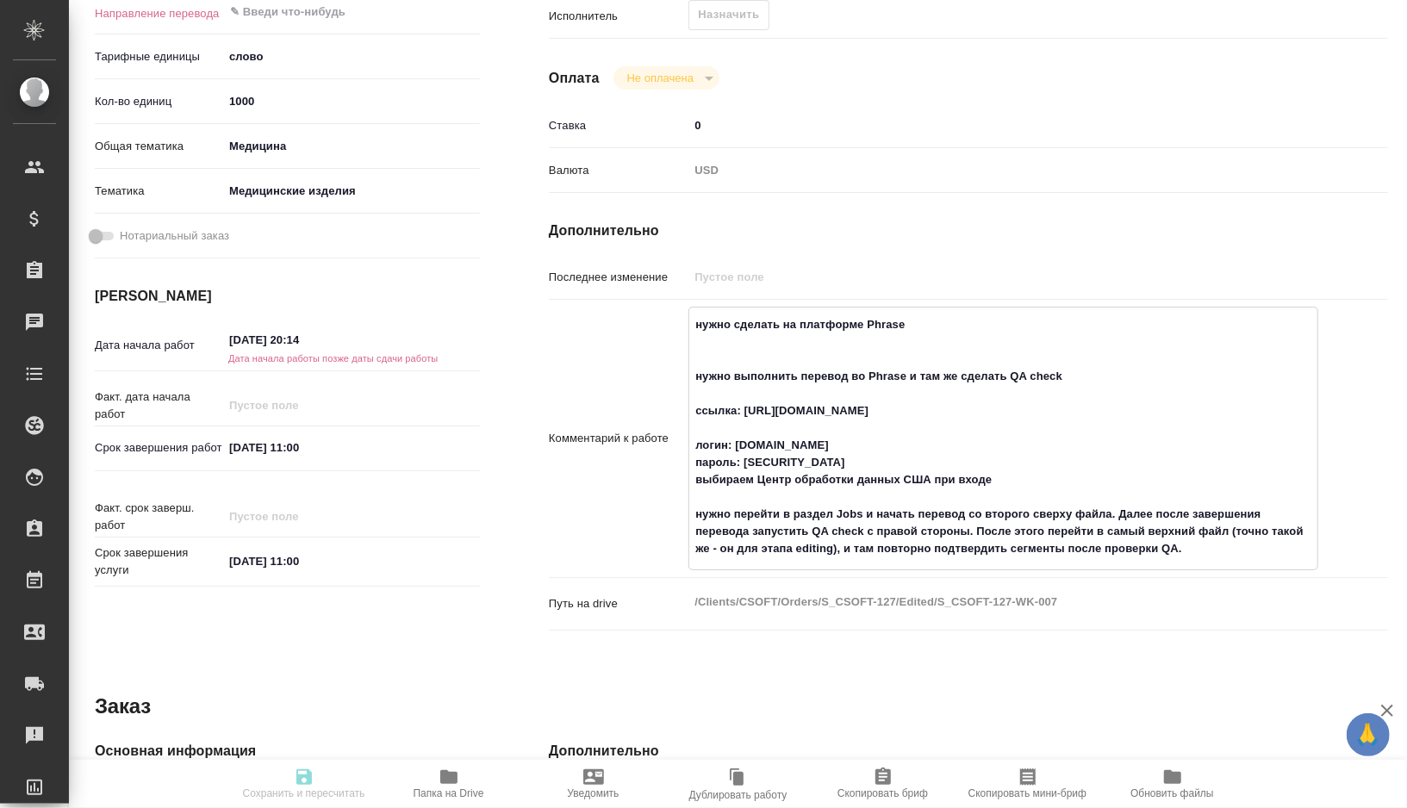
type textarea "x"
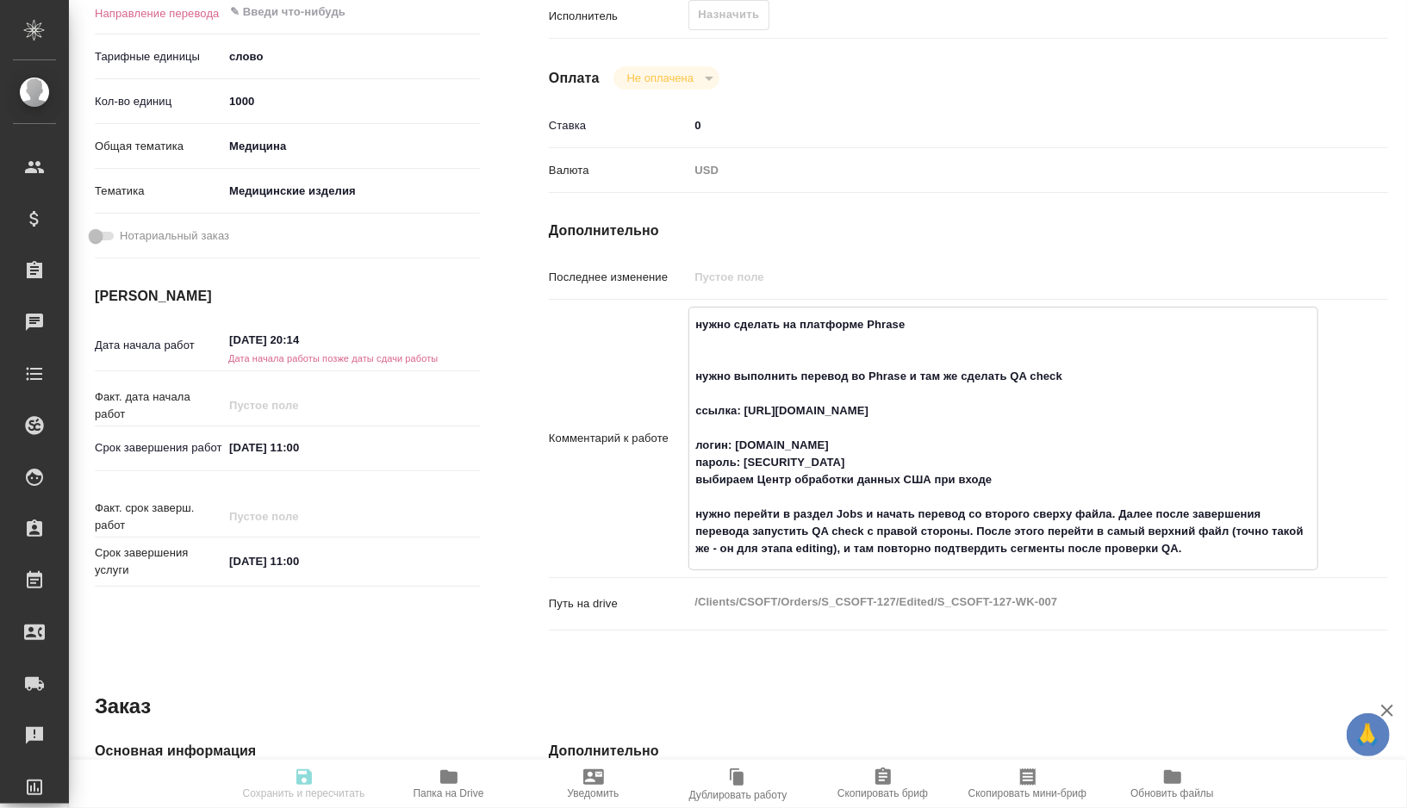
type textarea "x"
type textarea "нужно сделать на платформе Phrase нужно выполнить перевод во Phrase и там же сд…"
type textarea "x"
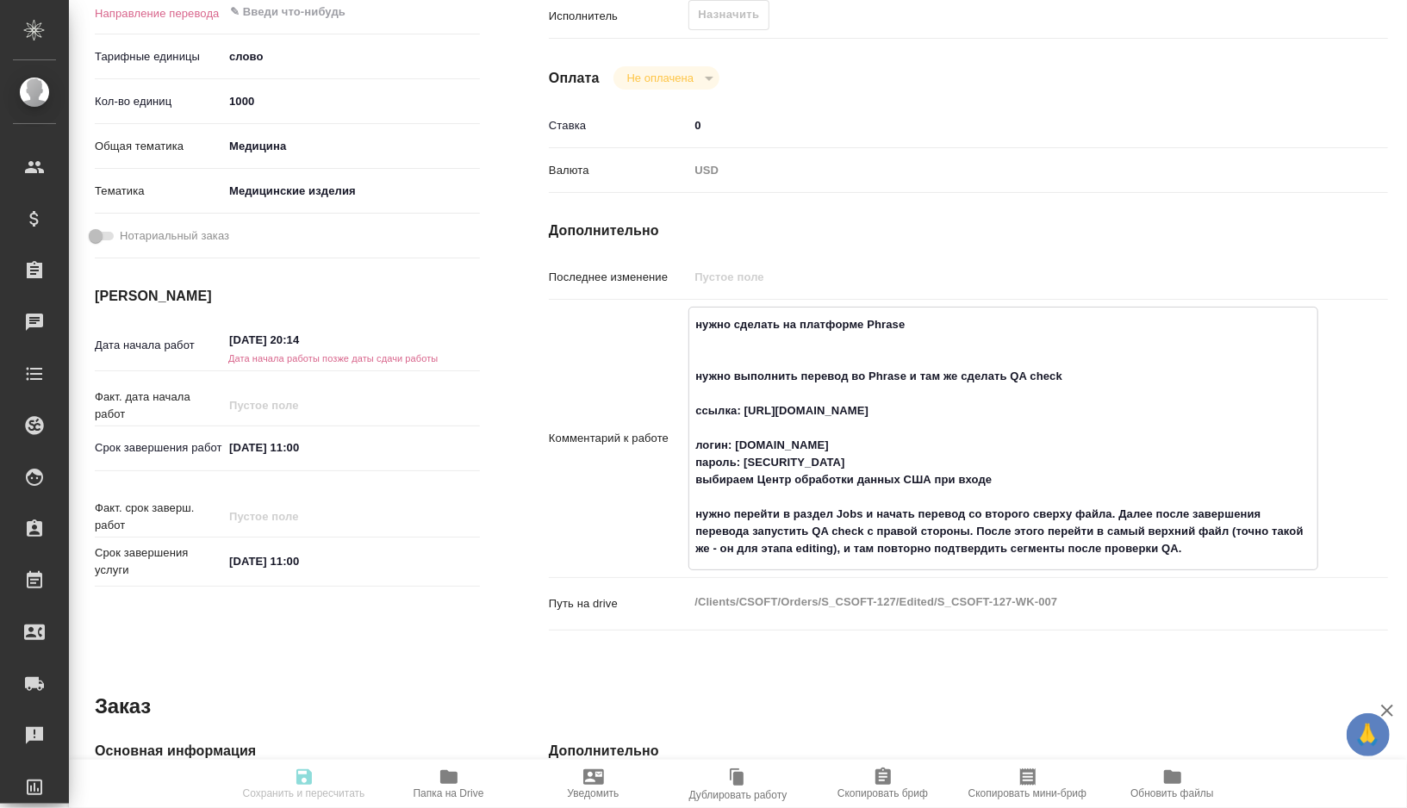
type textarea "x"
type textarea "нужно сделать р на платформе Phrase нужно выполнить перевод во Phrase и там же …"
type textarea "x"
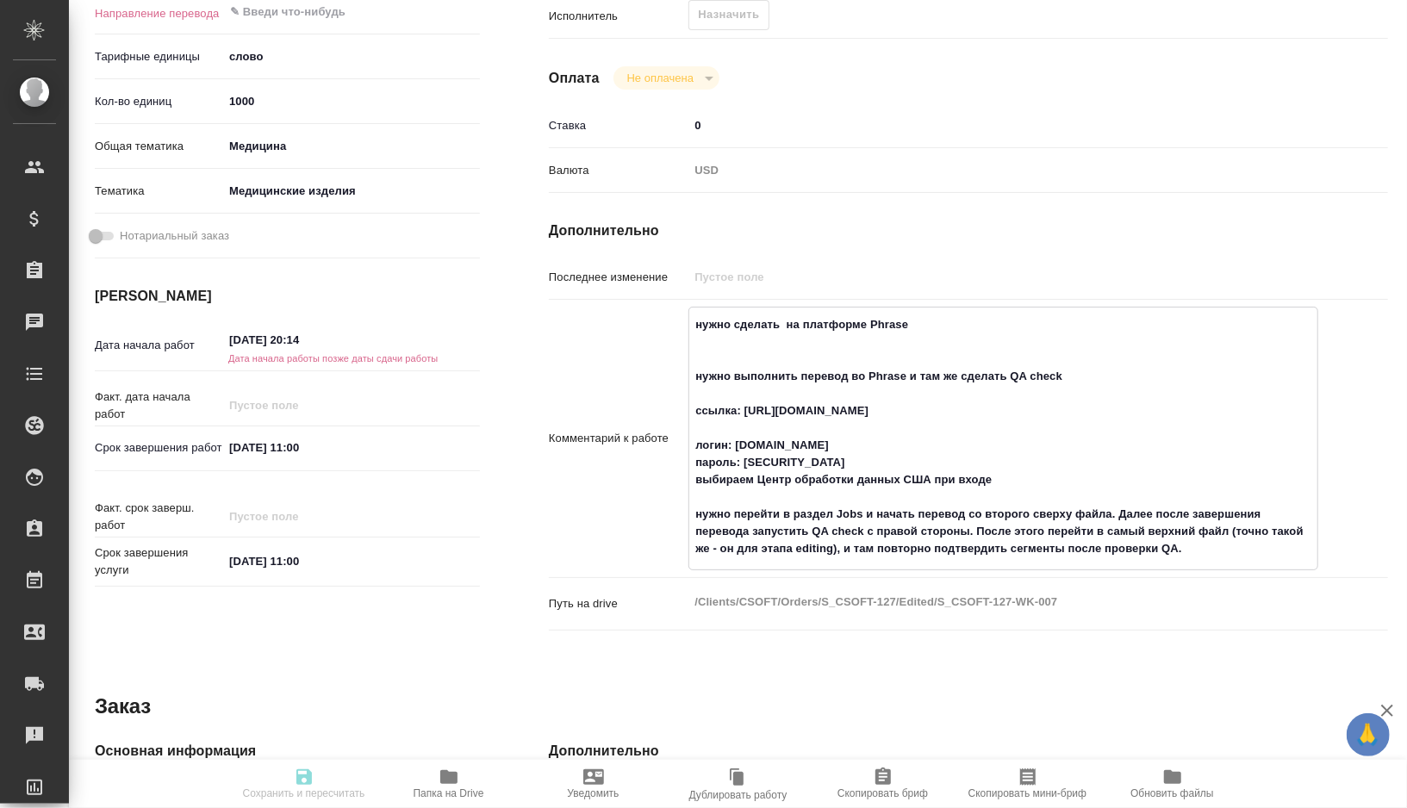
type textarea "x"
type textarea "нужно сделать ре на платформе Phrase нужно выполнить перевод во Phrase и там же…"
type textarea "x"
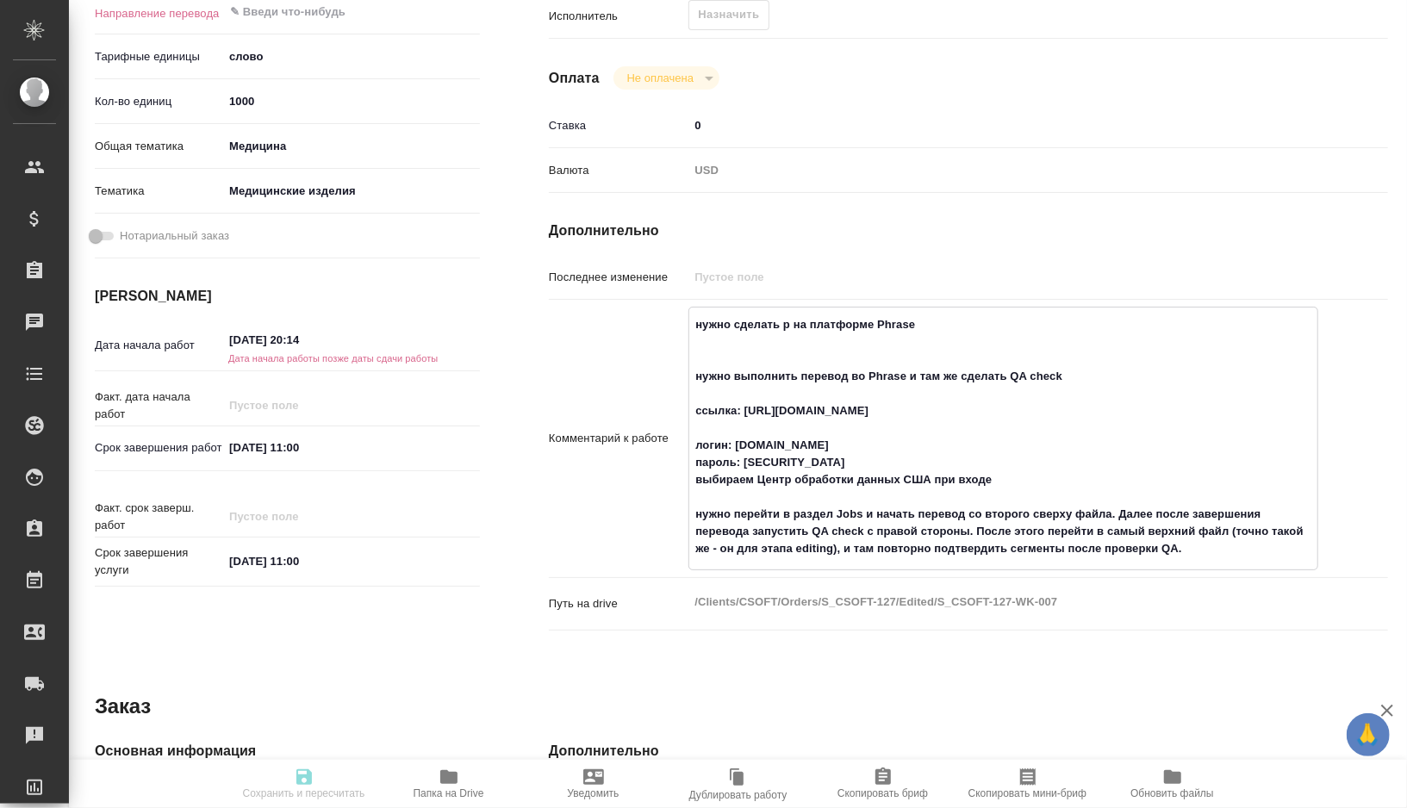
type textarea "x"
type textarea "нужно сделать ред на платформе Phrase нужно выполнить перевод во Phrase и там ж…"
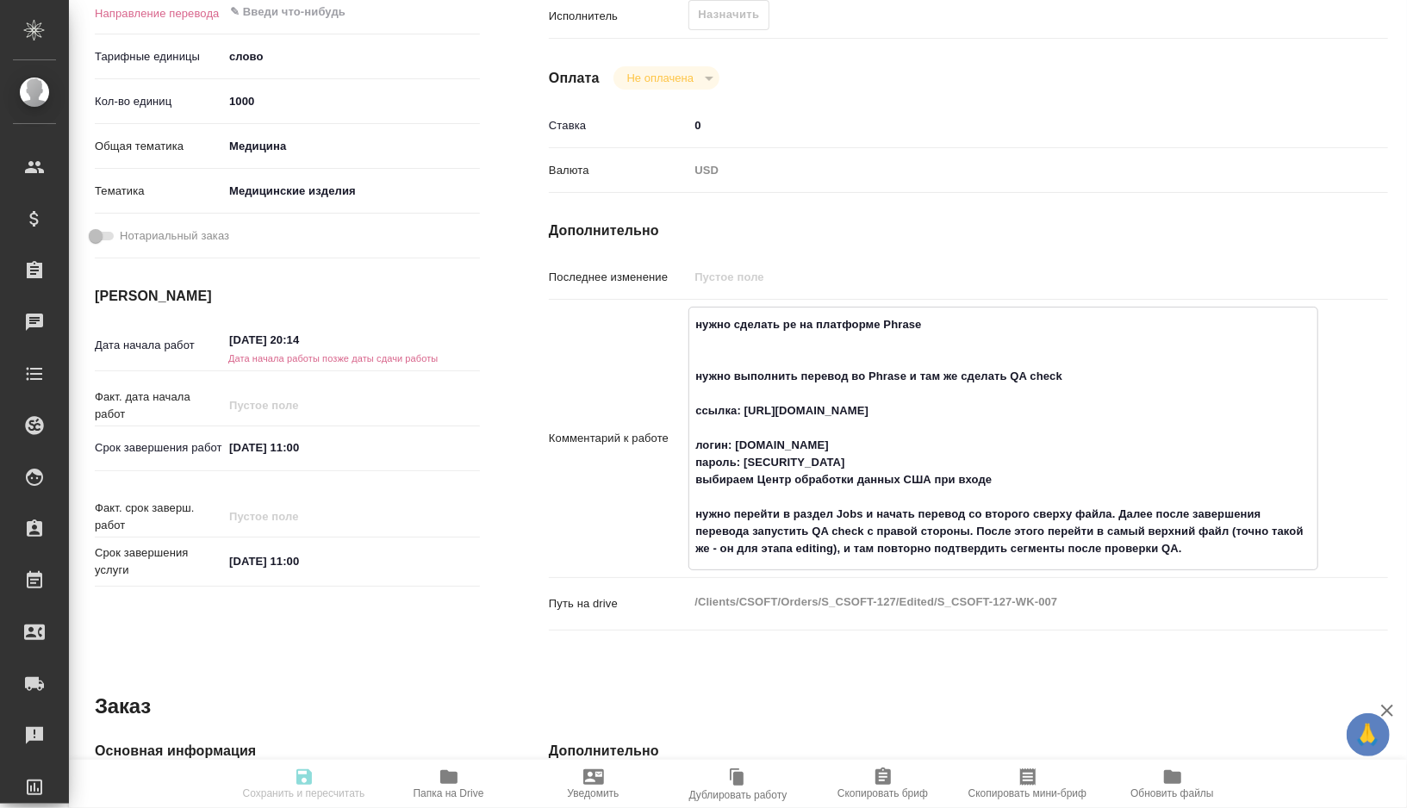
type textarea "x"
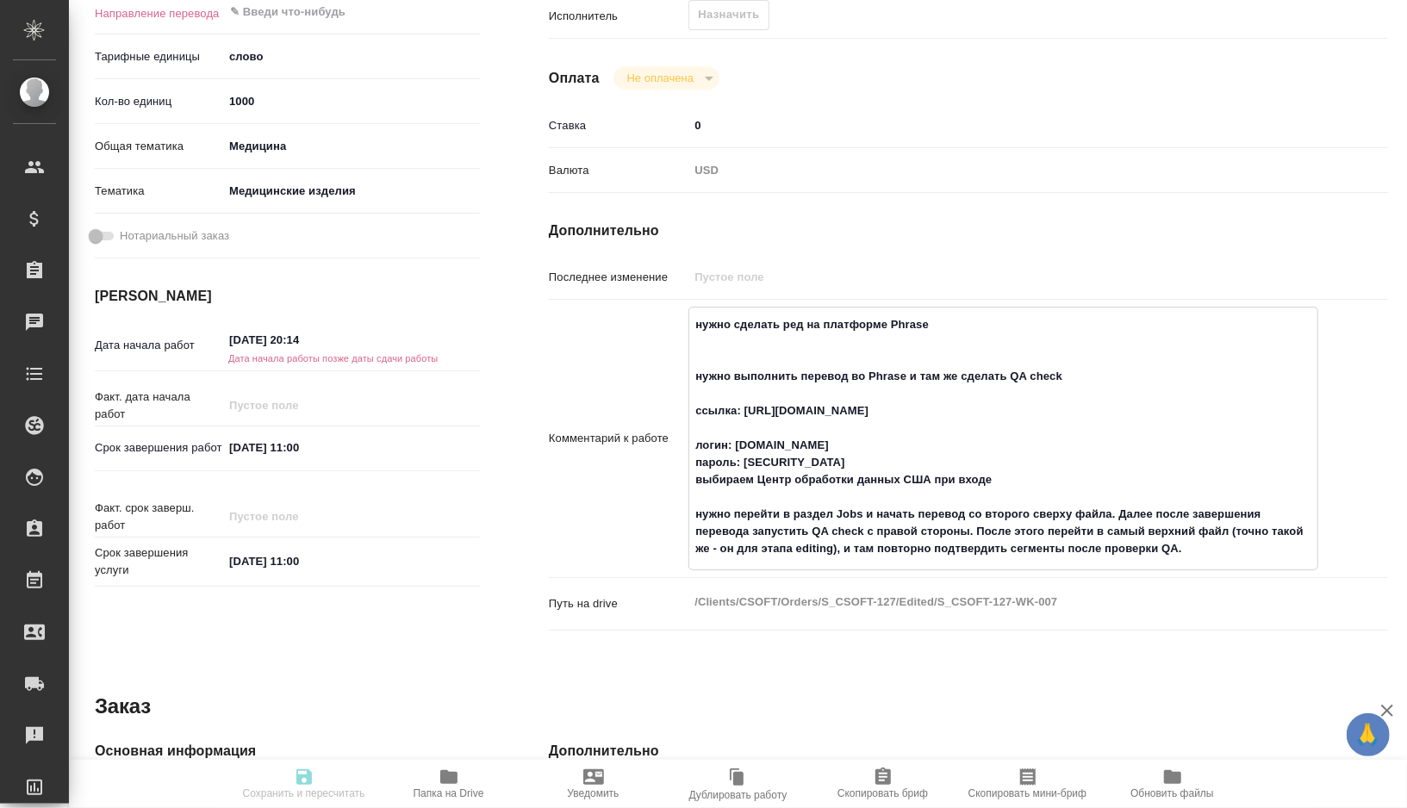
type textarea "нужно сделать ре на платформе Phrase нужно выполнить перевод во Phrase и там же…"
type textarea "x"
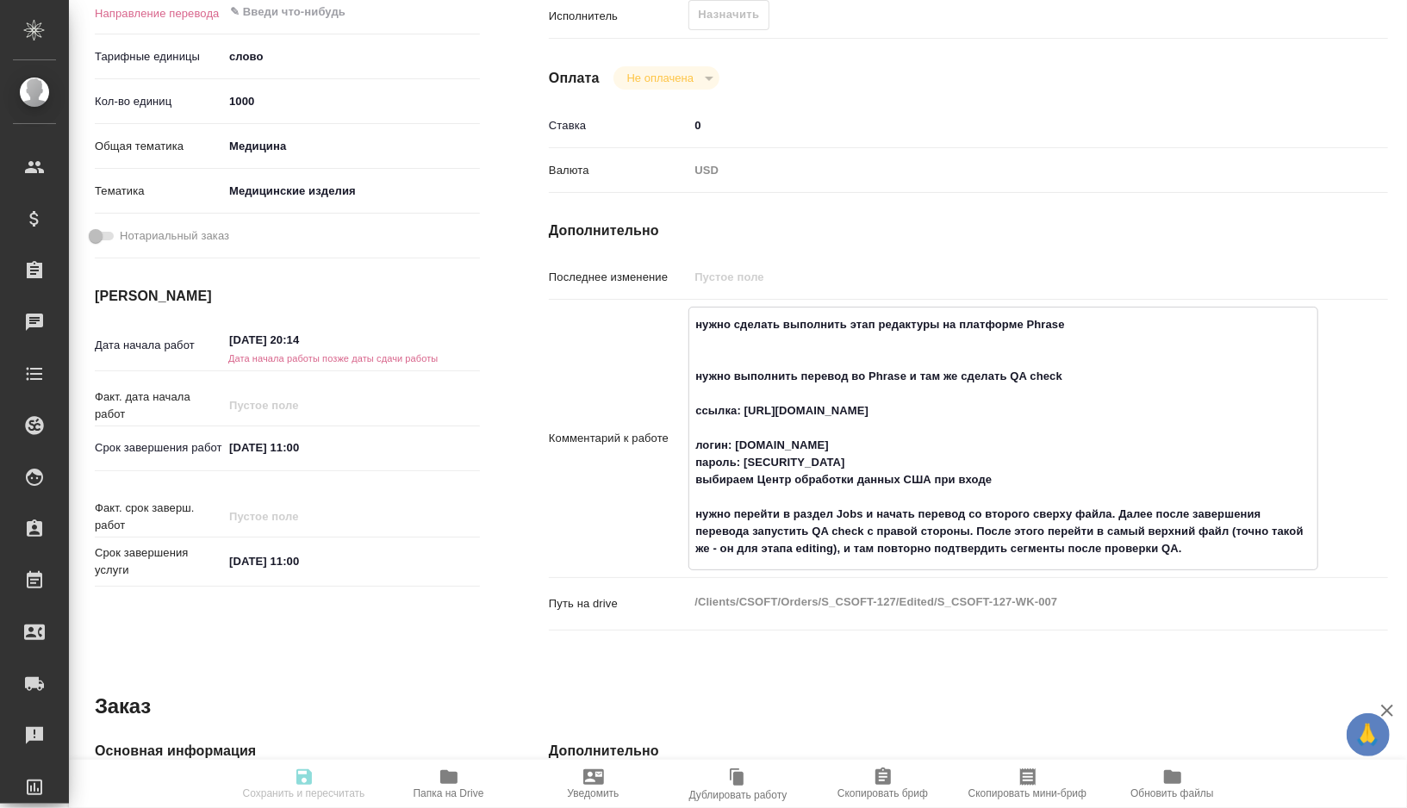
click at [1113, 317] on textarea "нужно сделать выполнить этап редактуры на платформе Phrase нужно выполнить пере…" at bounding box center [1003, 436] width 628 height 253
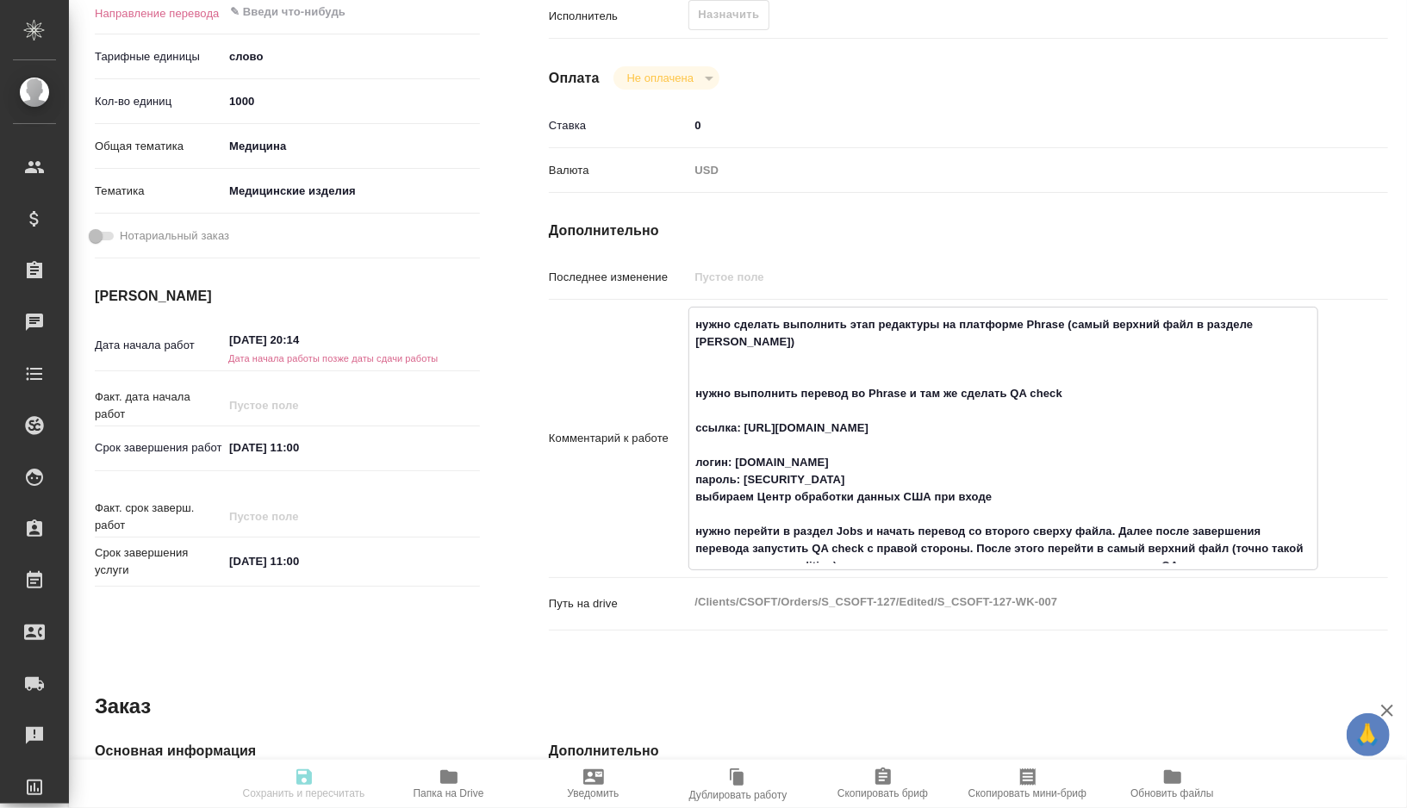
drag, startPoint x: 712, startPoint y: 390, endPoint x: 707, endPoint y: 344, distance: 46.8
click at [707, 344] on textarea "нужно сделать выполнить этап редактуры на платформе Phrase (самый верхний файл …" at bounding box center [1003, 436] width 628 height 253
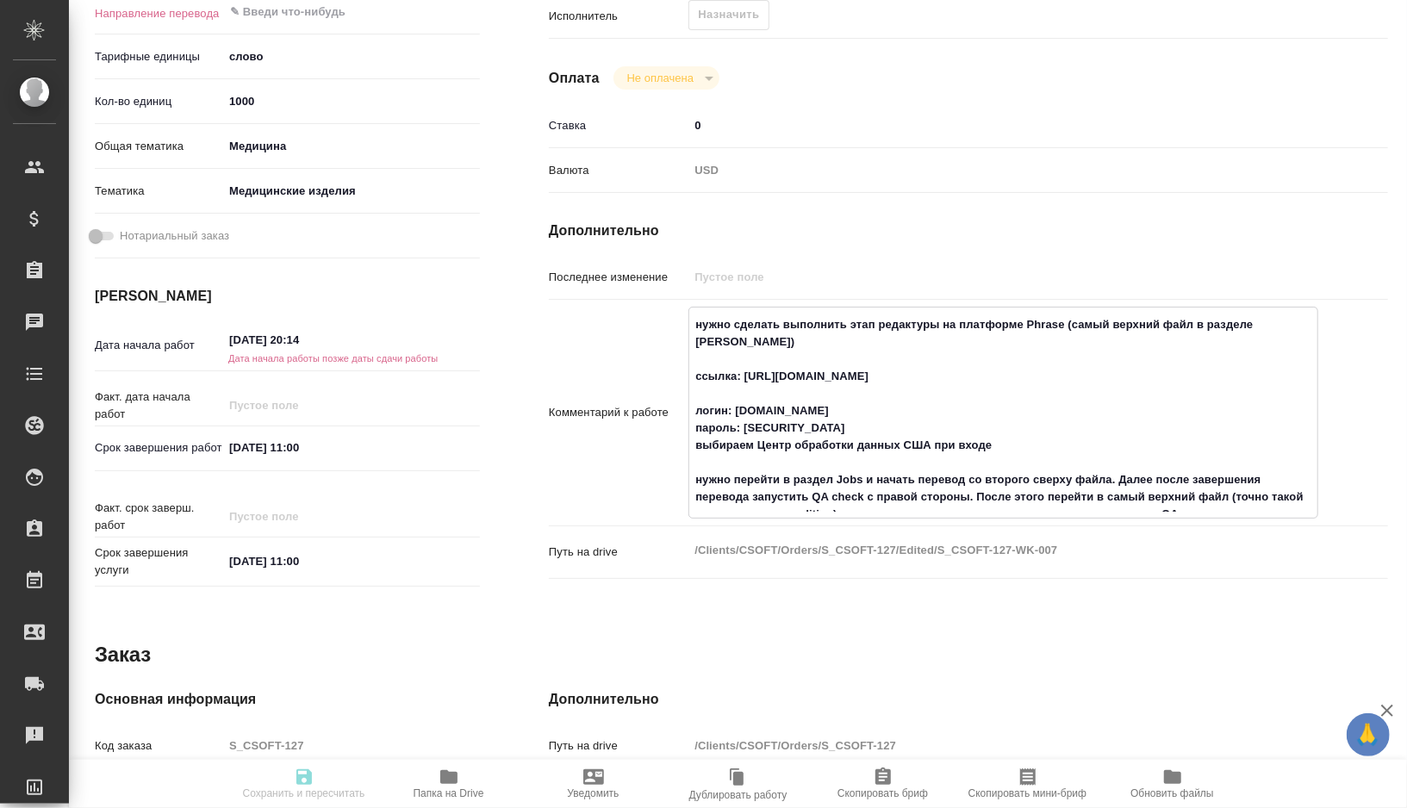
click at [1267, 324] on textarea "нужно сделать выполнить этап редактуры на платформе Phrase (самый верхний файл …" at bounding box center [1003, 411] width 628 height 202
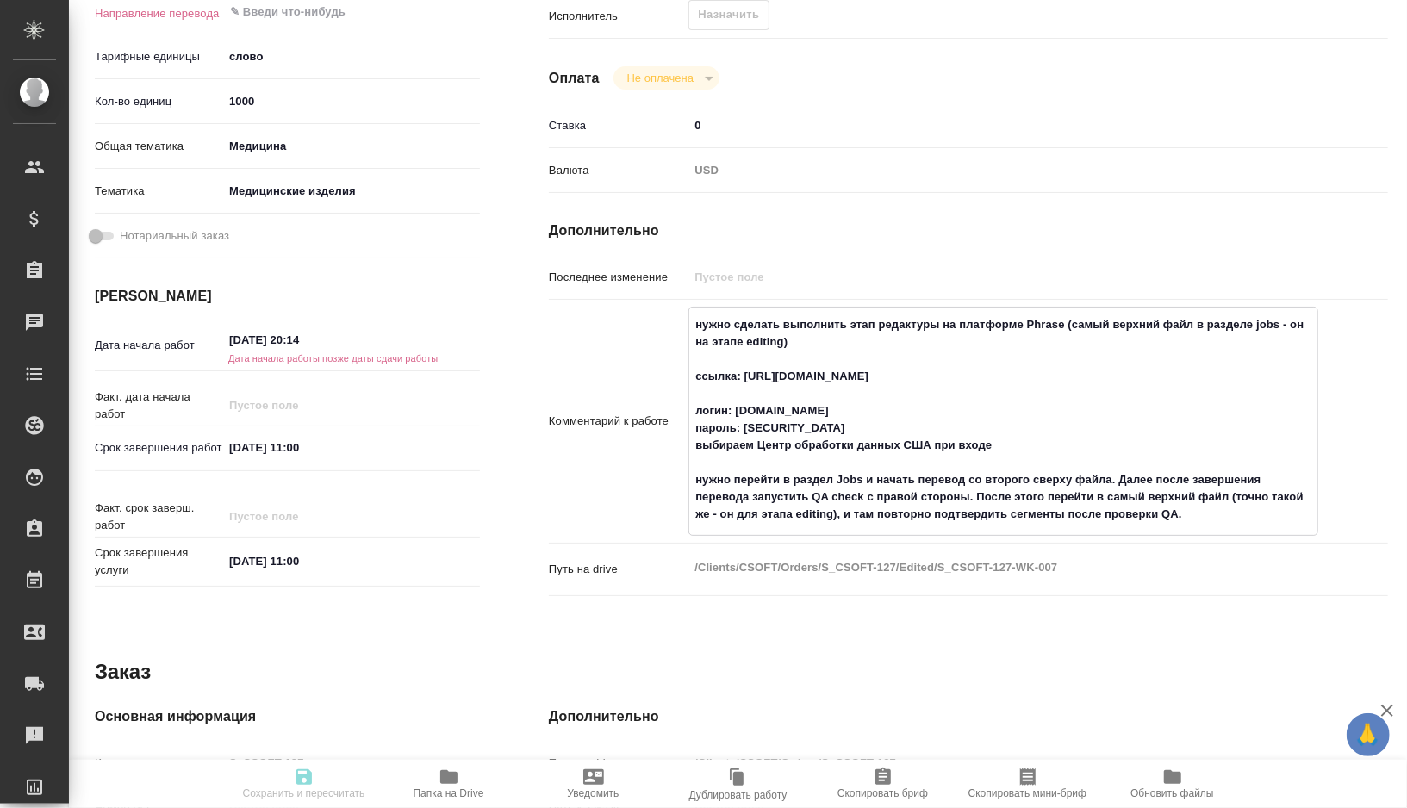
click at [762, 356] on textarea "нужно сделать выполнить этап редактуры на платформе Phrase (самый верхний файл …" at bounding box center [1003, 419] width 628 height 219
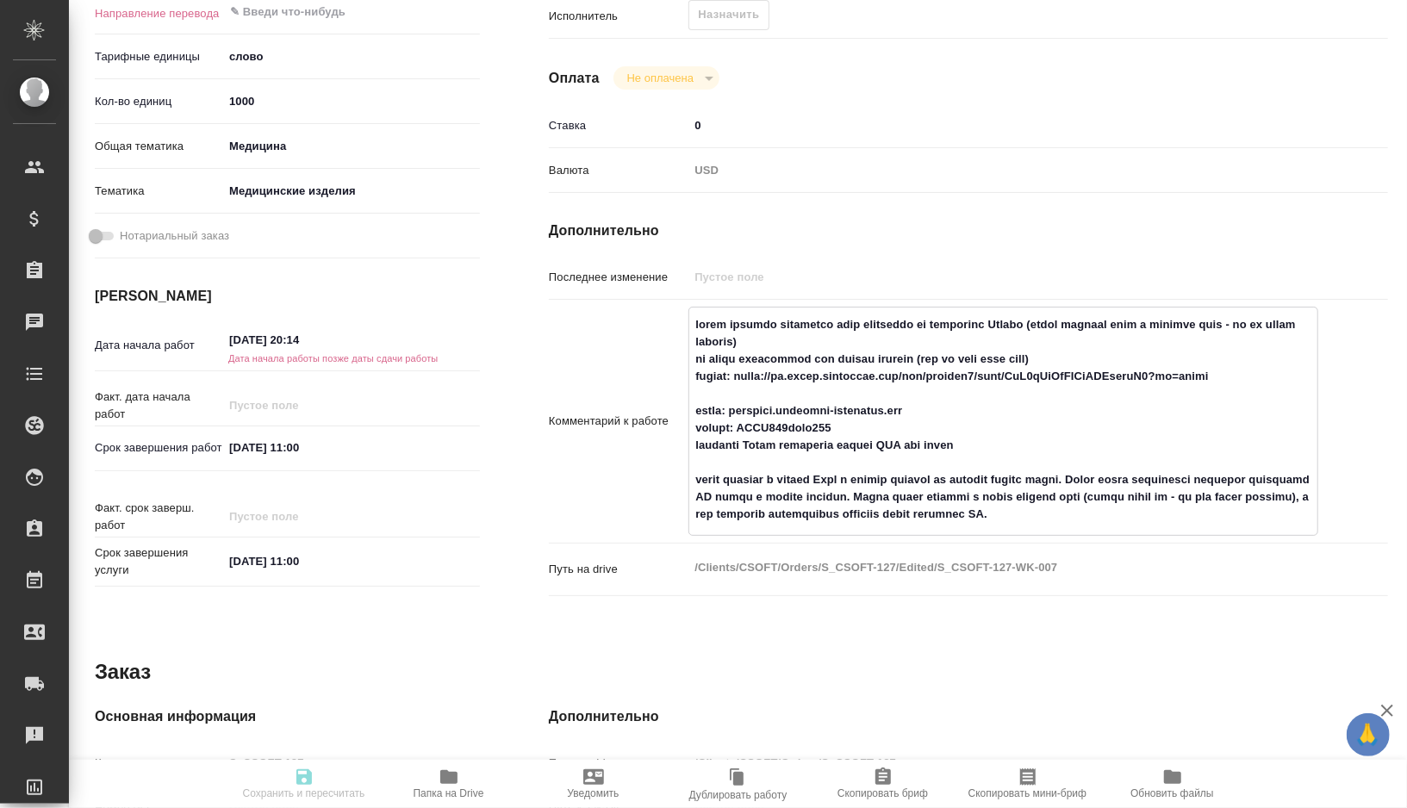
click at [982, 350] on textarea at bounding box center [1003, 419] width 628 height 219
click at [1108, 356] on textarea at bounding box center [1003, 419] width 628 height 219
click at [933, 357] on textarea at bounding box center [1003, 419] width 628 height 219
click at [1164, 358] on textarea at bounding box center [1003, 419] width 628 height 219
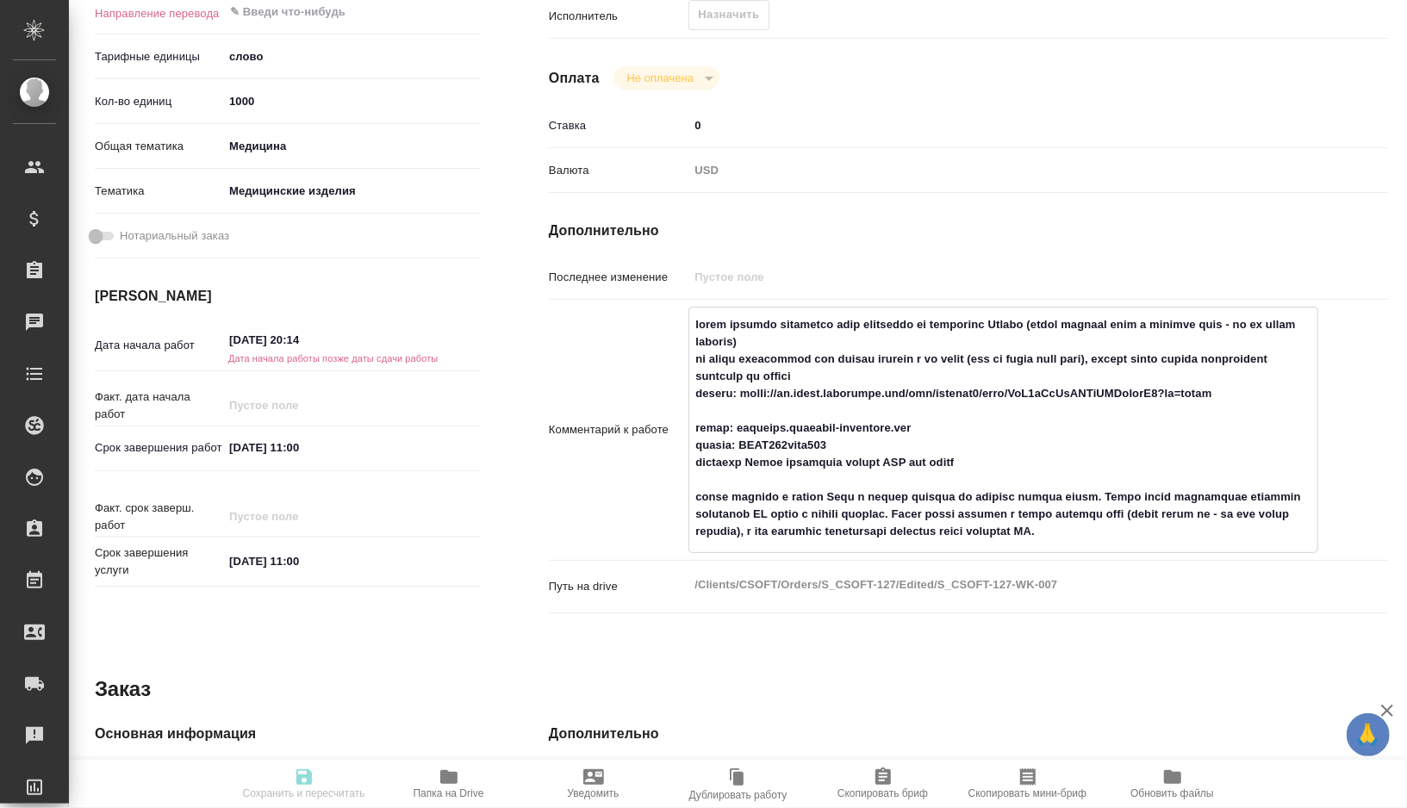
click at [823, 373] on textarea at bounding box center [1003, 428] width 628 height 236
click at [924, 371] on textarea at bounding box center [1003, 428] width 628 height 236
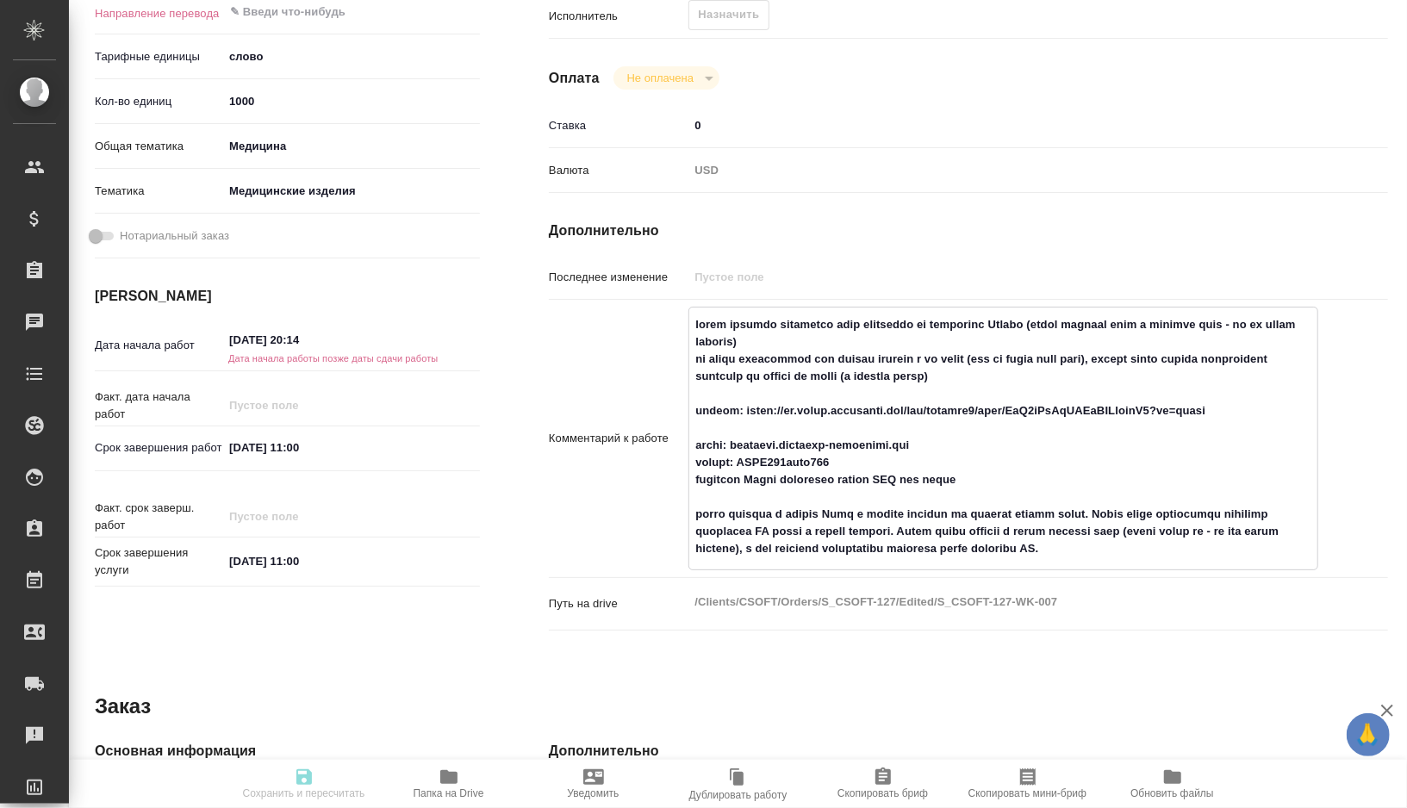
drag, startPoint x: 1210, startPoint y: 554, endPoint x: 744, endPoint y: 518, distance: 467.6
click at [744, 518] on textarea at bounding box center [1003, 436] width 628 height 253
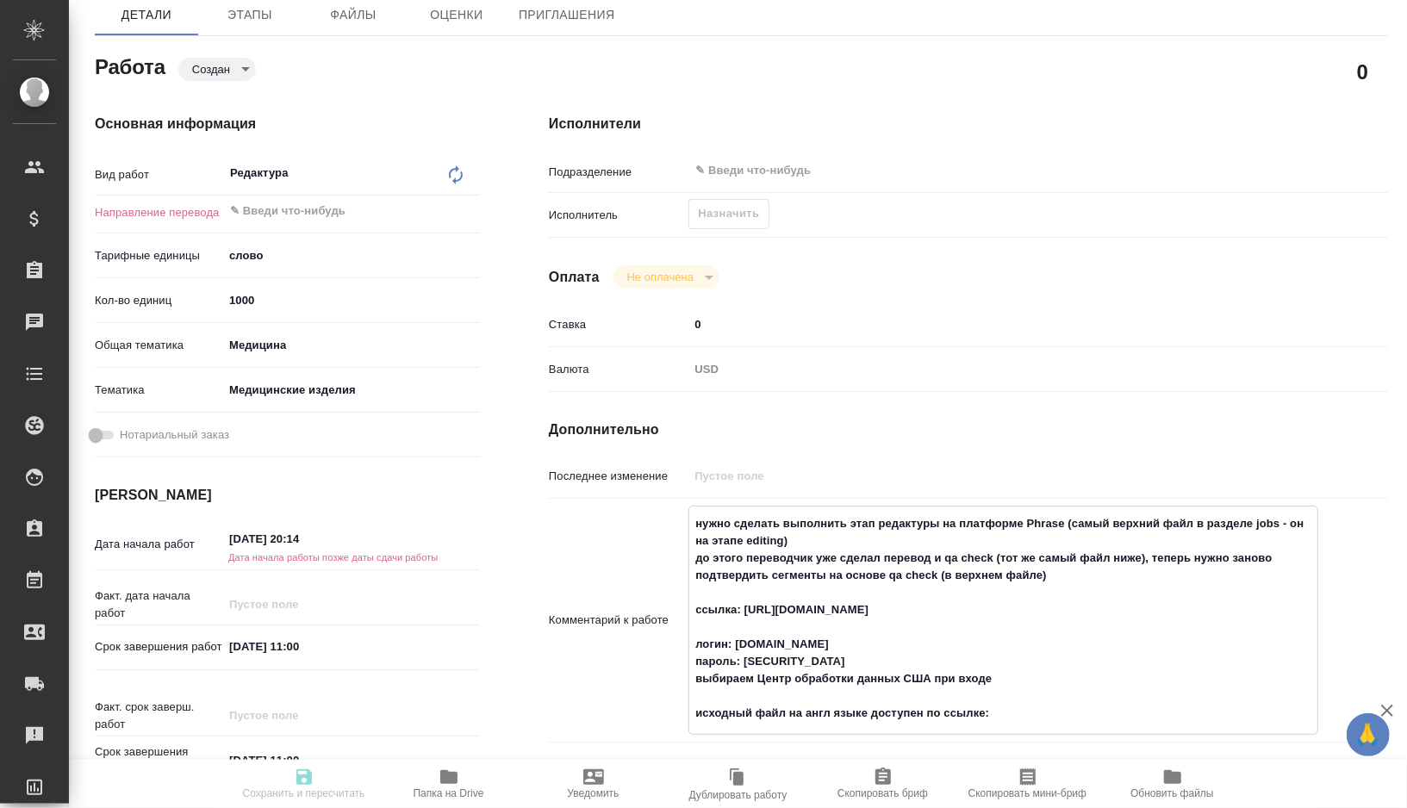
scroll to position [187, 0]
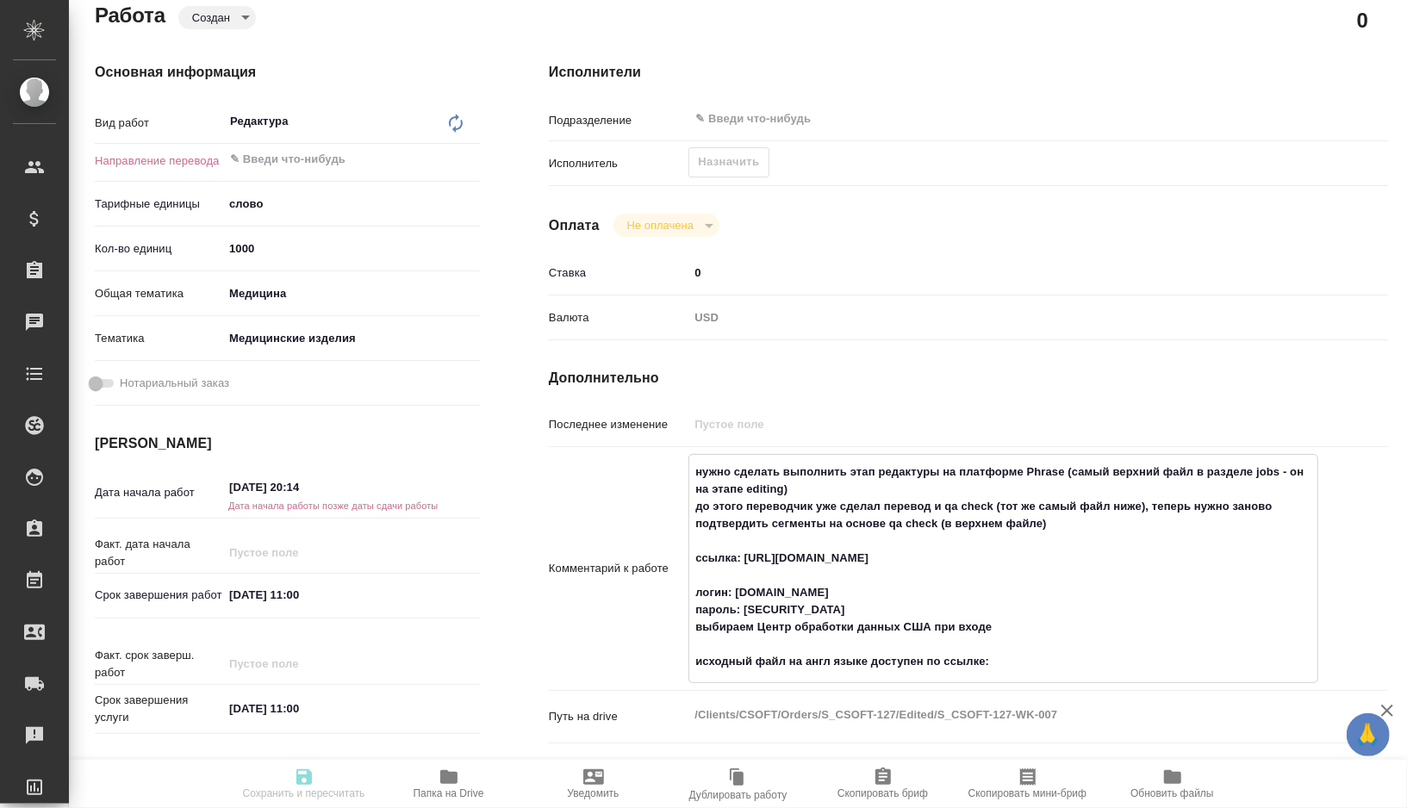
paste textarea "https://disk.360.yandex.ru/d/RLfvDm_w_NnmZg"
click at [338, 483] on input "04.09.2025 20:14" at bounding box center [298, 487] width 151 height 25
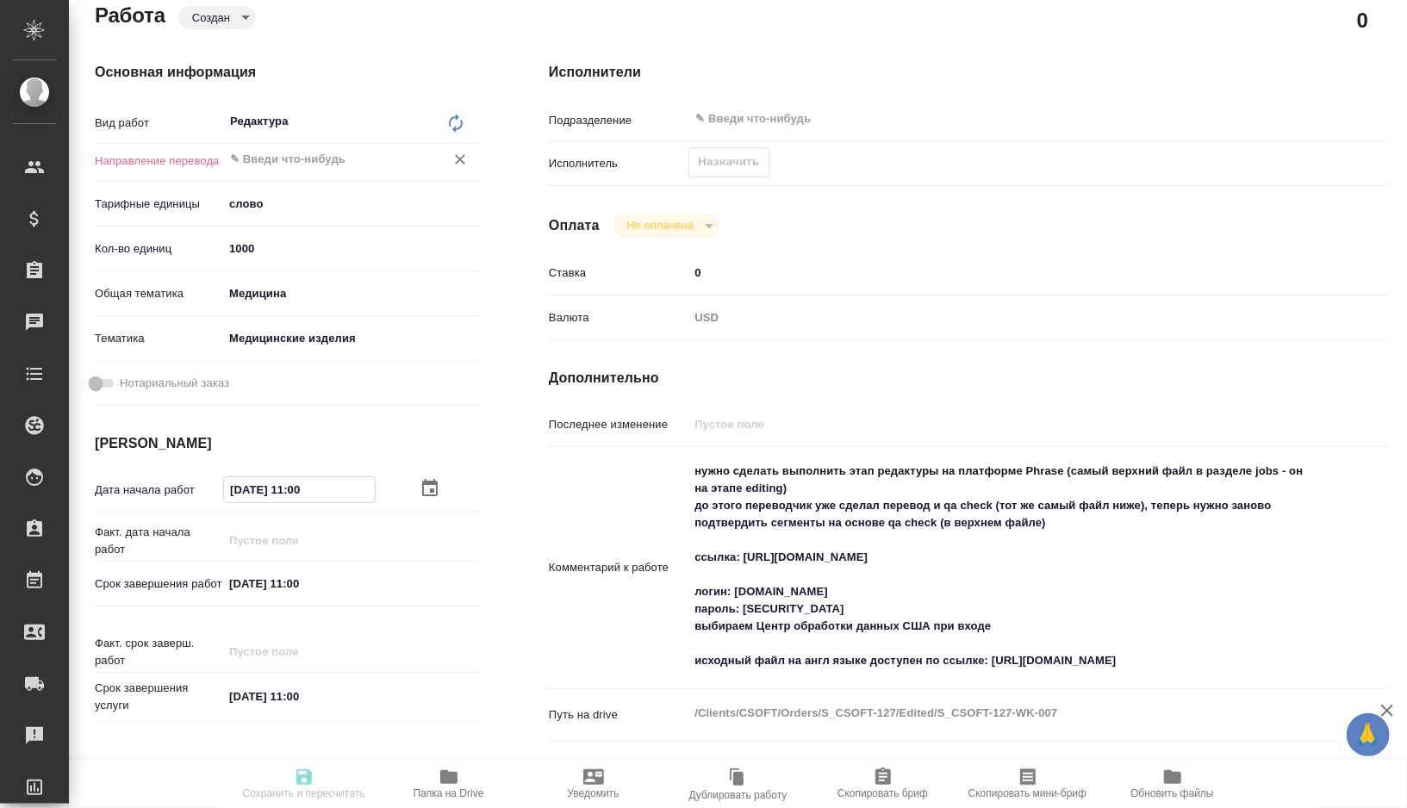
click at [303, 170] on div "​" at bounding box center [351, 159] width 257 height 31
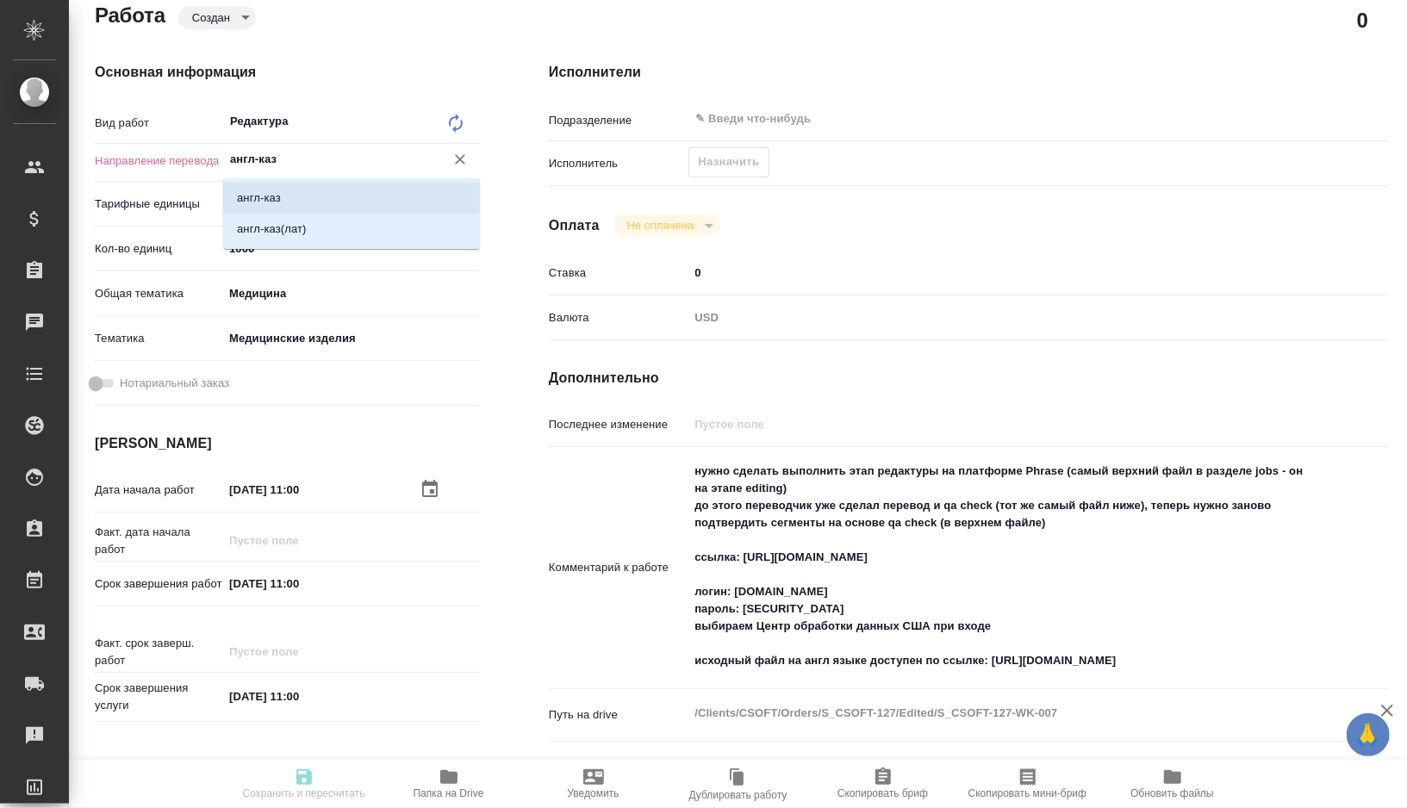
click at [309, 203] on li "англ-каз" at bounding box center [351, 198] width 257 height 31
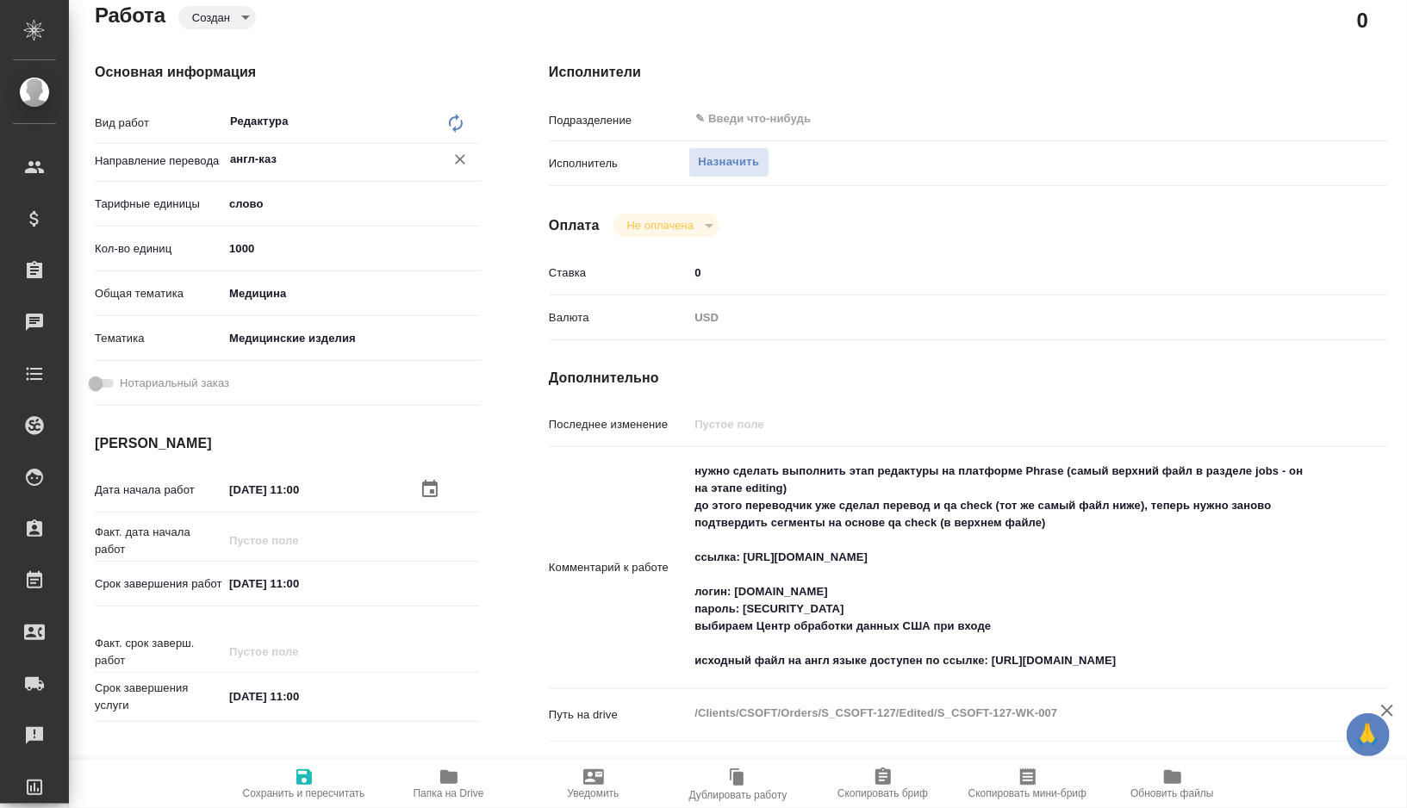
click at [1293, 658] on textarea "нужно сделать выполнить этап редактуры на платформе Phrase (самый верхний файл …" at bounding box center [1004, 566] width 630 height 219
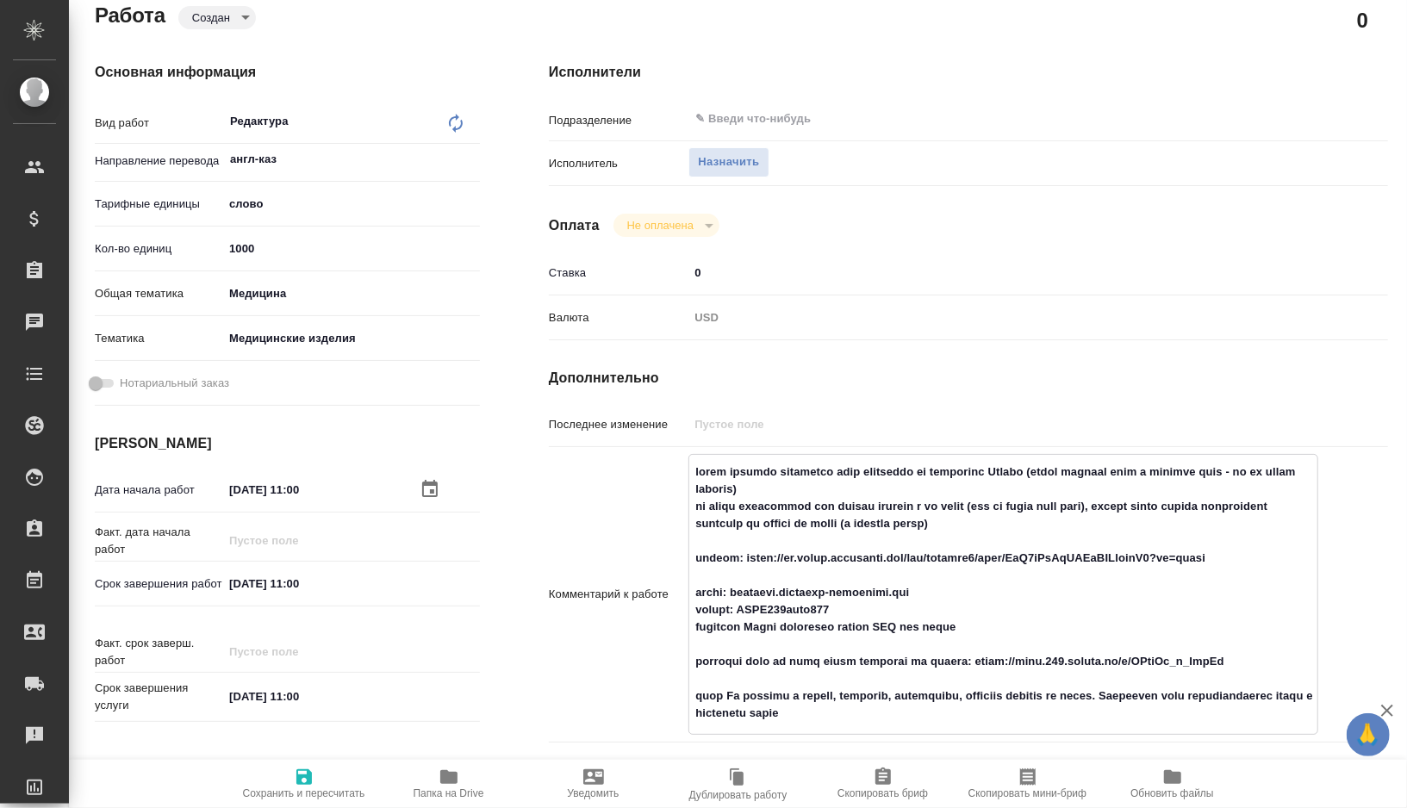
click at [789, 711] on textarea at bounding box center [1003, 593] width 628 height 271
click at [968, 708] on textarea at bounding box center [1003, 593] width 628 height 271
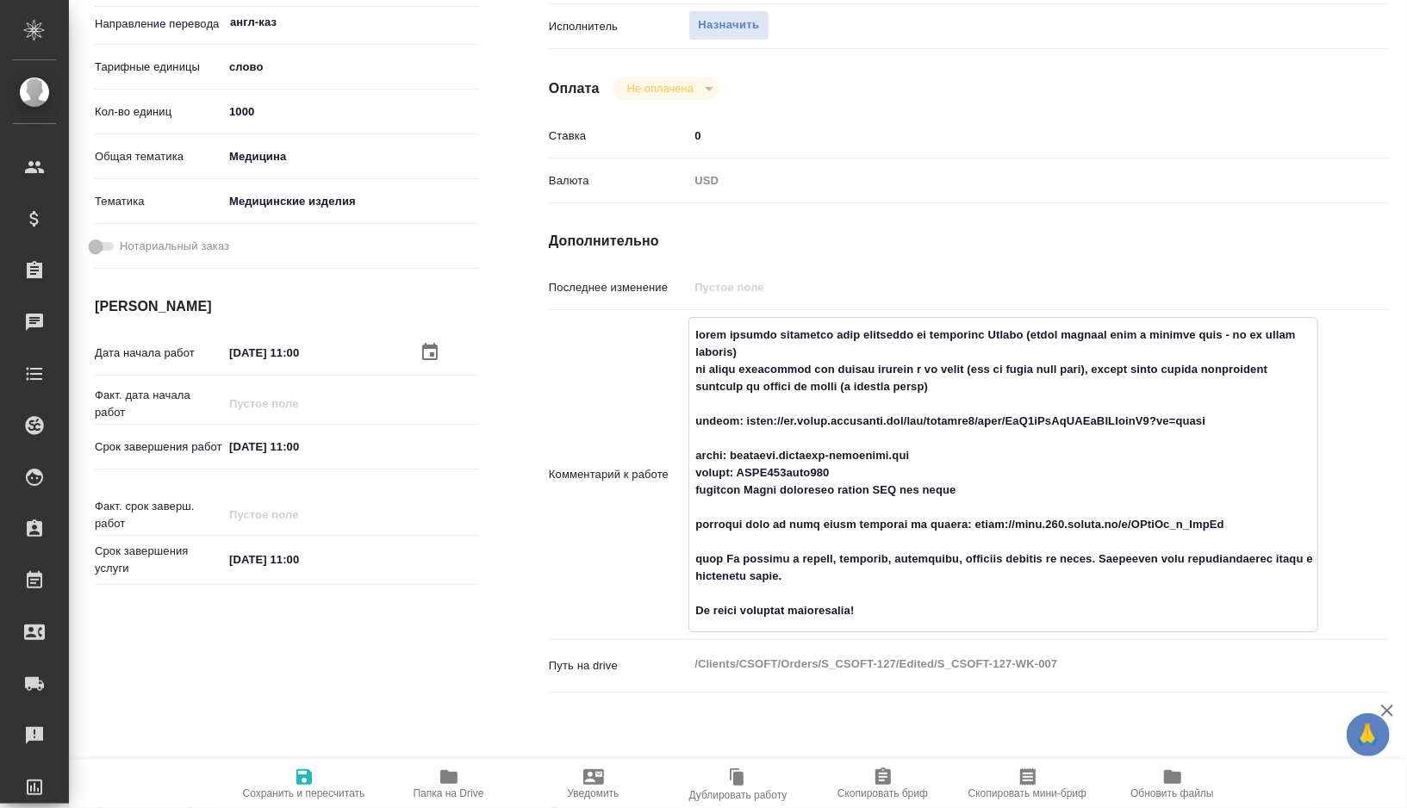
scroll to position [340, 0]
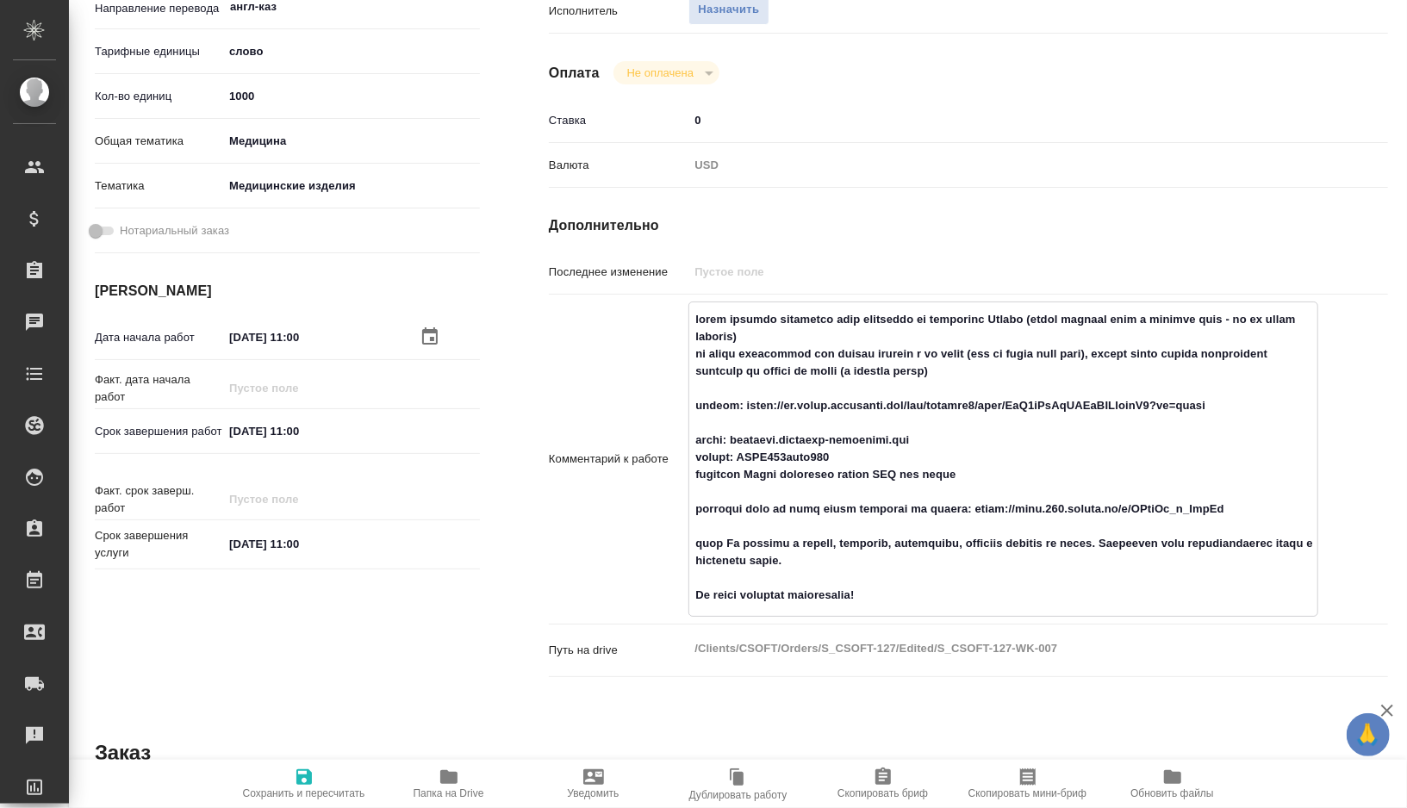
click at [842, 595] on textarea at bounding box center [1003, 457] width 628 height 305
click at [315, 767] on span "Сохранить и пересчитать" at bounding box center [304, 783] width 124 height 33
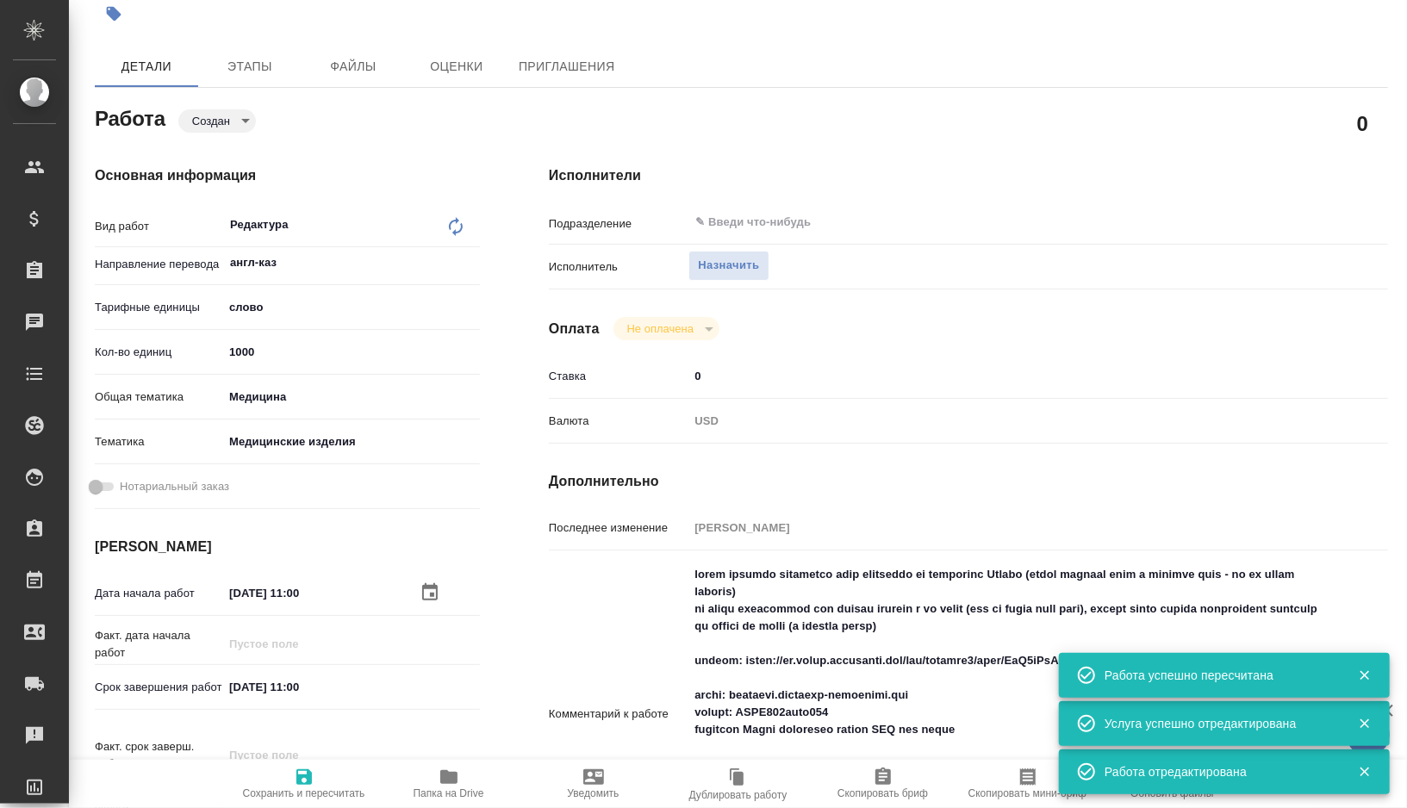
scroll to position [0, 0]
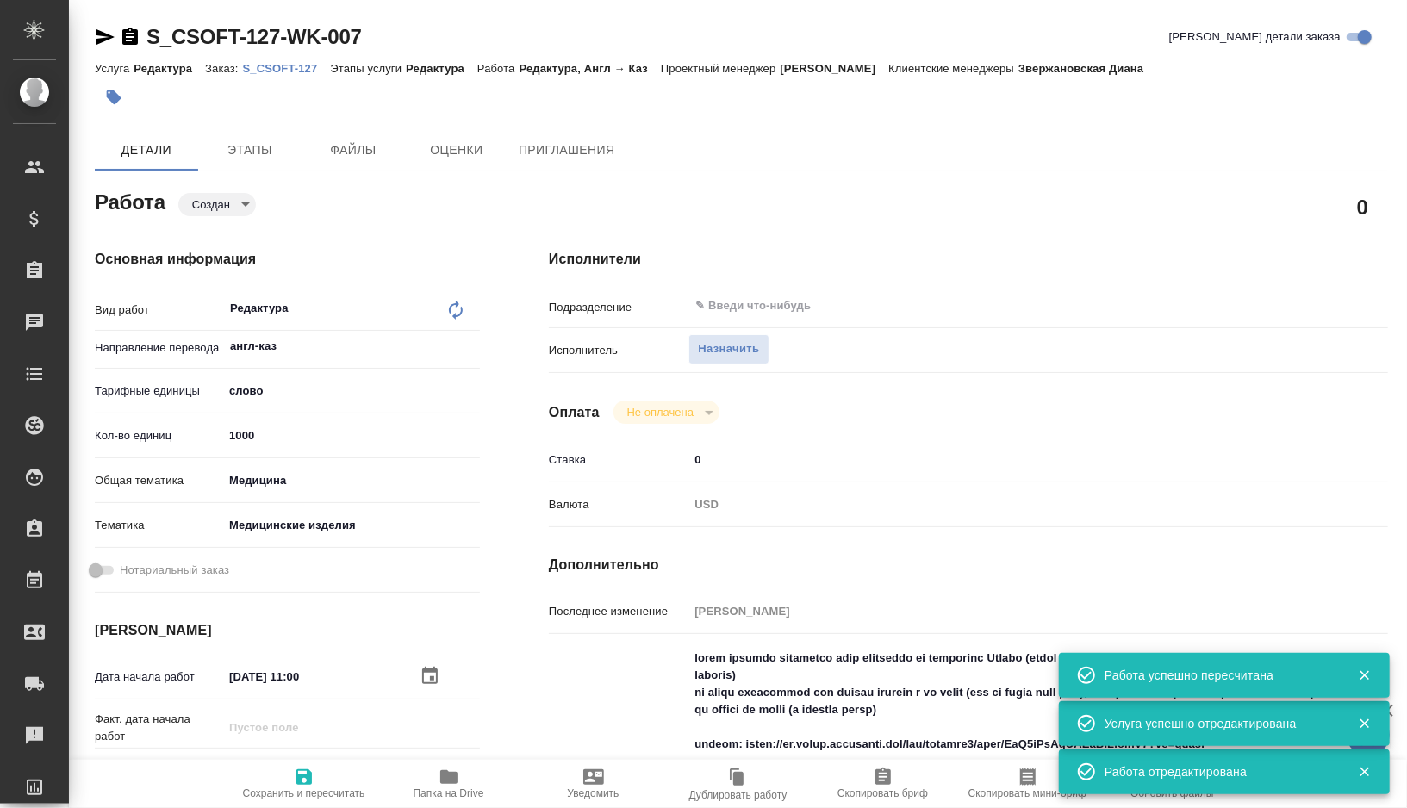
click at [223, 204] on body "🙏 .cls-1 fill:#fff; AWATERA Gorshkova Valentina Клиенты Спецификации Заказы 0 Ч…" at bounding box center [703, 404] width 1407 height 808
click at [225, 251] on ul "Создан Подбор В ожидании Готов к работе В работе Выполнен Сдан Отменен" at bounding box center [236, 307] width 114 height 248
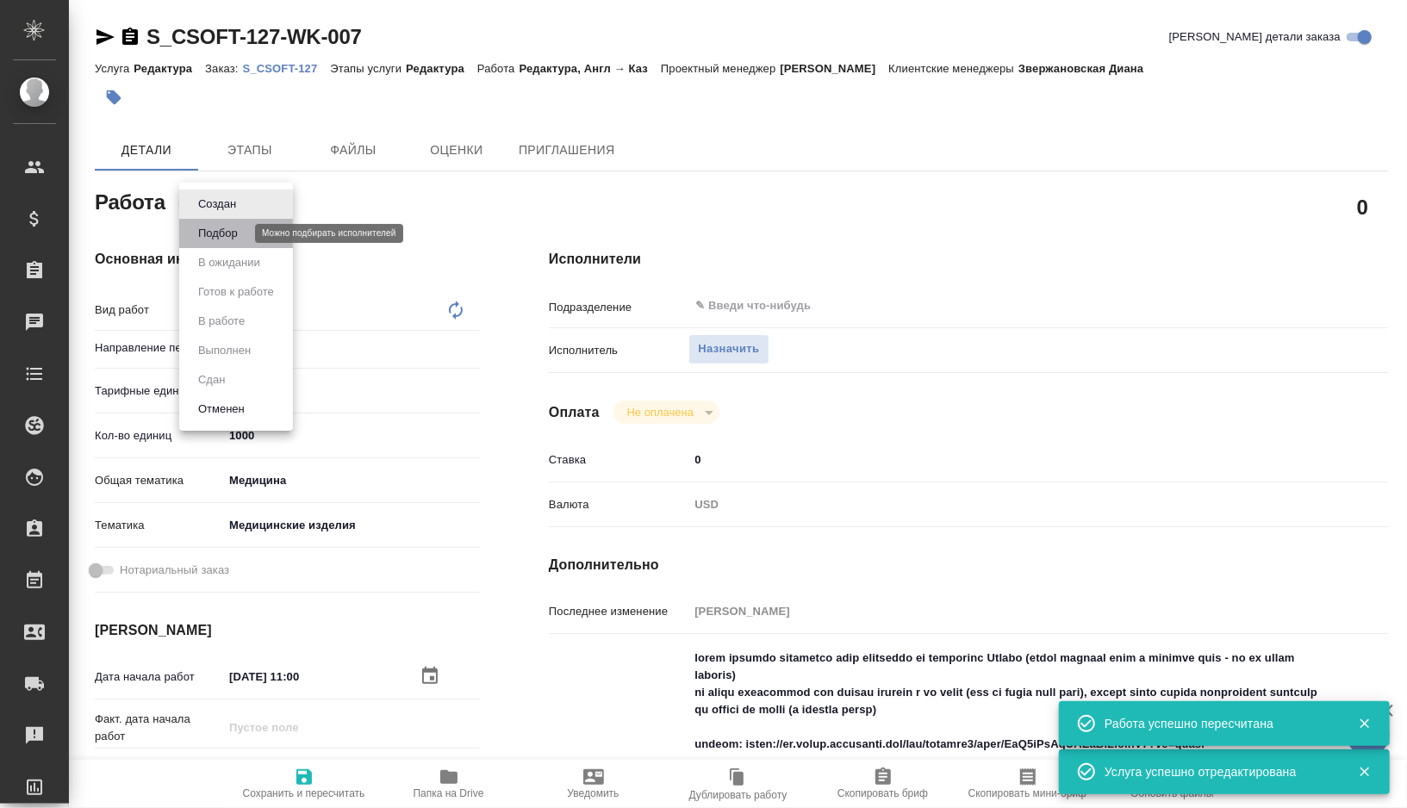
click at [225, 241] on button "Подбор" at bounding box center [218, 233] width 50 height 19
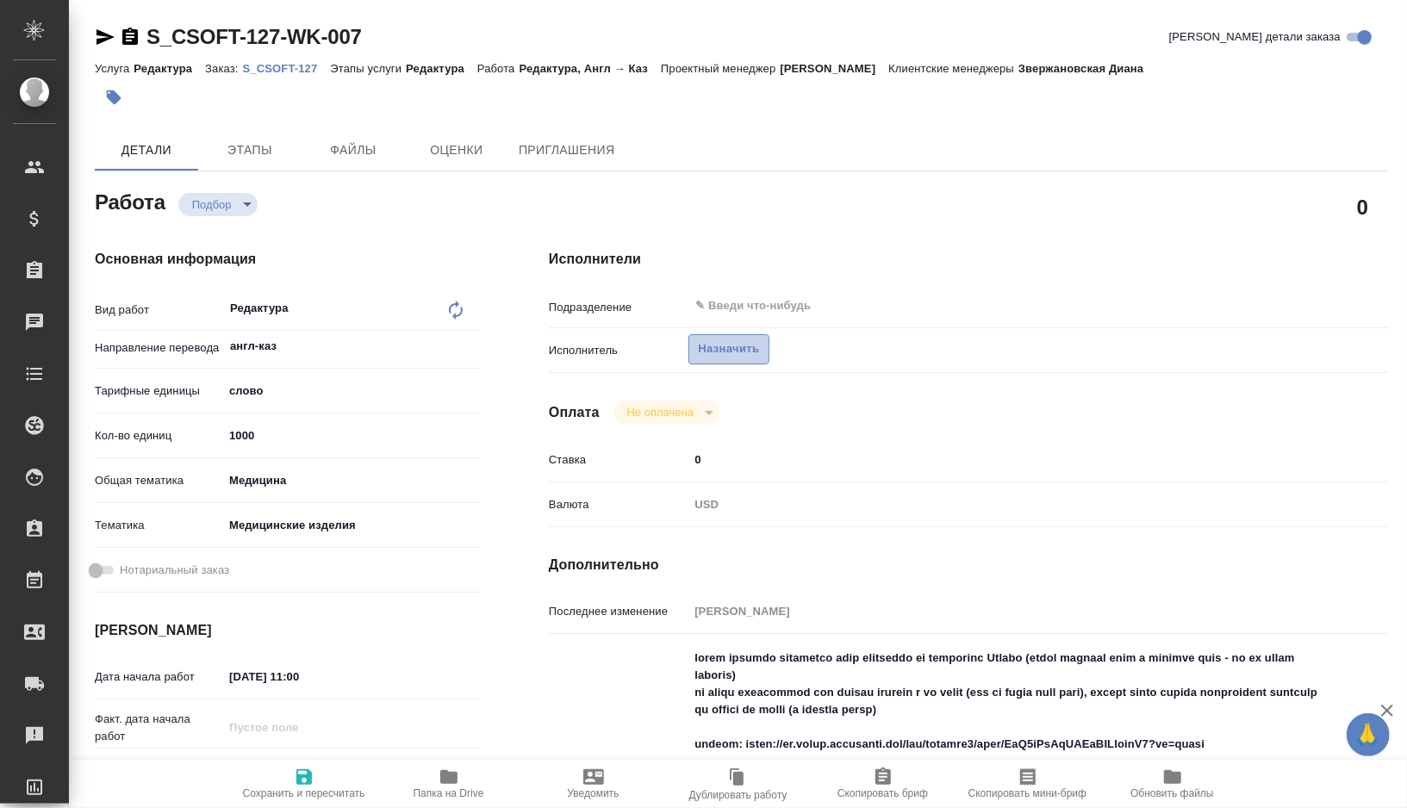
click at [727, 347] on span "Назначить" at bounding box center [728, 350] width 61 height 20
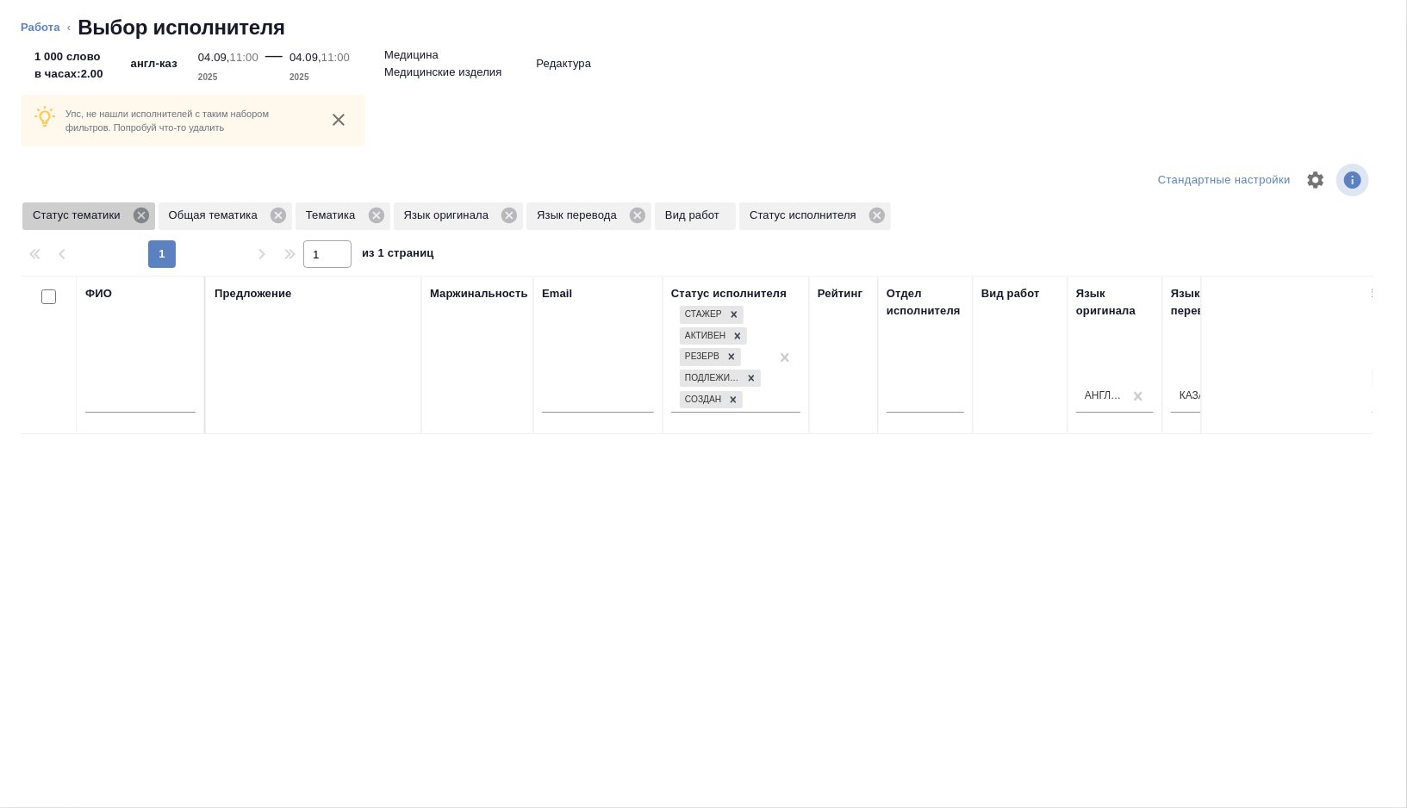
click at [149, 222] on icon at bounding box center [141, 215] width 19 height 19
click at [117, 396] on input "text" at bounding box center [140, 402] width 110 height 22
click at [147, 213] on icon at bounding box center [142, 216] width 16 height 16
click at [106, 214] on icon at bounding box center [103, 215] width 19 height 19
click at [146, 215] on icon at bounding box center [138, 216] width 16 height 16
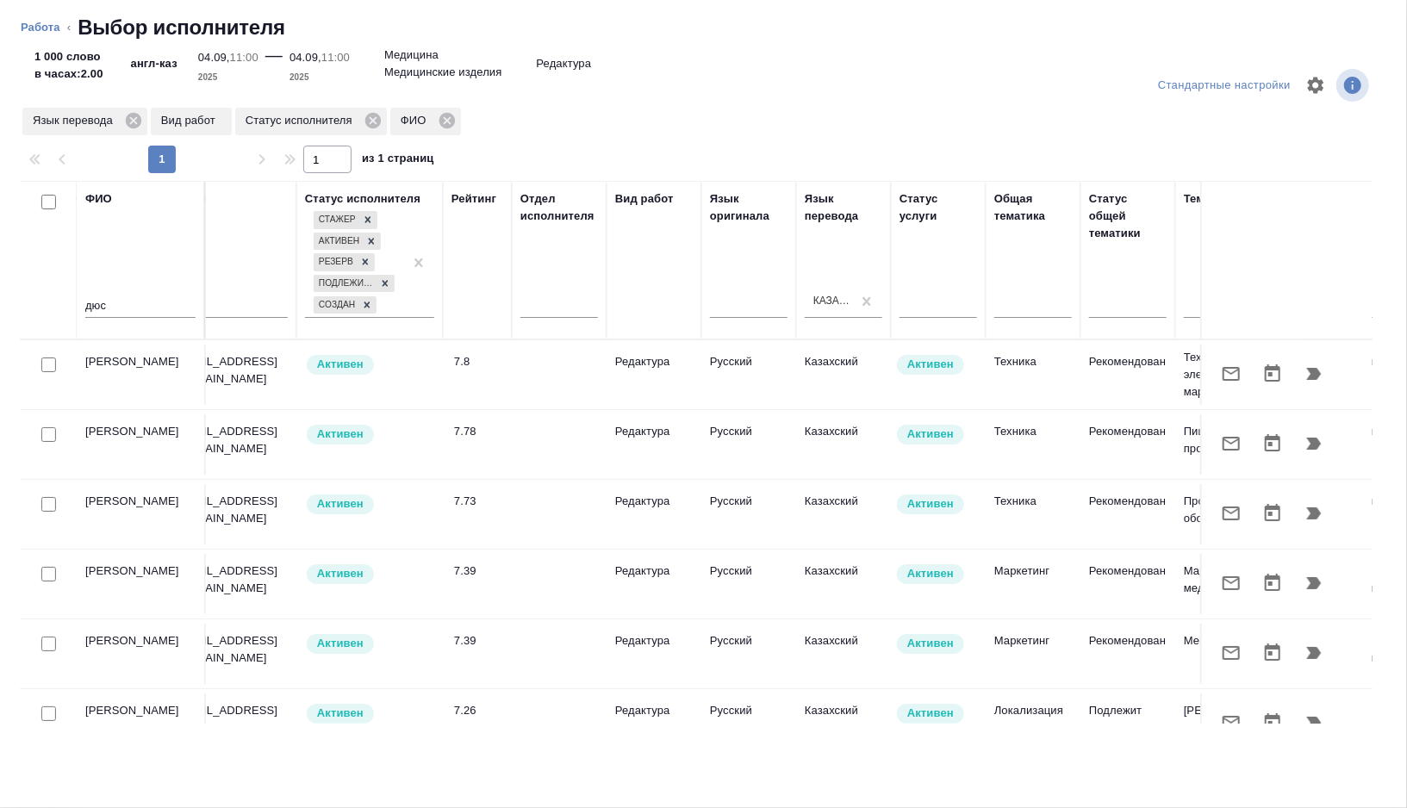
scroll to position [0, 368]
click at [1237, 375] on icon "button" at bounding box center [1231, 374] width 21 height 21
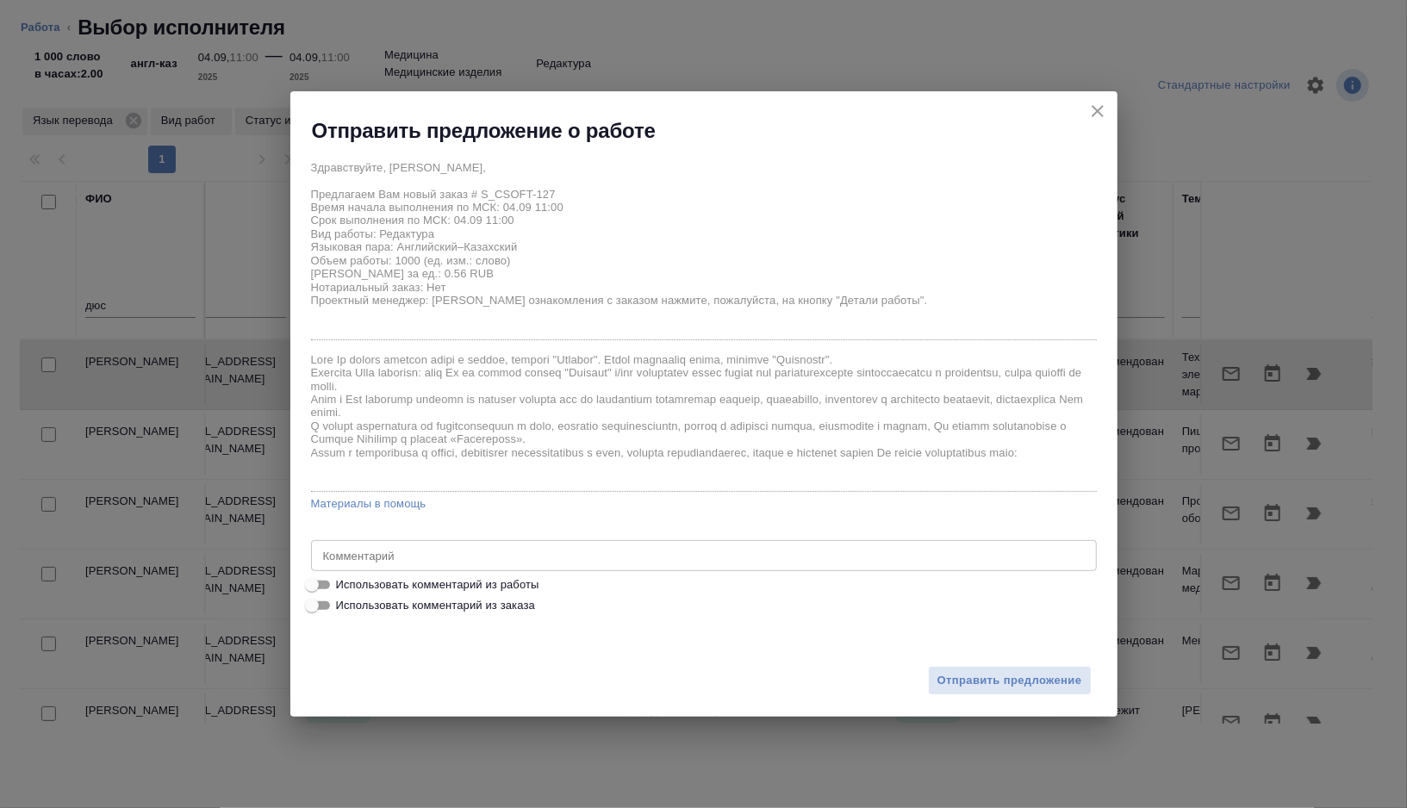
click at [1099, 112] on icon "close" at bounding box center [1098, 111] width 12 height 12
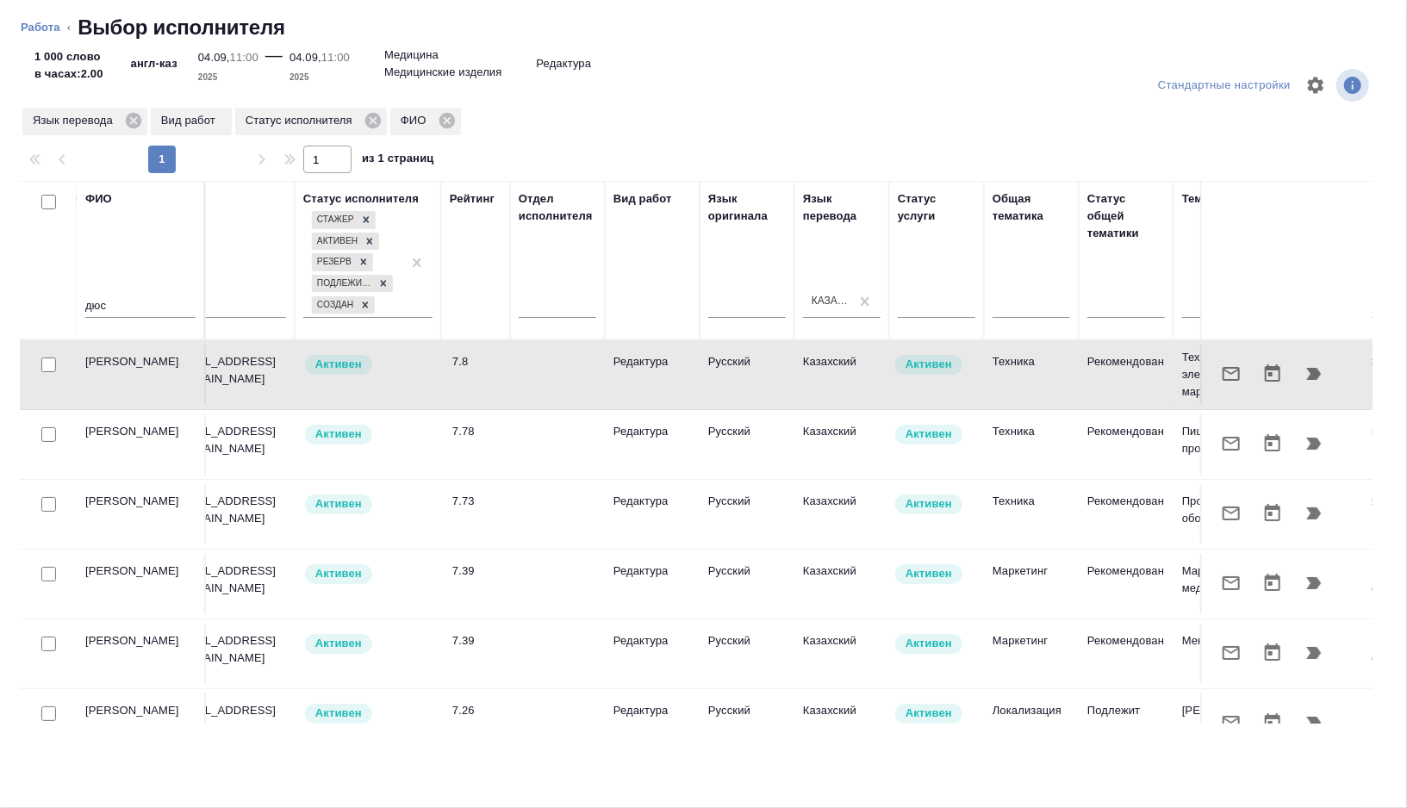
click at [51, 370] on input "checkbox" at bounding box center [48, 365] width 15 height 15
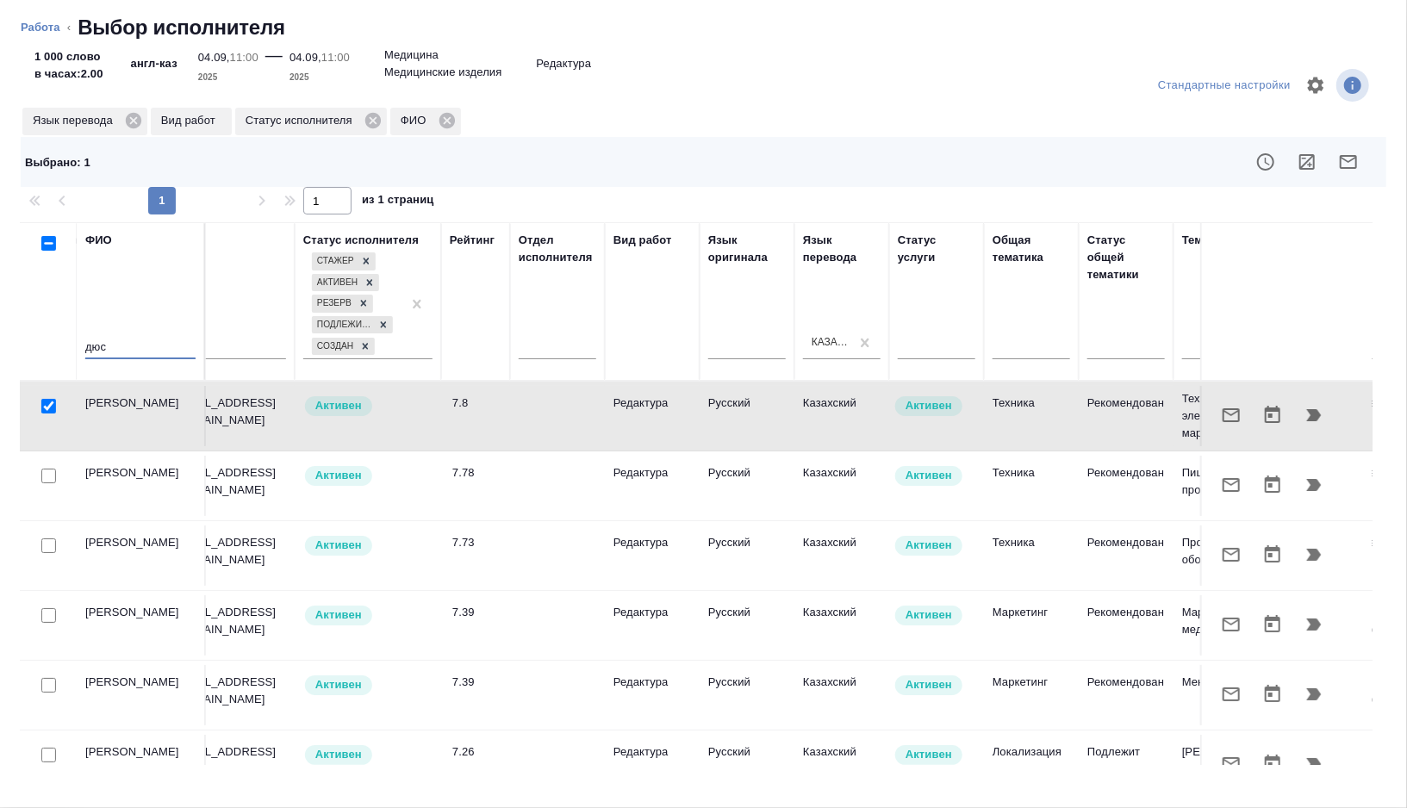
click at [140, 352] on input "дюс" at bounding box center [140, 349] width 110 height 22
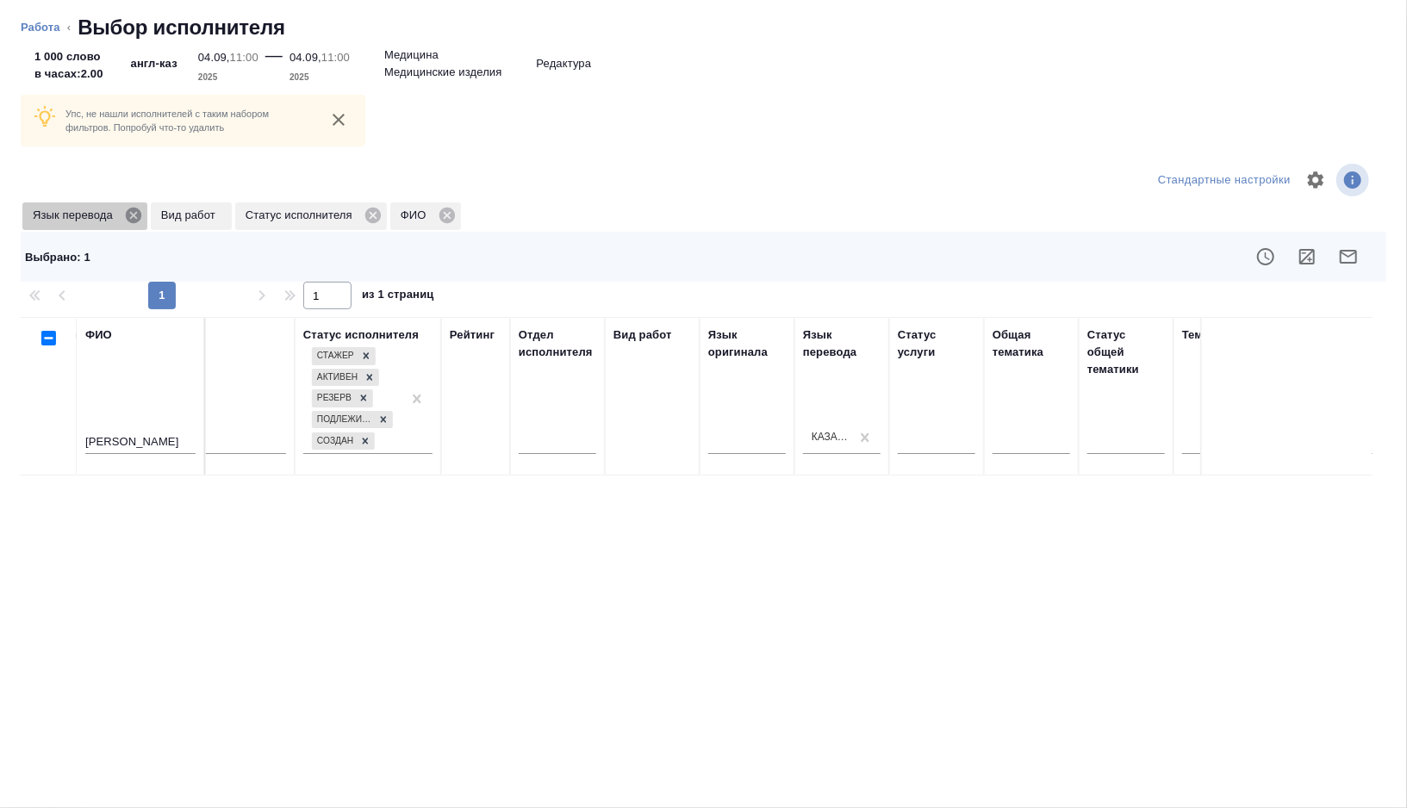
click at [131, 216] on icon at bounding box center [134, 216] width 16 height 16
click at [151, 436] on input "бадаева" at bounding box center [140, 444] width 110 height 22
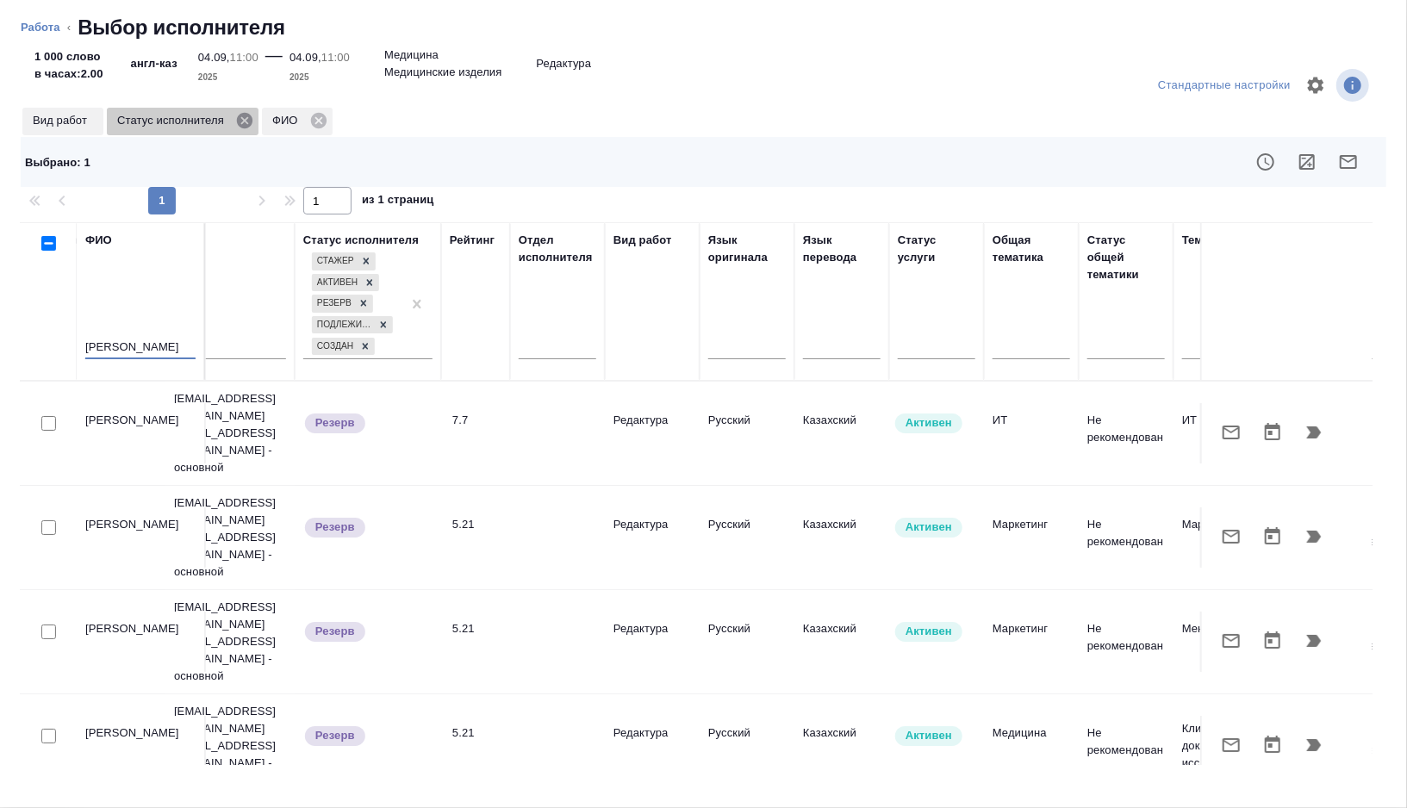
click at [252, 122] on icon at bounding box center [245, 121] width 16 height 16
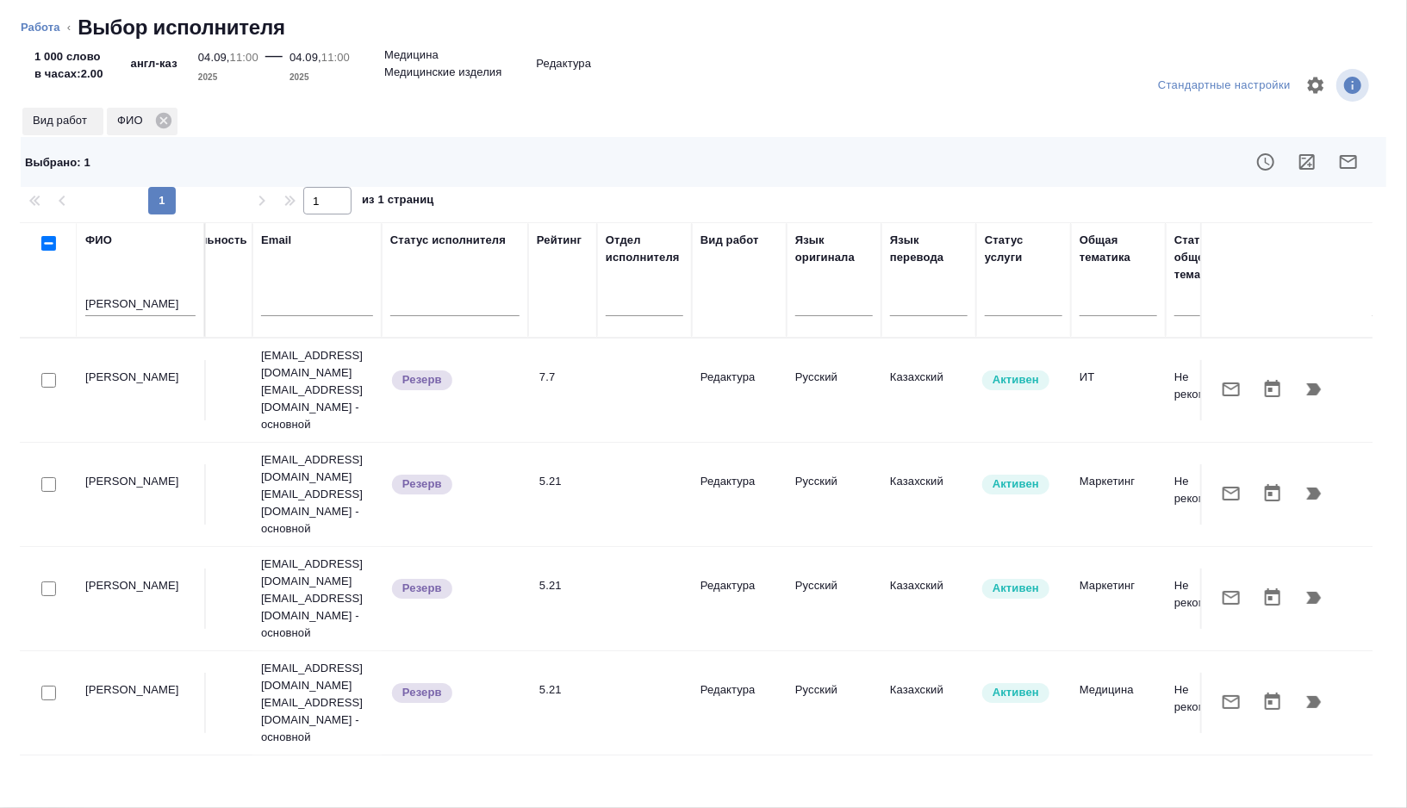
scroll to position [0, 278]
click at [47, 373] on input "checkbox" at bounding box center [48, 380] width 15 height 15
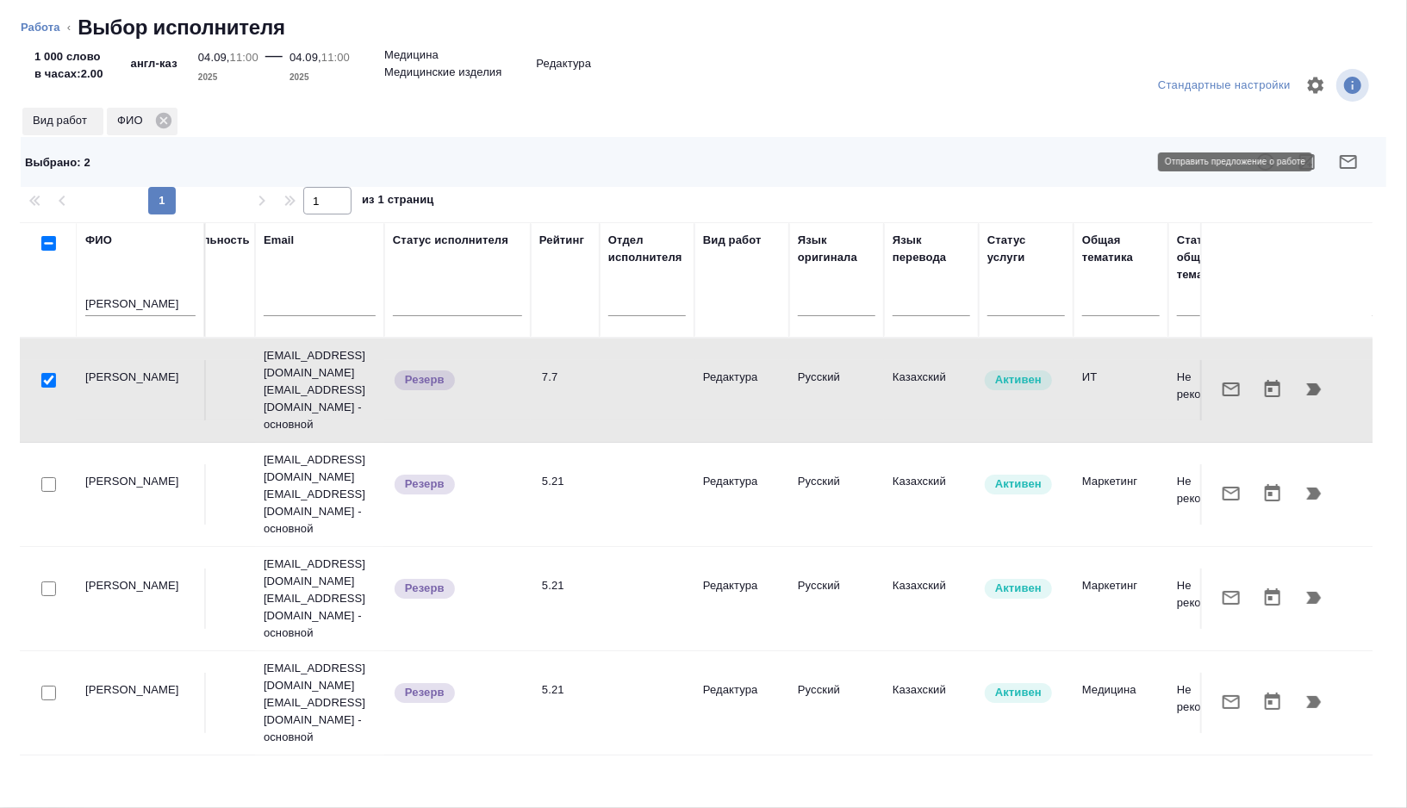
click at [1337, 160] on button "button" at bounding box center [1348, 161] width 41 height 41
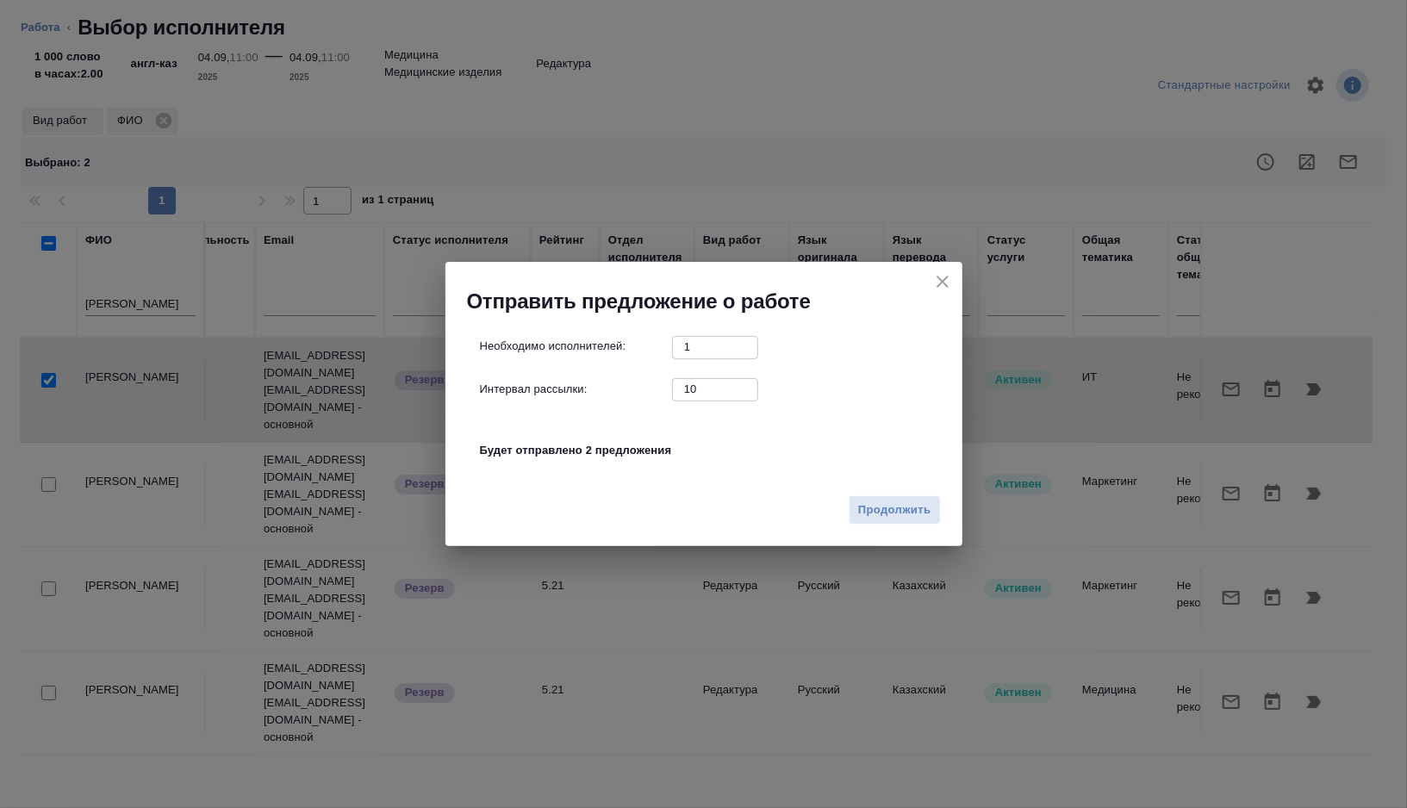
click at [709, 395] on input "10" at bounding box center [715, 389] width 86 height 22
click at [863, 506] on span "Продолжить" at bounding box center [894, 511] width 72 height 20
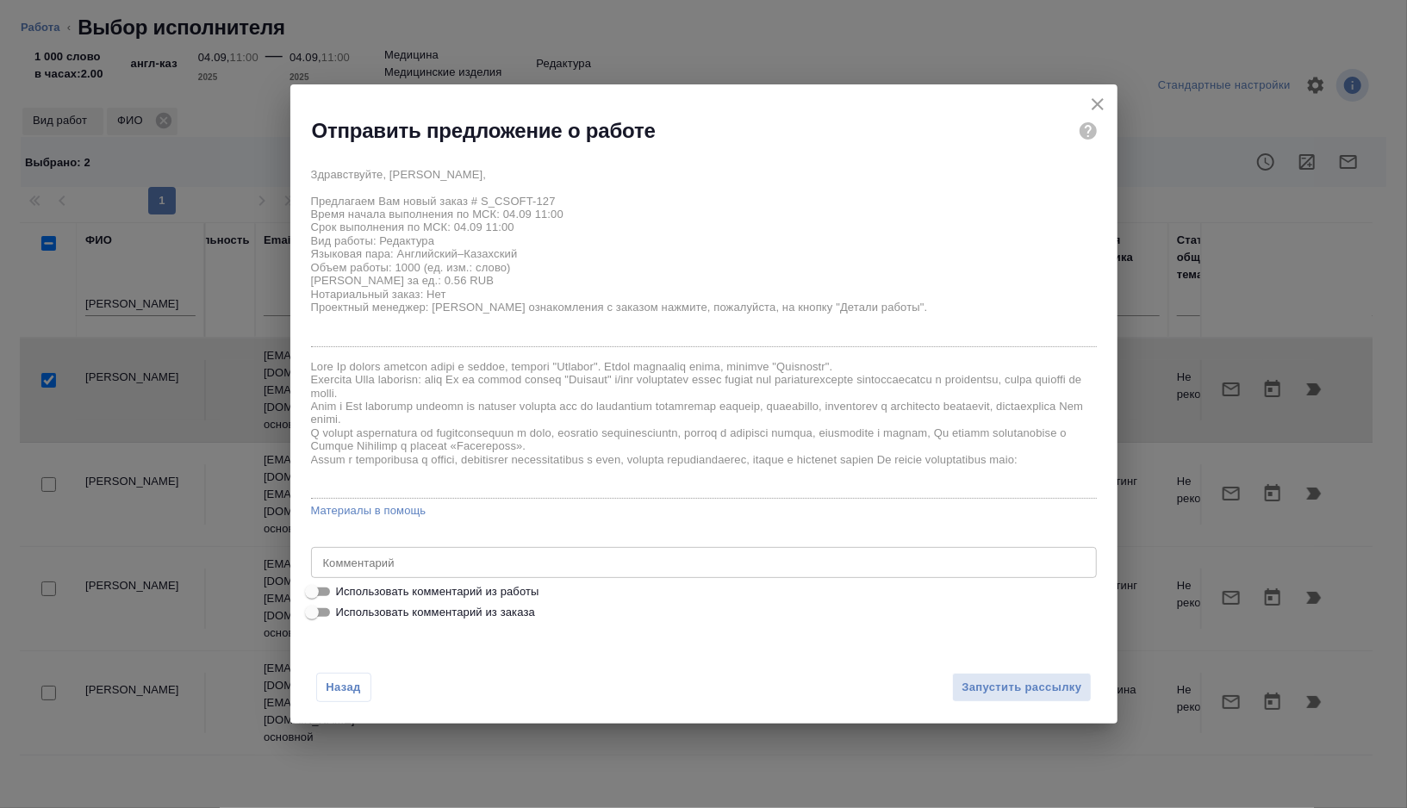
click at [361, 599] on span "Использовать комментарий из работы" at bounding box center [437, 591] width 203 height 17
click at [343, 599] on input "Использовать комментарий из работы" at bounding box center [312, 592] width 62 height 21
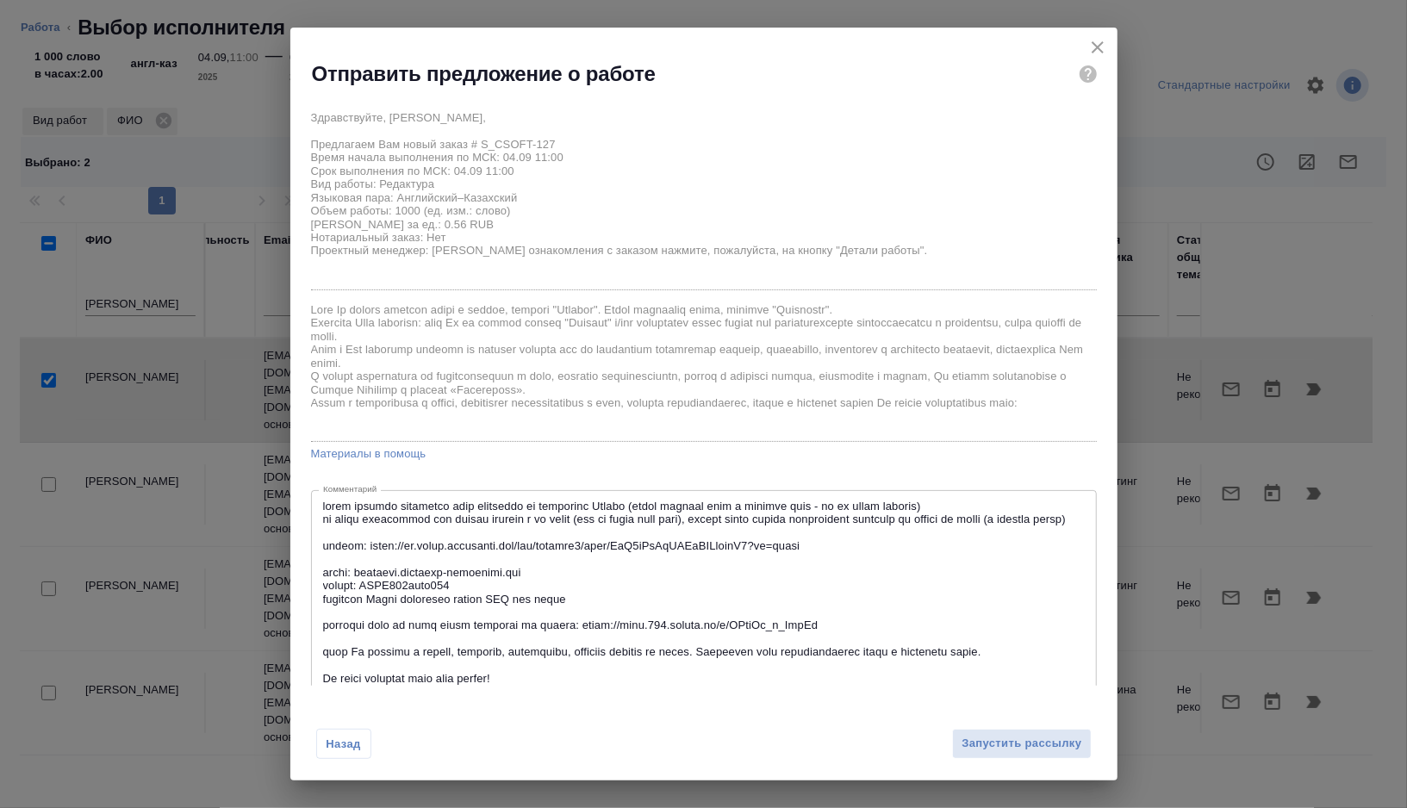
scroll to position [86, 0]
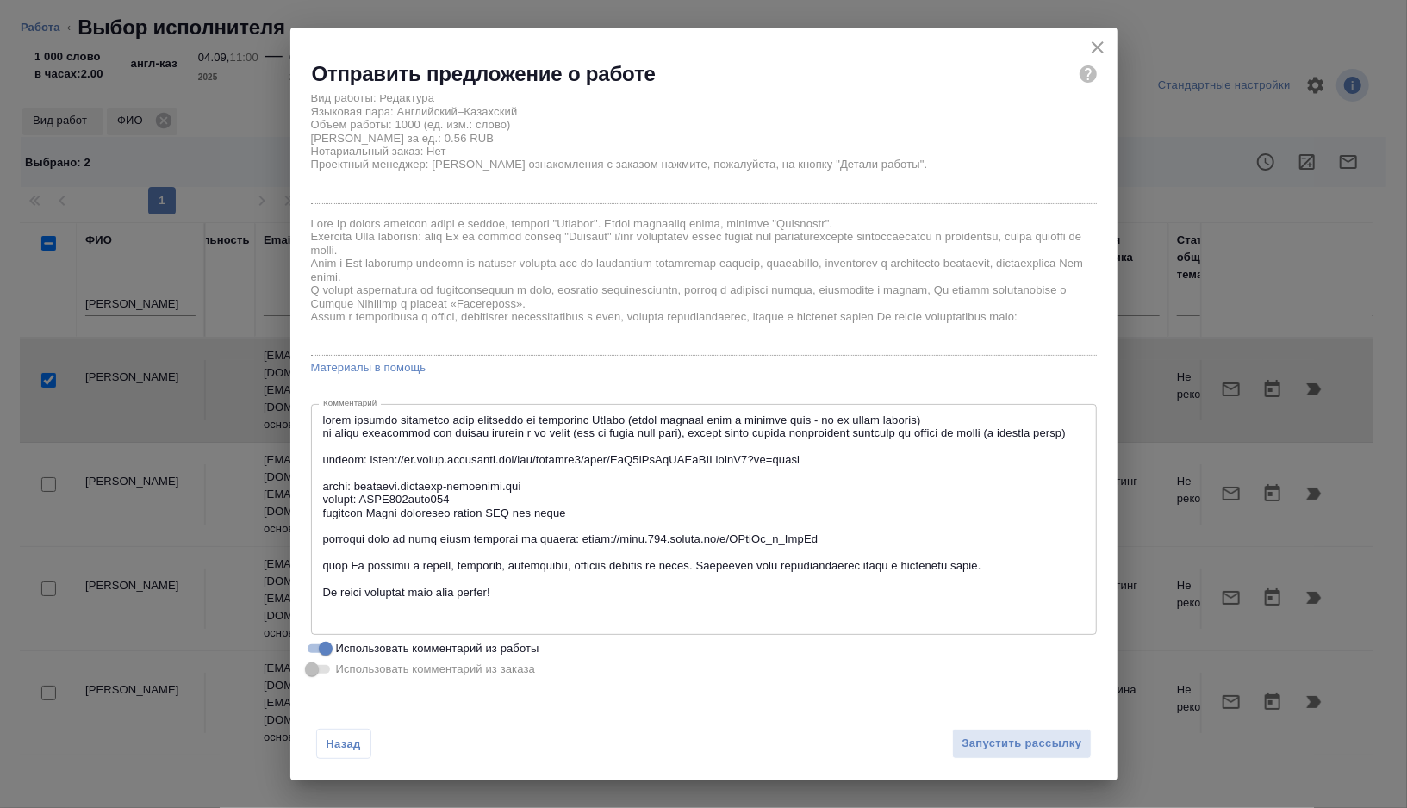
click at [486, 457] on textarea at bounding box center [704, 520] width 762 height 213
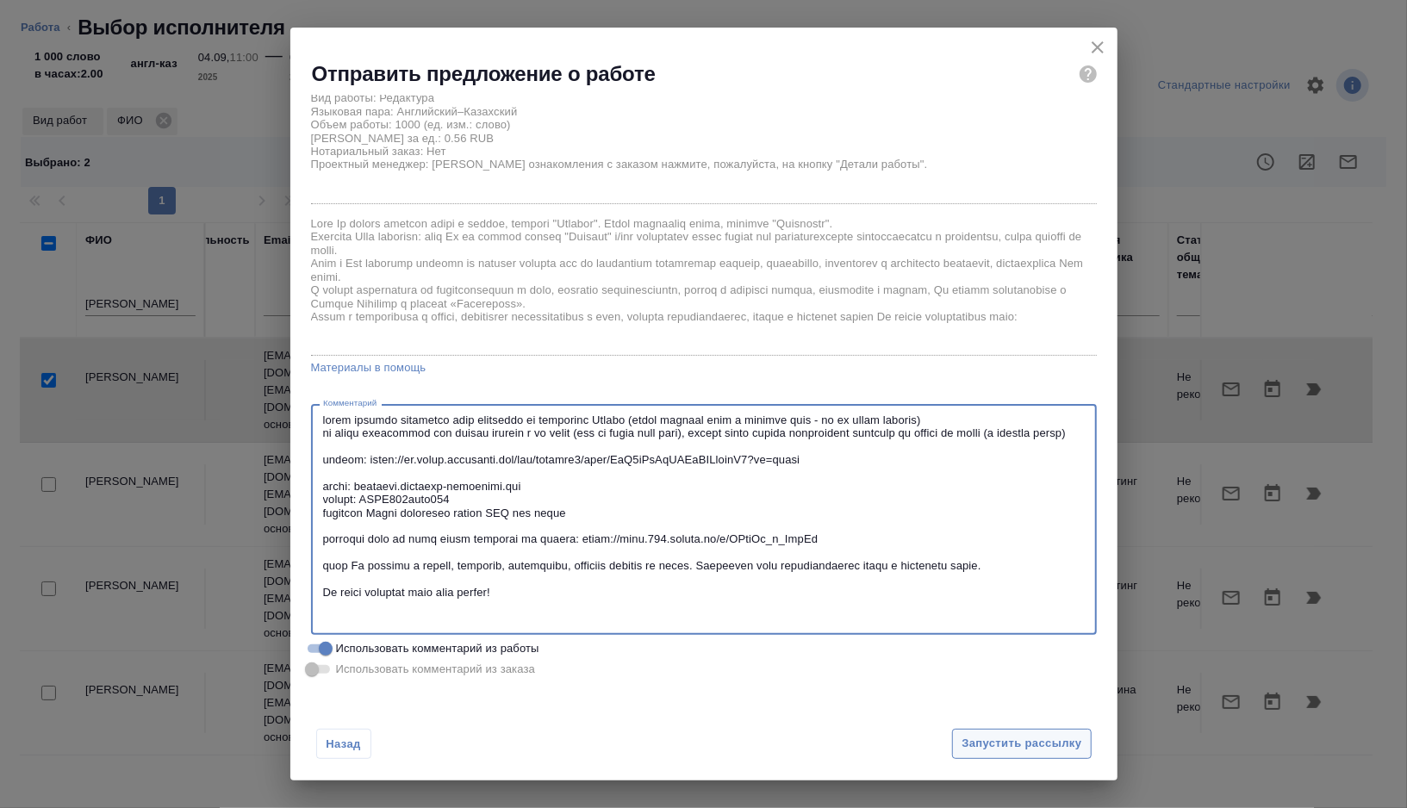
click at [1042, 745] on span "Запустить рассылку" at bounding box center [1022, 744] width 120 height 20
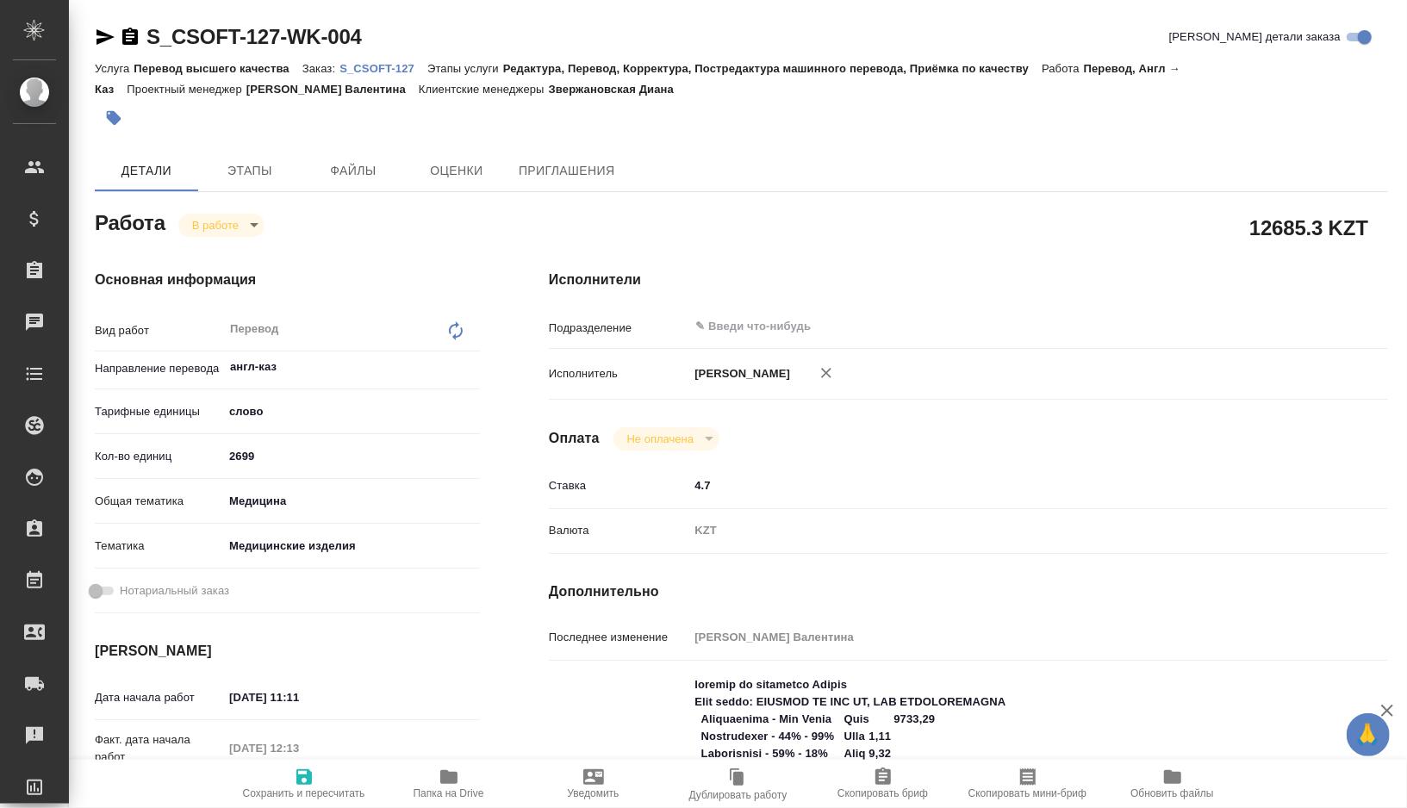
type textarea "x"
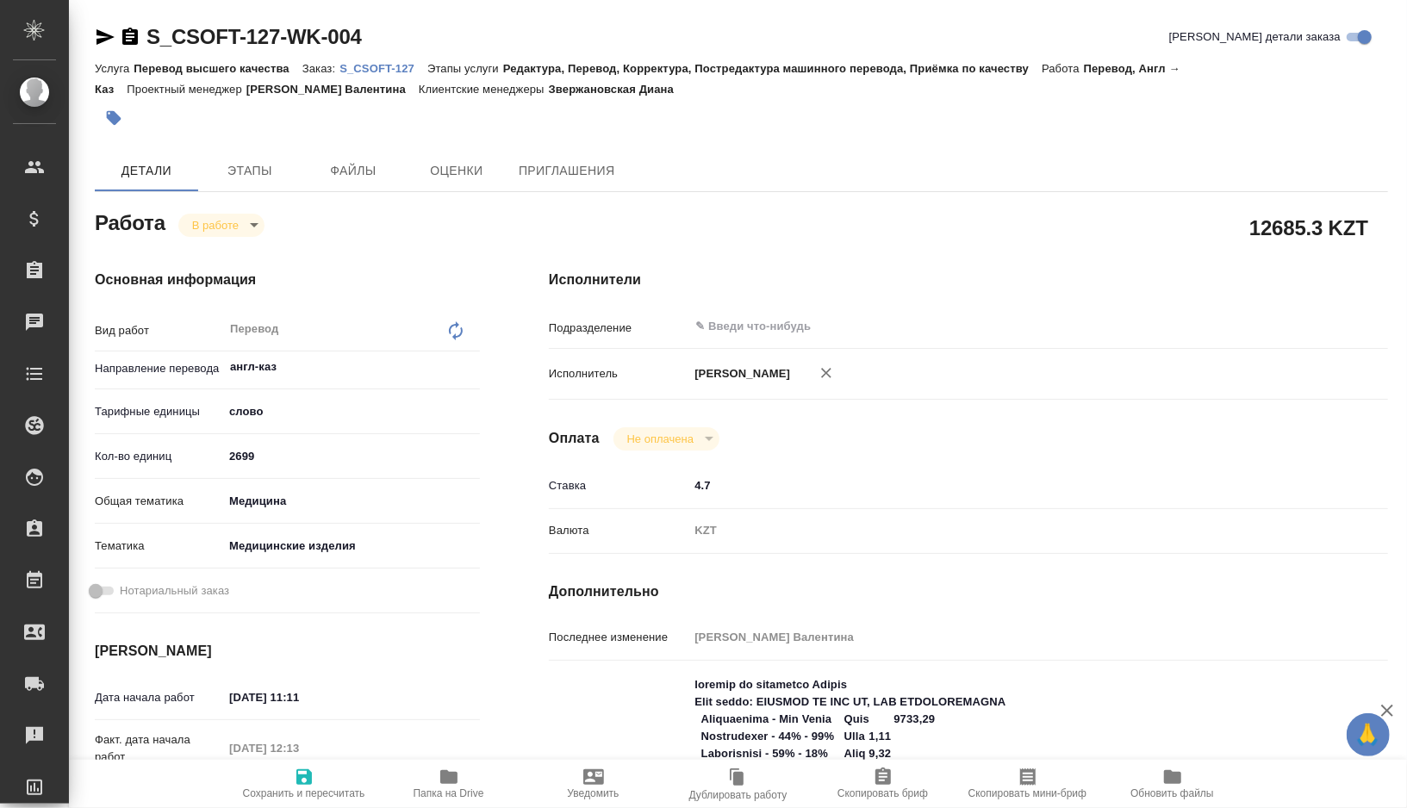
type textarea "x"
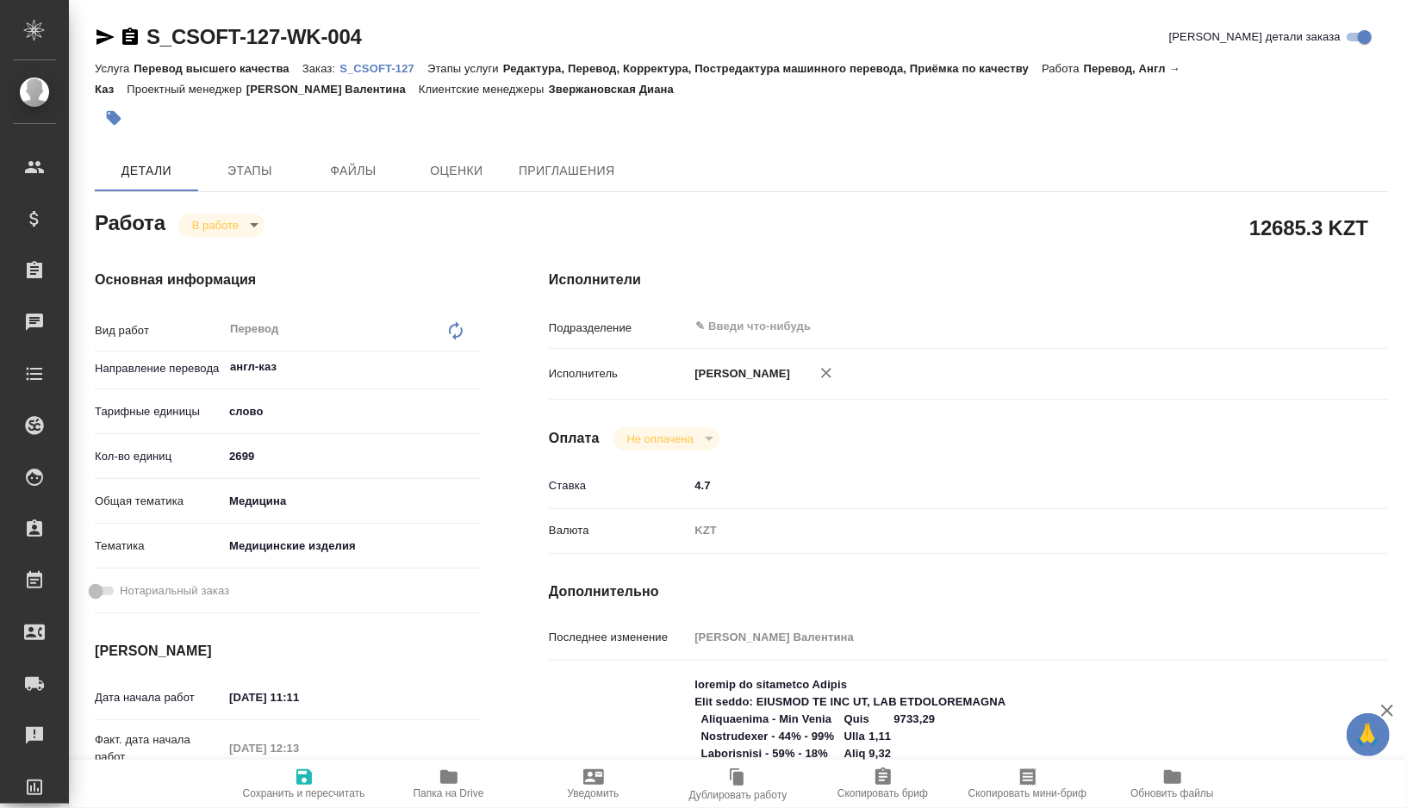
type textarea "x"
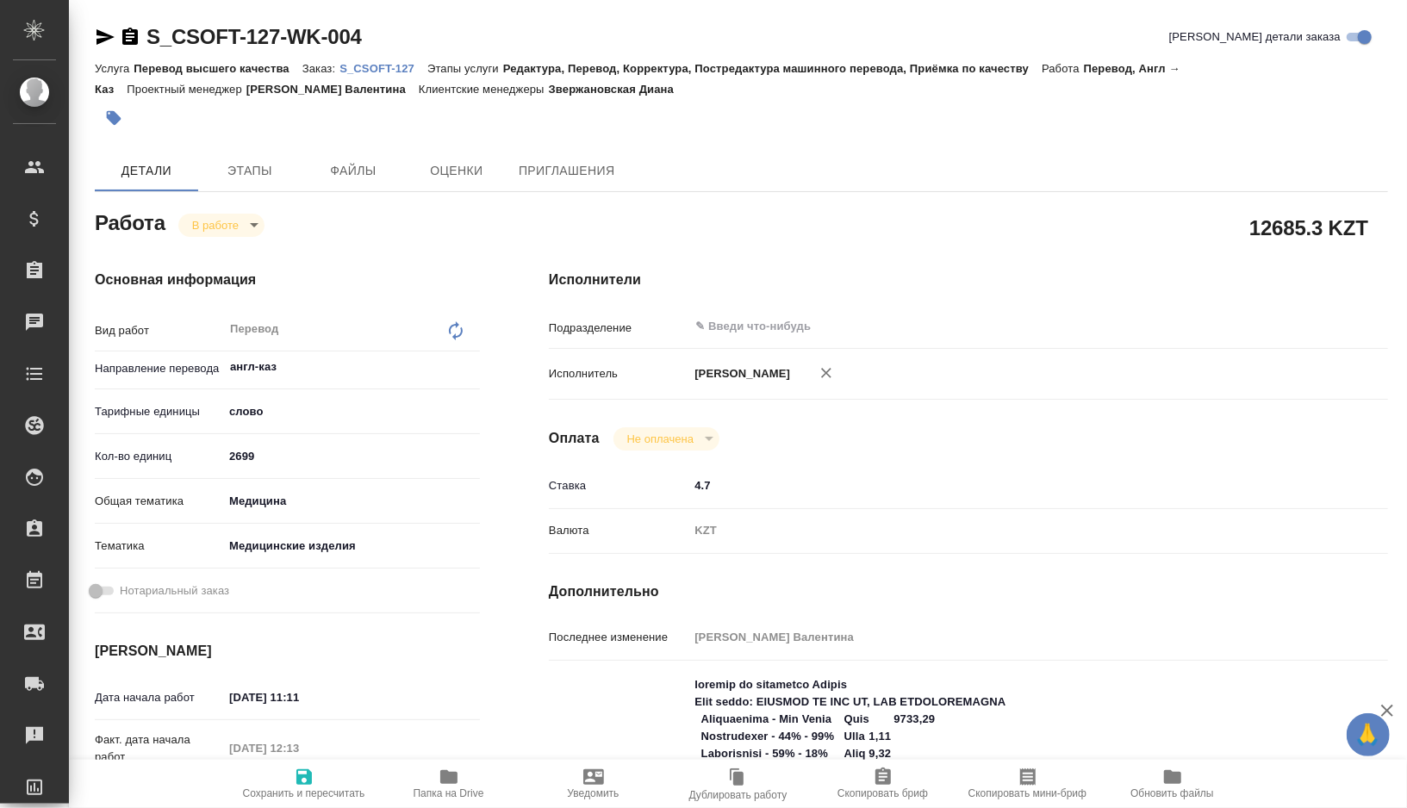
type textarea "x"
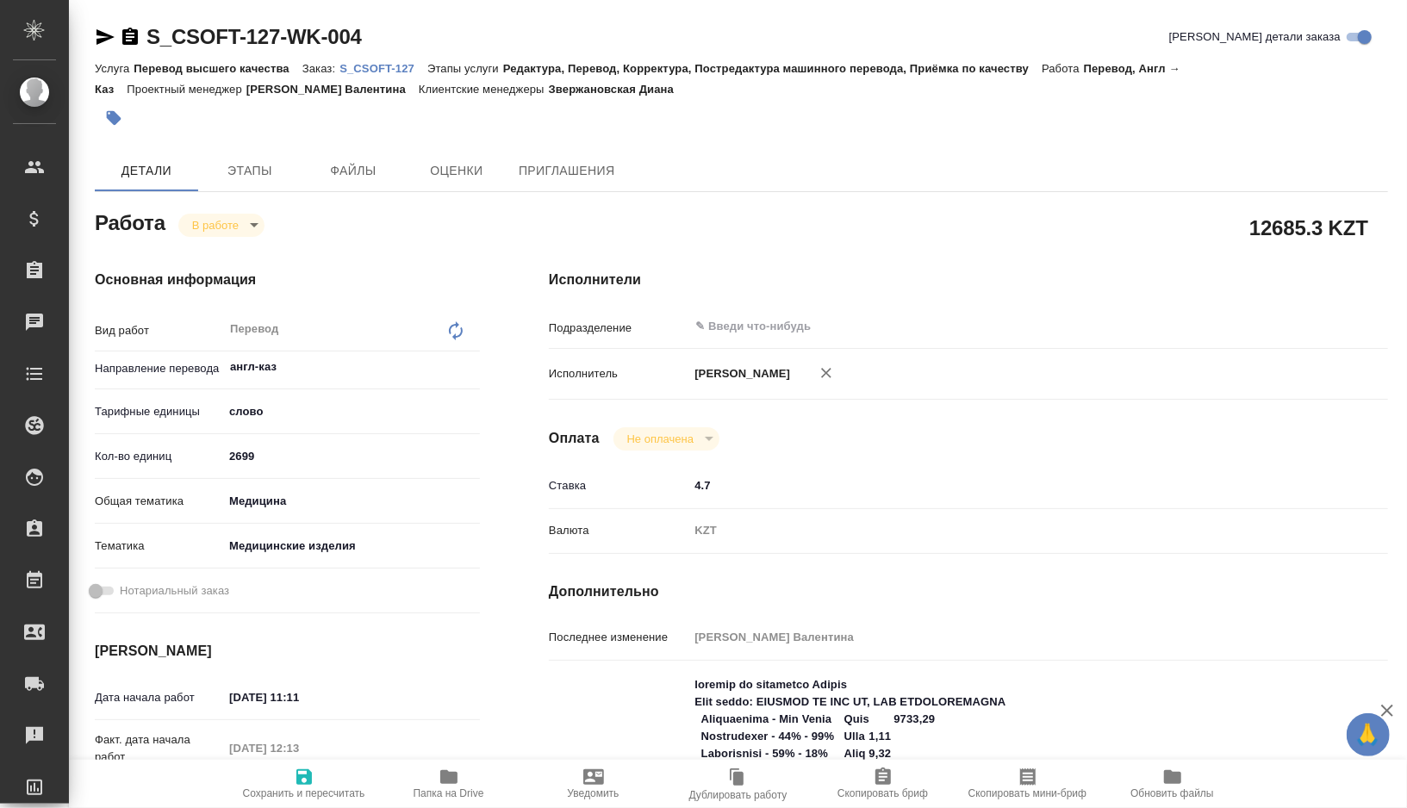
type textarea "x"
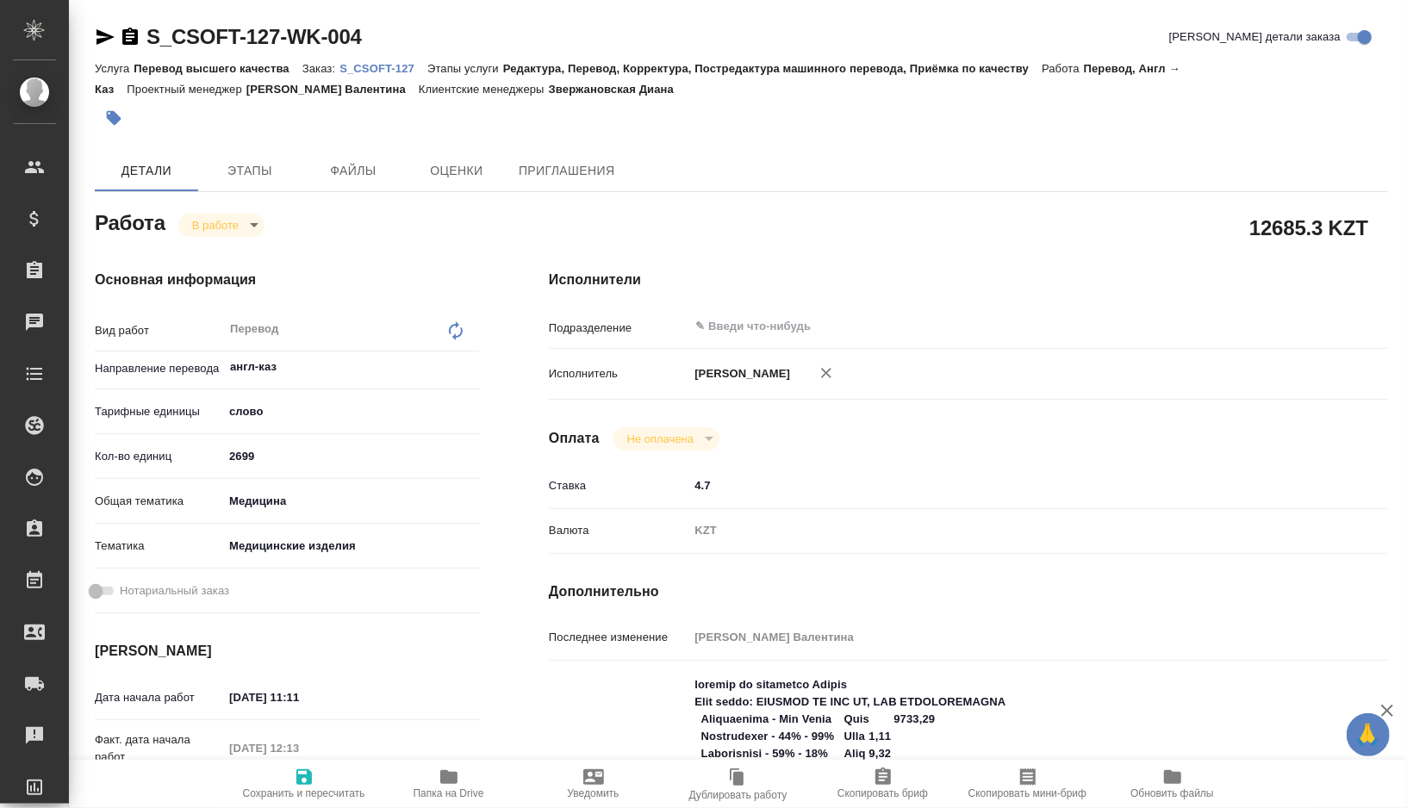
type textarea "x"
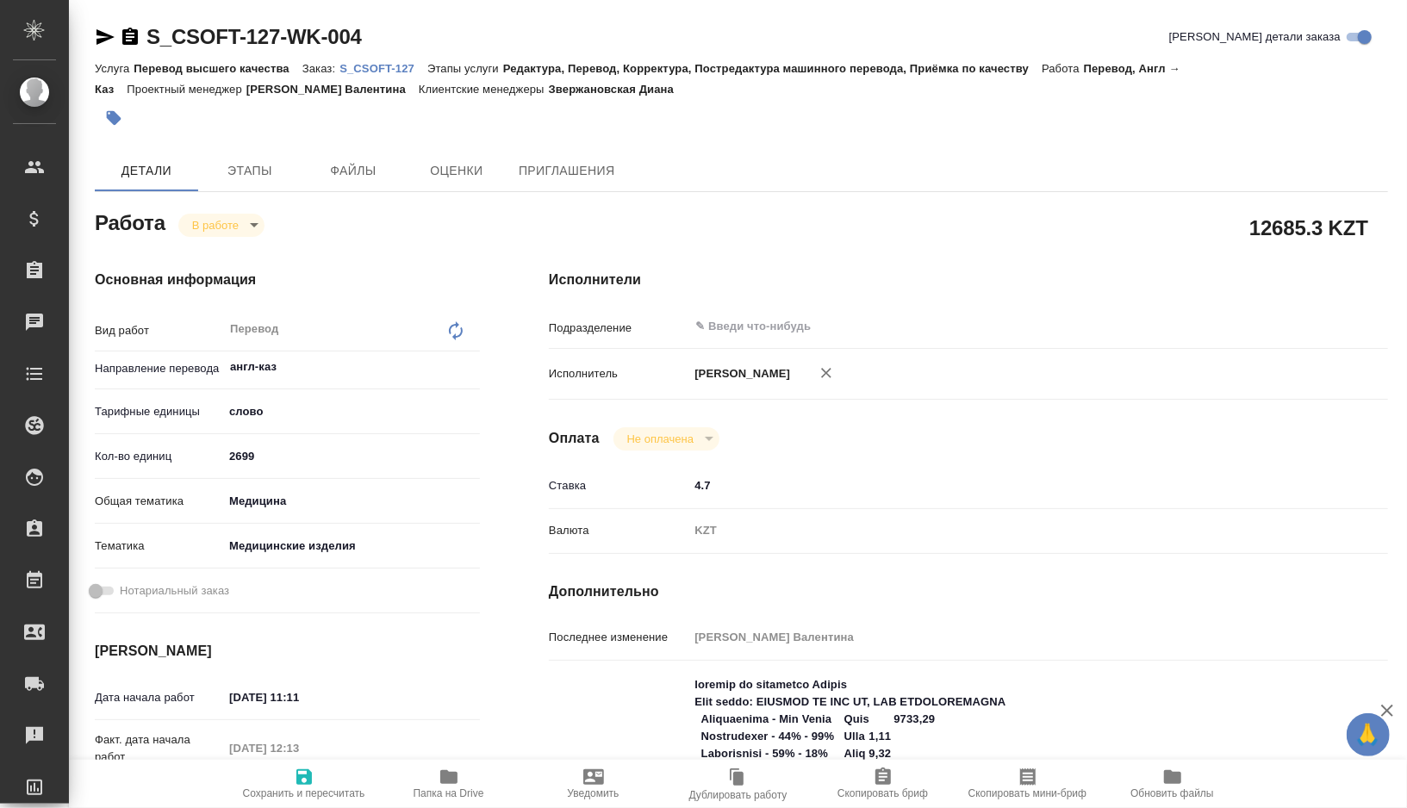
type textarea "x"
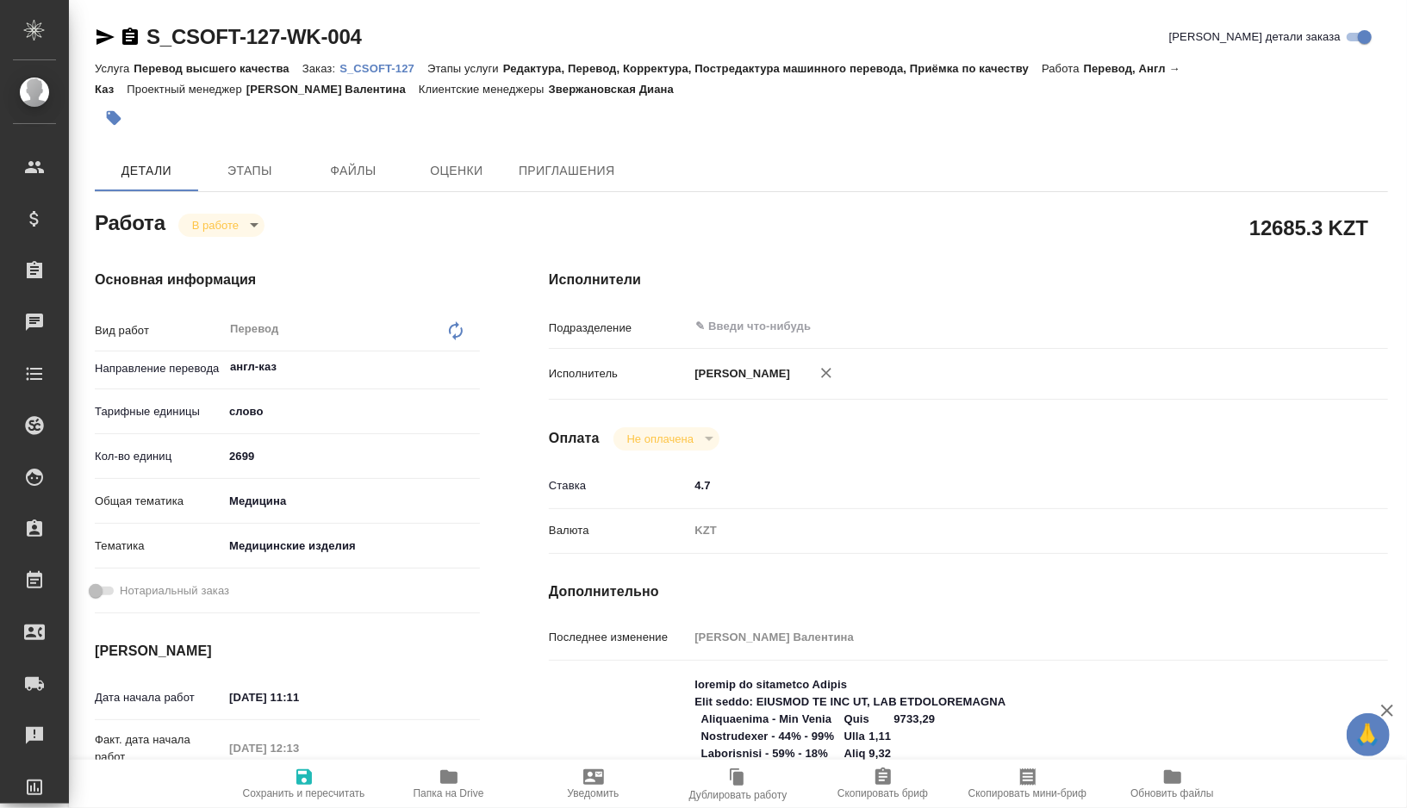
type textarea "x"
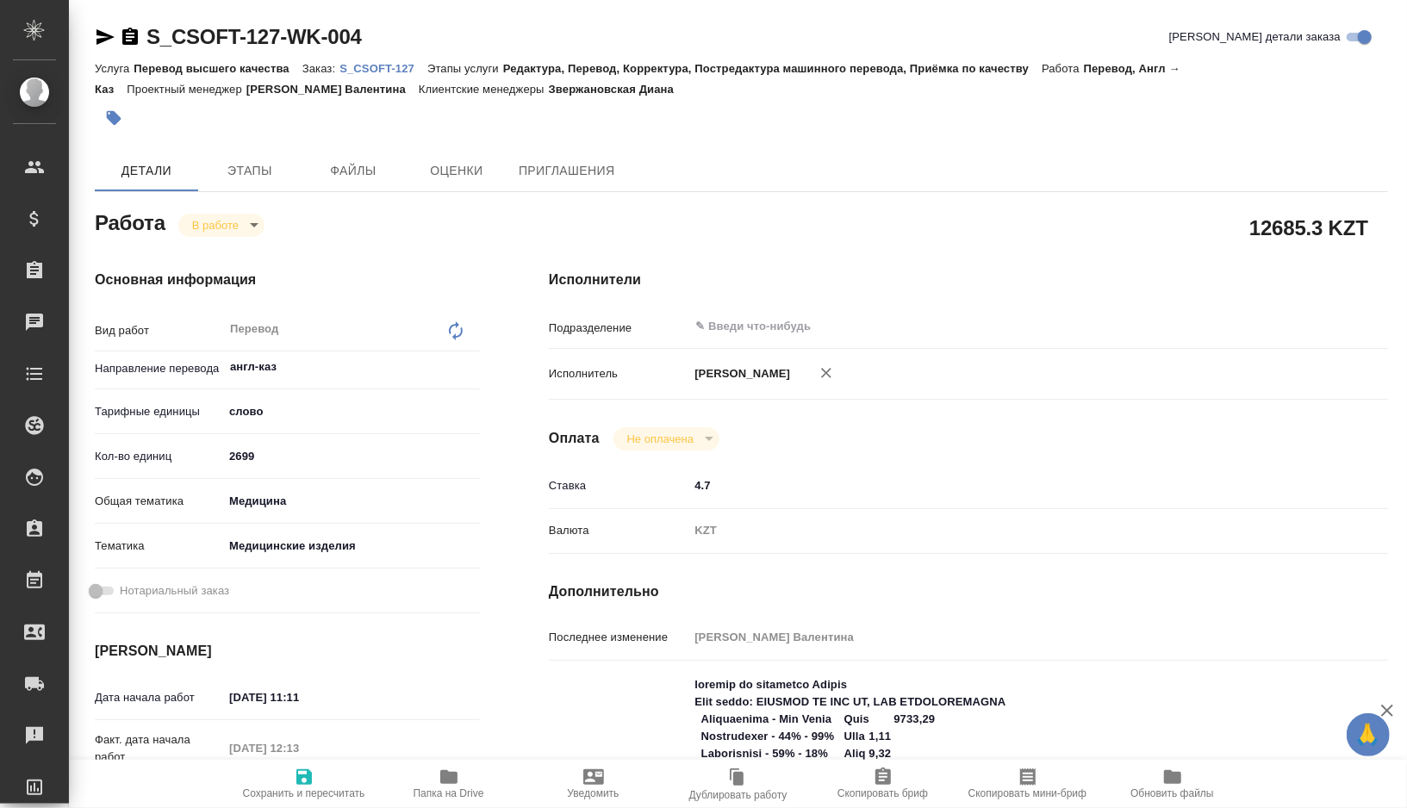
type textarea "x"
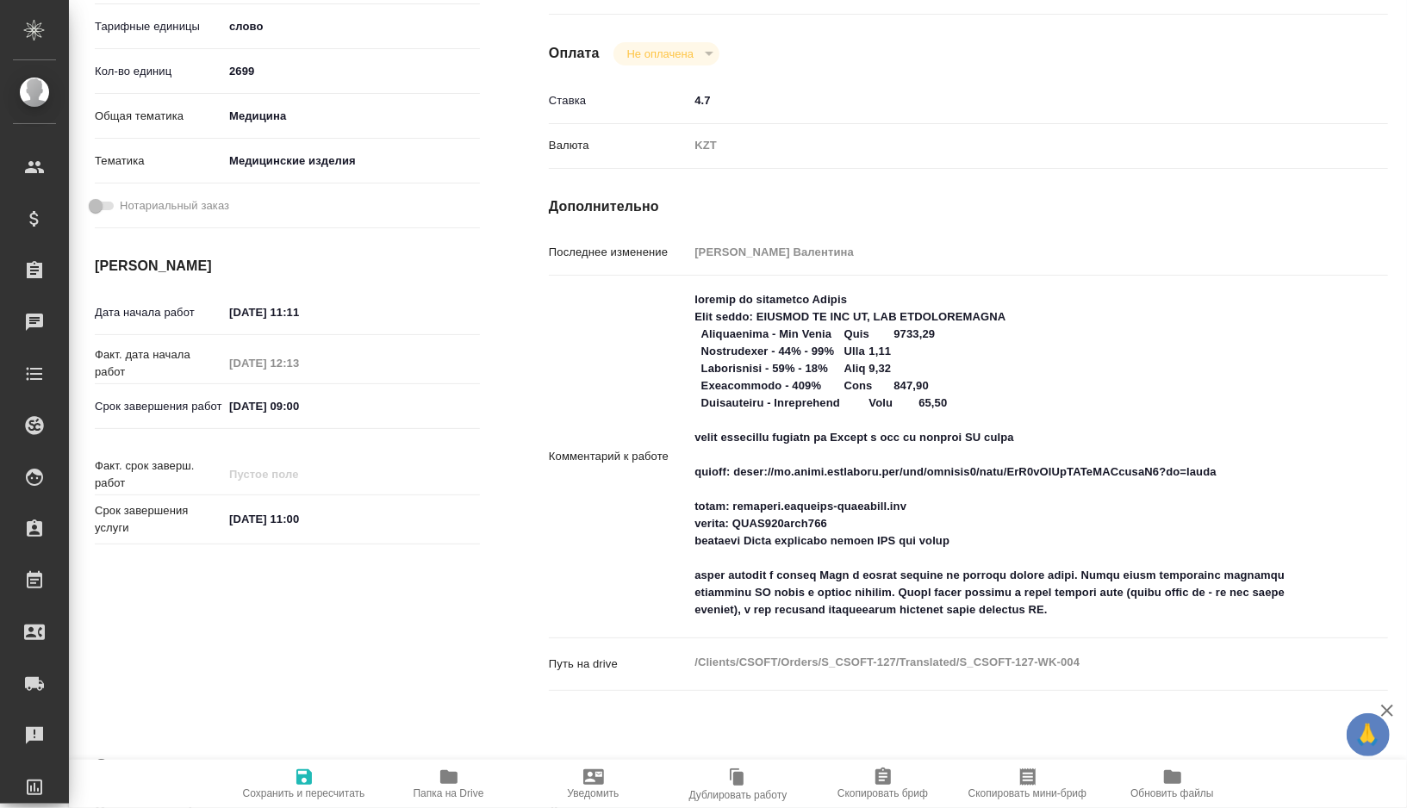
scroll to position [419, 0]
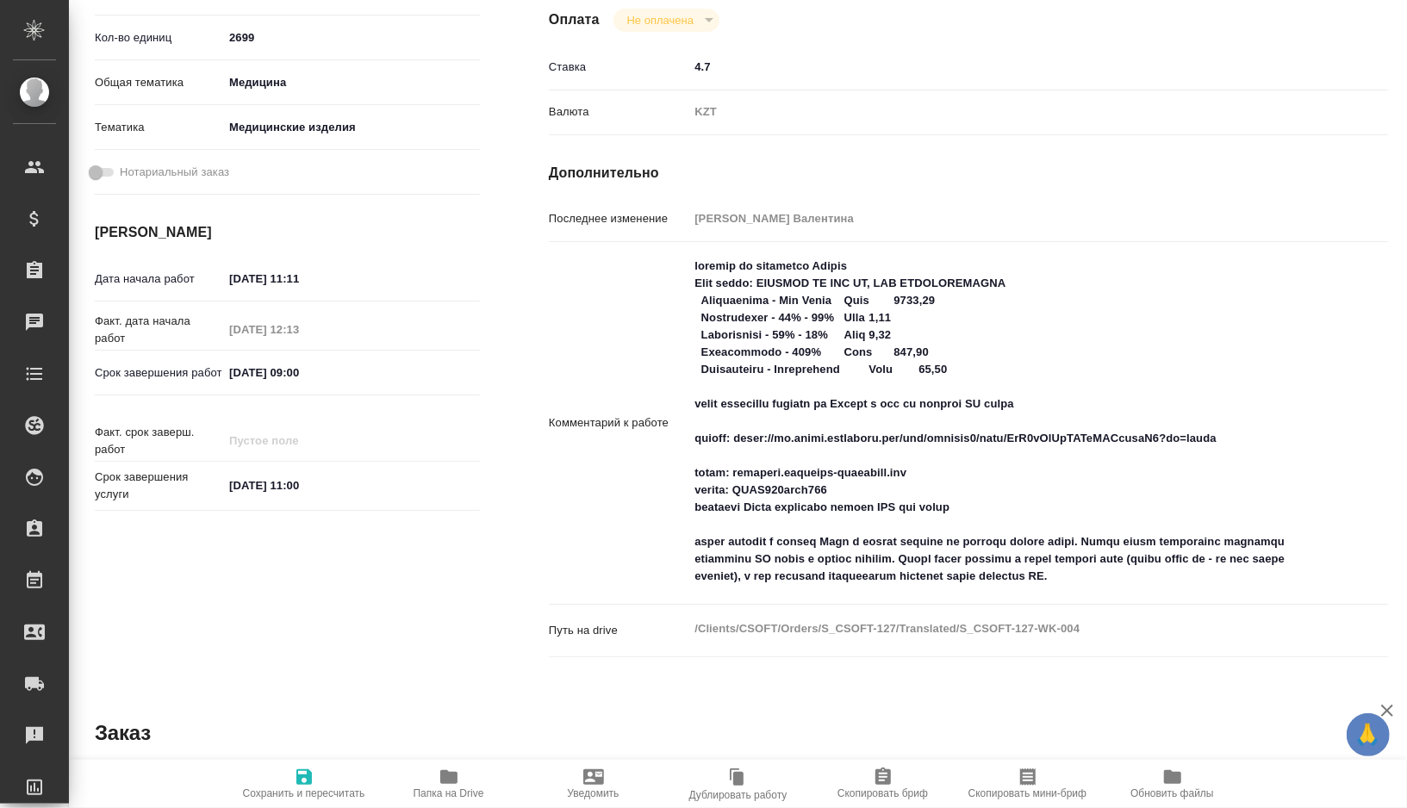
type textarea "x"
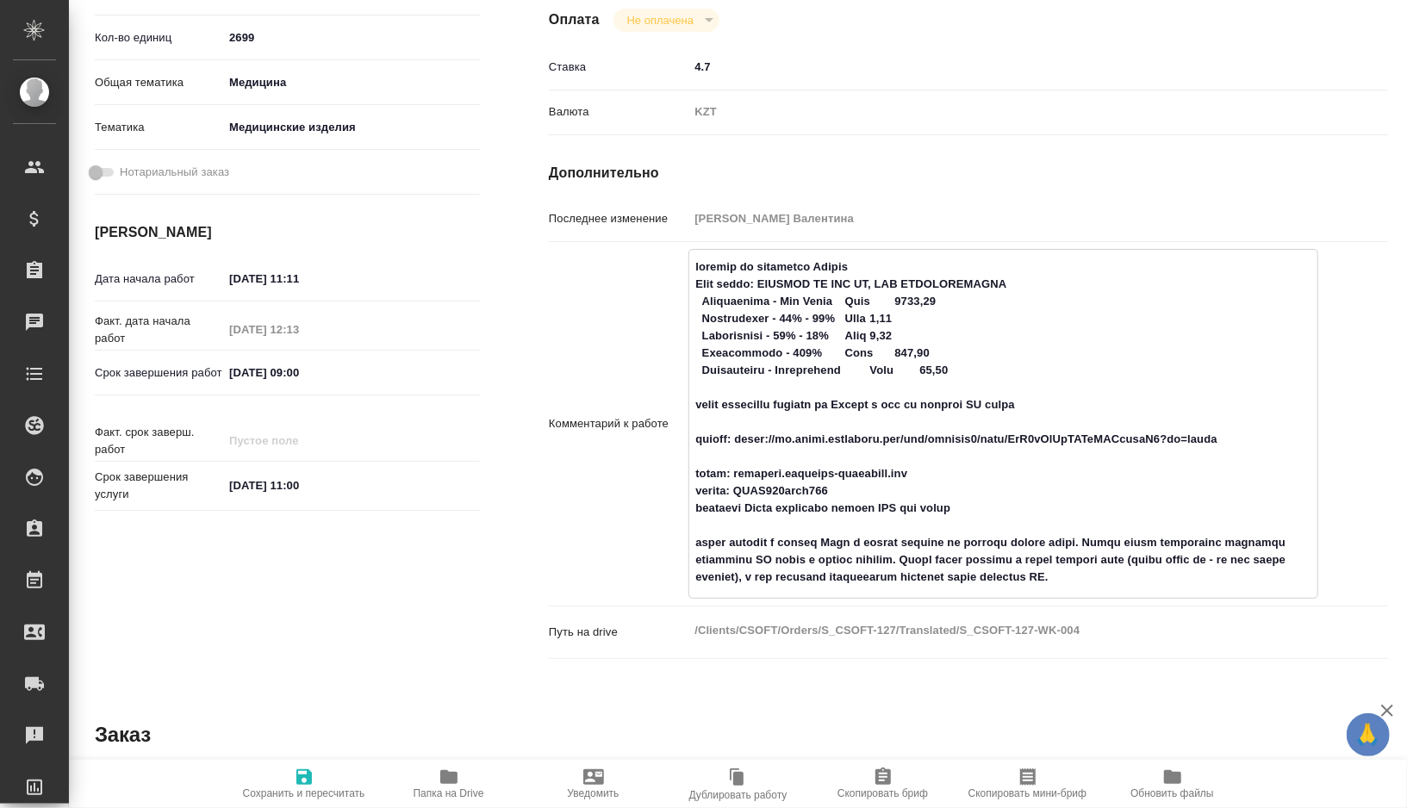
click at [707, 282] on textarea at bounding box center [1003, 422] width 628 height 340
click at [1190, 638] on div "Последнее изменение Горшкова [PERSON_NAME] к работе x Путь на drive /Clients/CS…" at bounding box center [968, 442] width 839 height 476
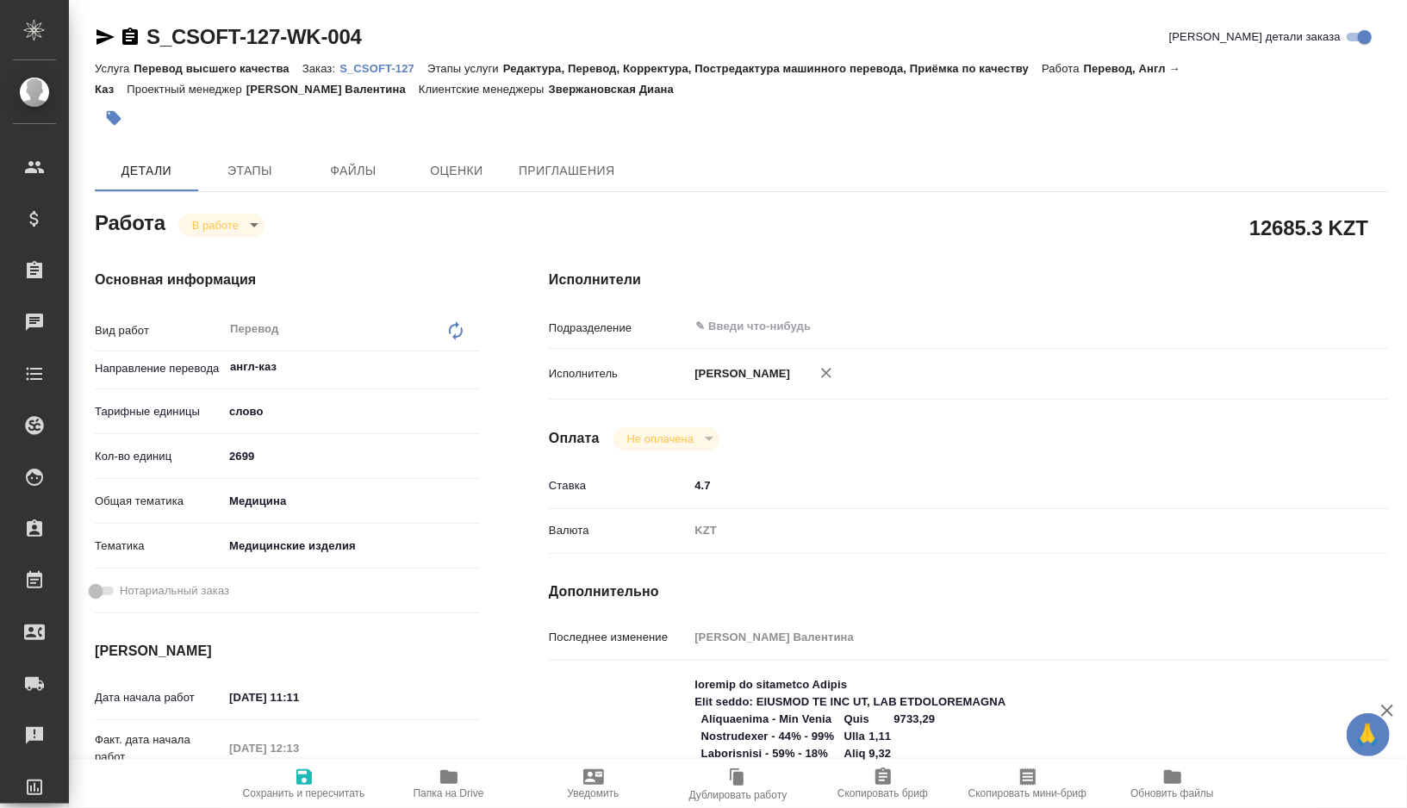
type textarea "x"
